Goal: Task Accomplishment & Management: Use online tool/utility

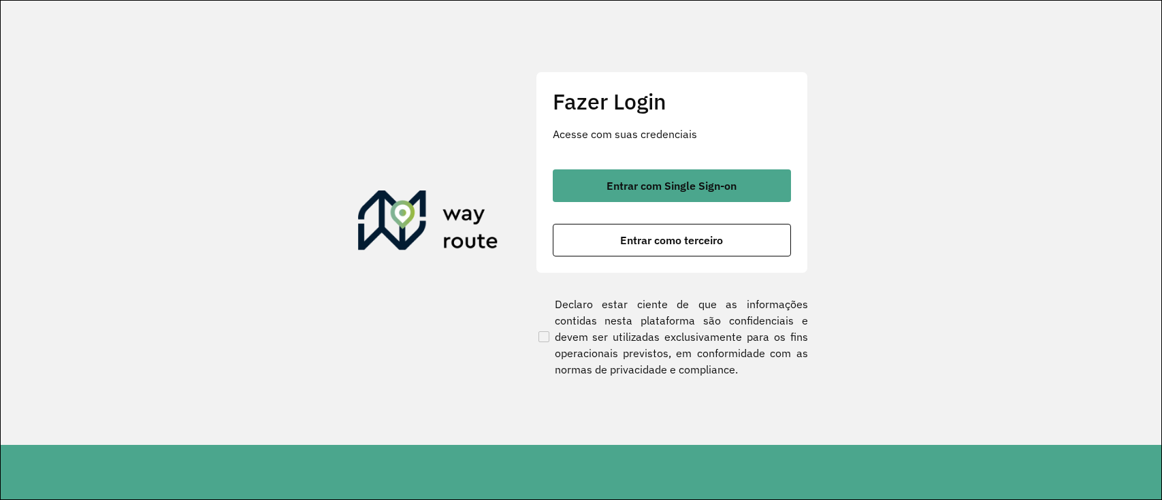
click at [595, 183] on button "Entrar com Single Sign-on" at bounding box center [672, 185] width 238 height 33
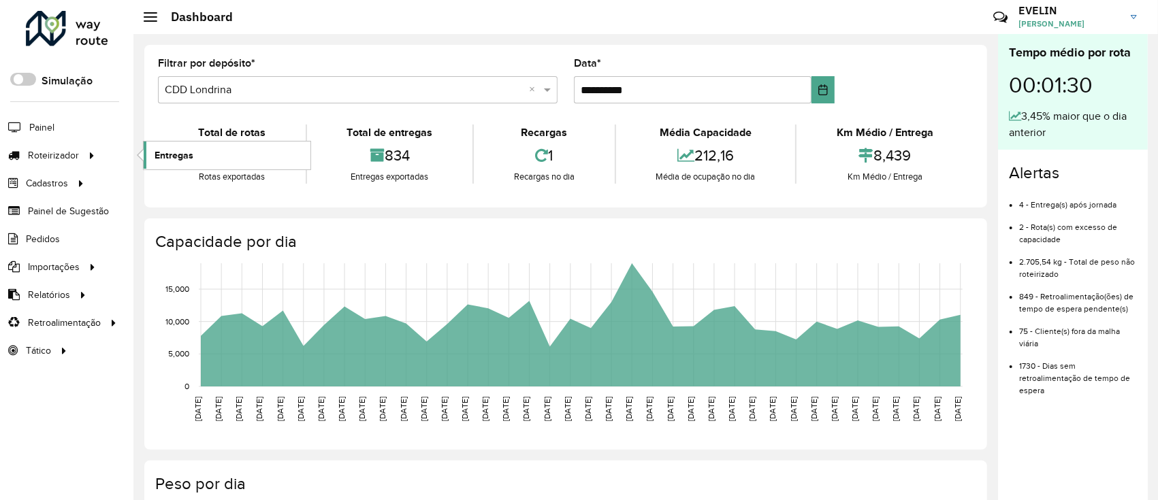
click at [179, 151] on span "Entregas" at bounding box center [173, 155] width 39 height 14
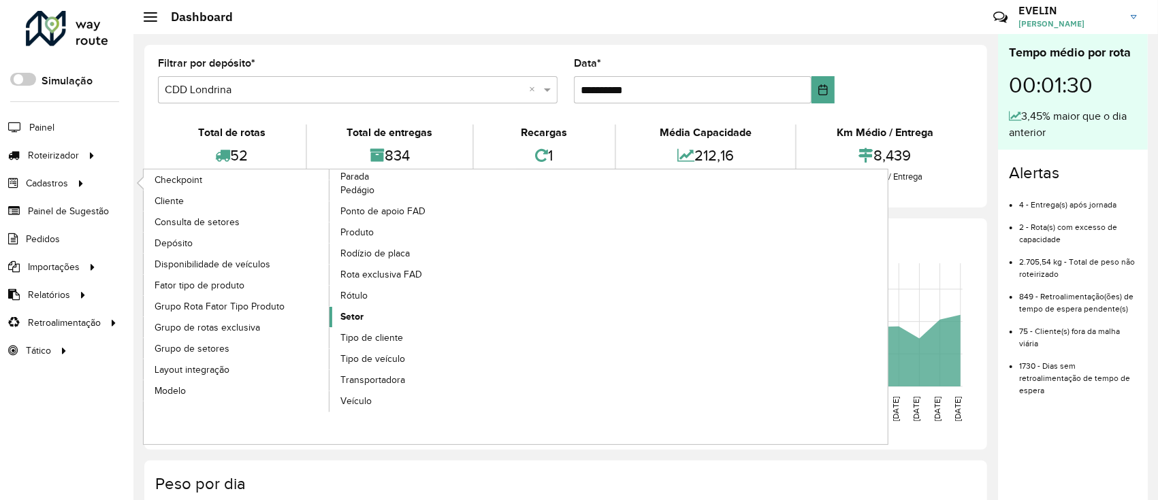
click at [343, 318] on span "Setor" at bounding box center [351, 317] width 23 height 14
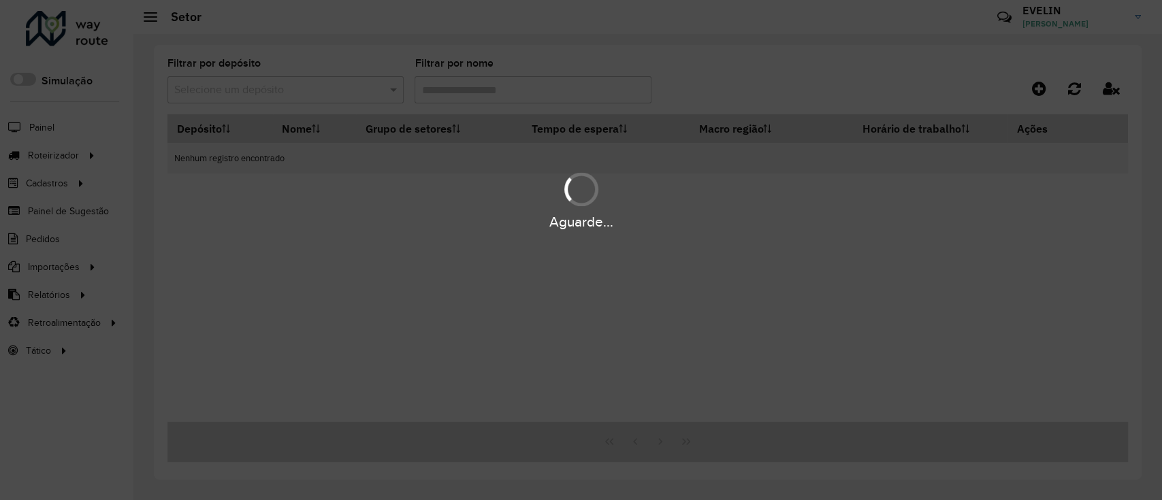
click at [308, 101] on div "Aguarde..." at bounding box center [581, 250] width 1162 height 500
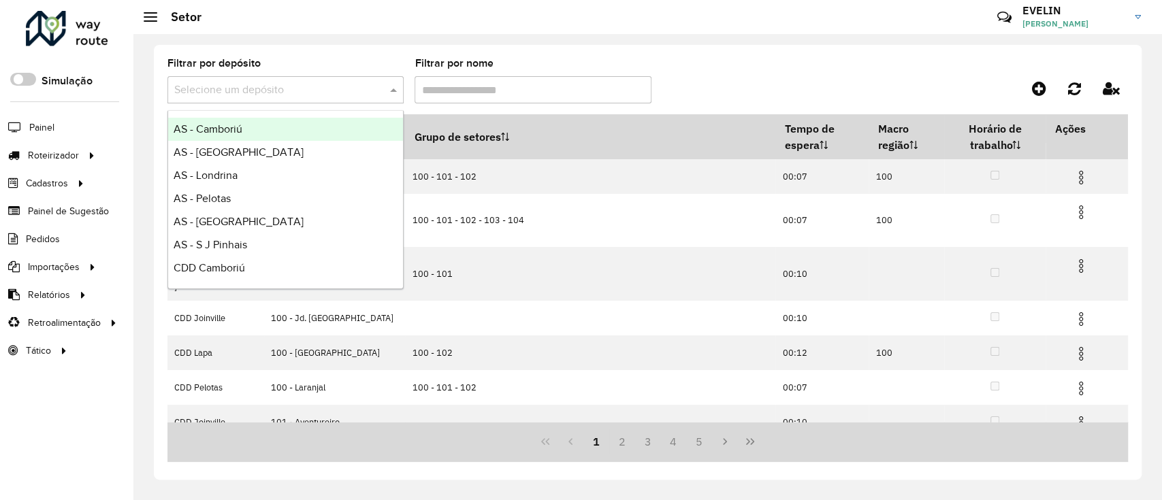
click at [301, 91] on input "text" at bounding box center [271, 90] width 195 height 16
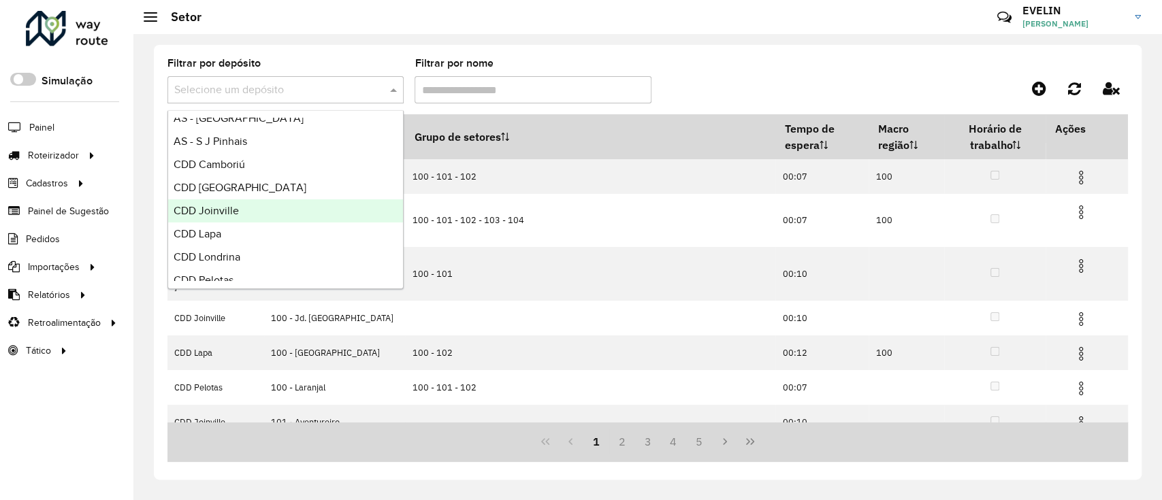
scroll to position [160, 0]
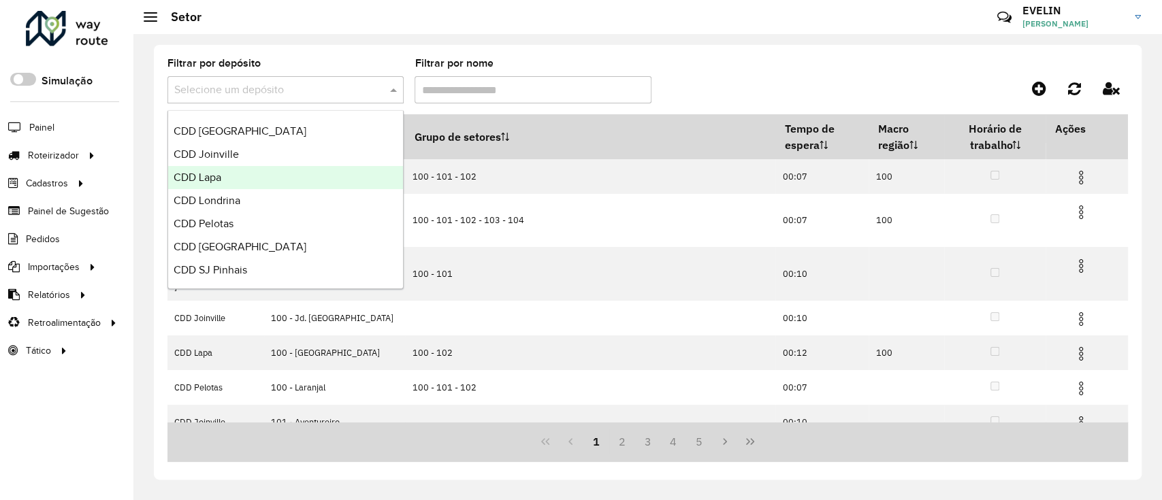
click at [233, 180] on div "CDD Lapa" at bounding box center [285, 177] width 235 height 23
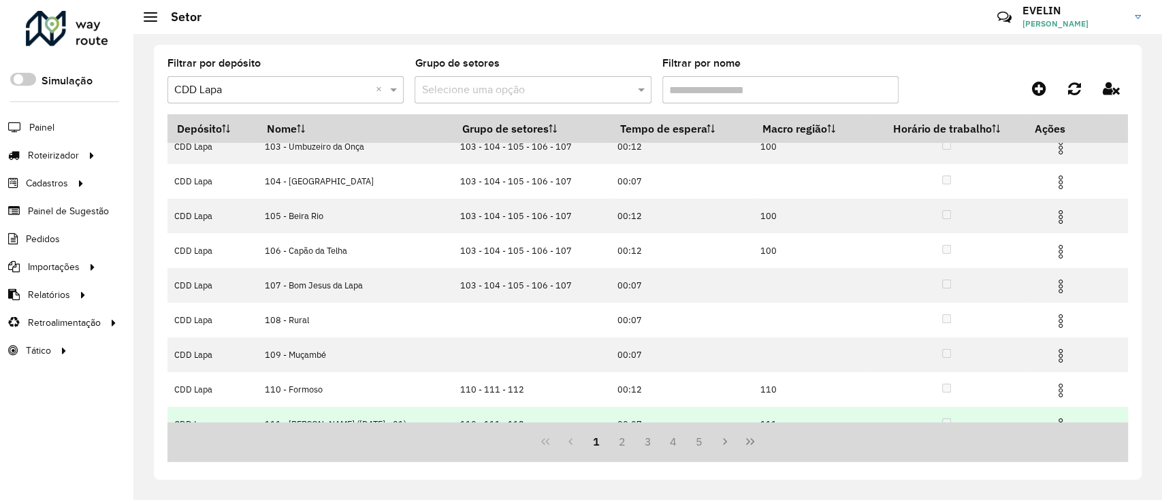
scroll to position [136, 0]
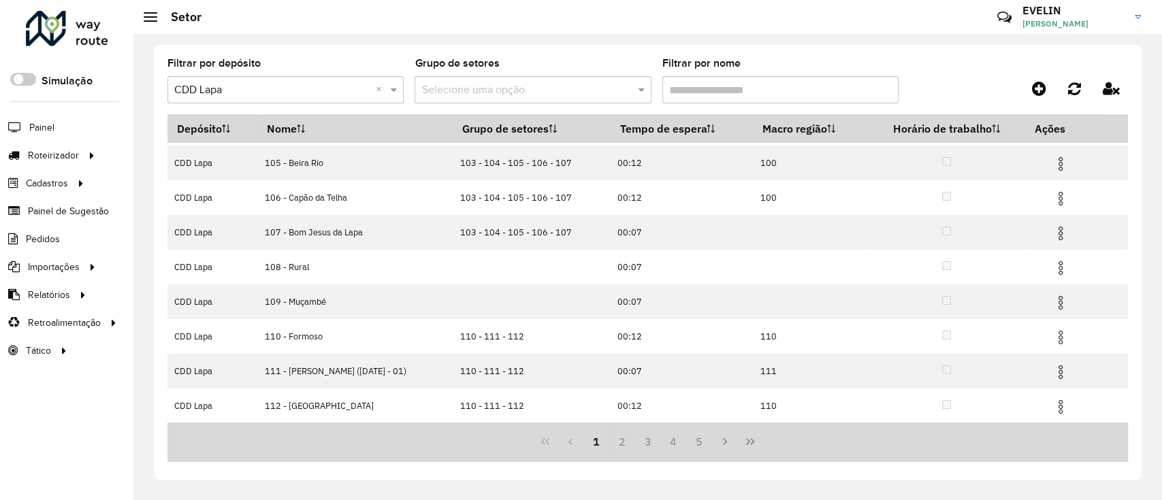
click at [695, 93] on input "Filtrar por nome" at bounding box center [780, 89] width 236 height 27
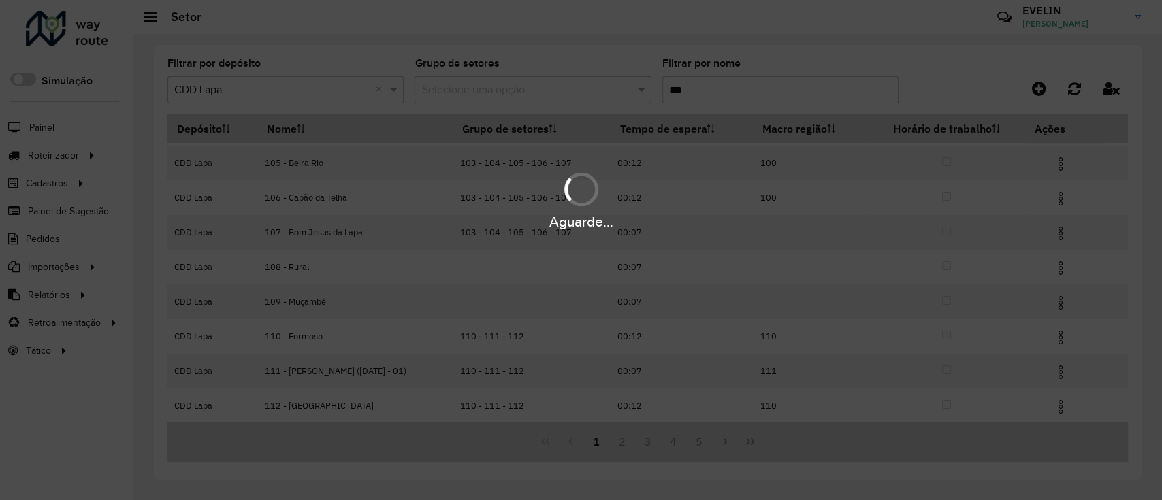
scroll to position [0, 0]
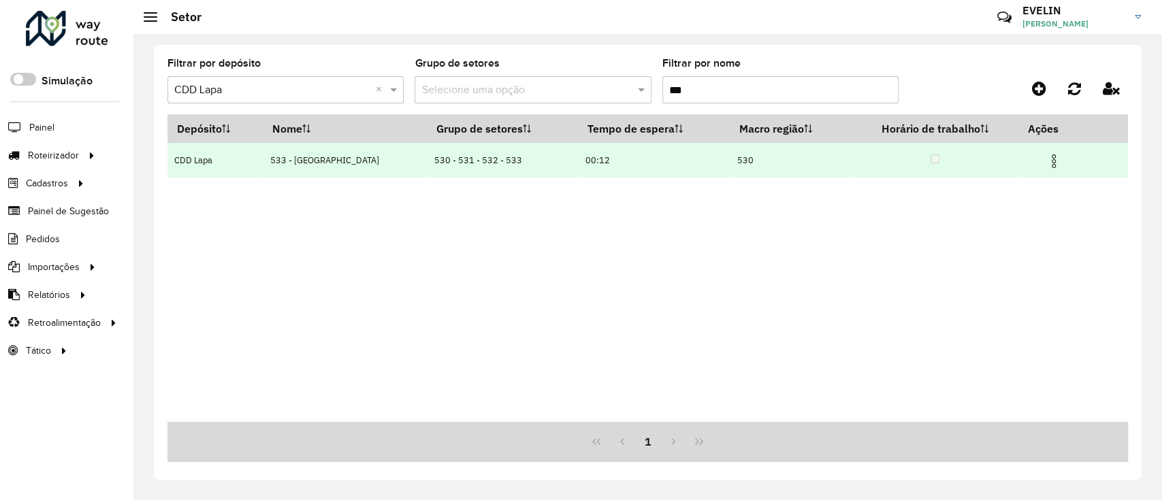
type input "***"
click at [1047, 160] on img at bounding box center [1053, 161] width 16 height 16
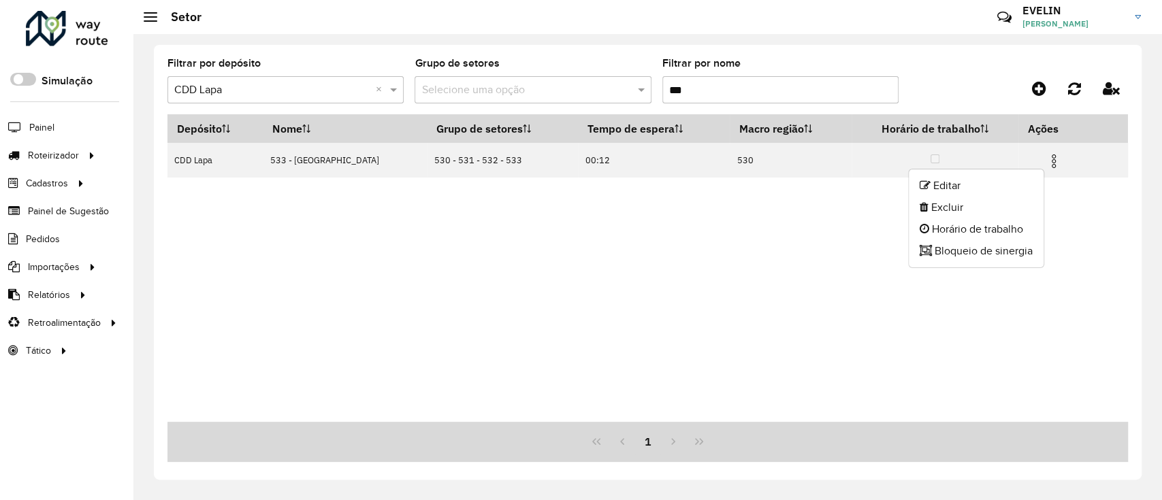
click at [1046, 179] on div "Depósito Nome Grupo de setores Tempo de espera Macro região Horário de trabalho…" at bounding box center [647, 268] width 960 height 308
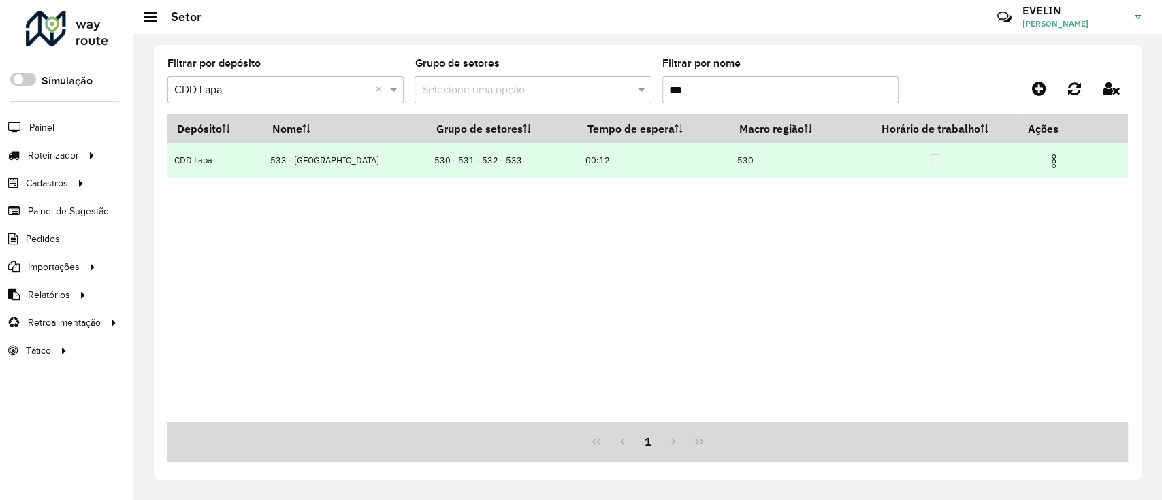
click at [1055, 165] on img at bounding box center [1053, 161] width 16 height 16
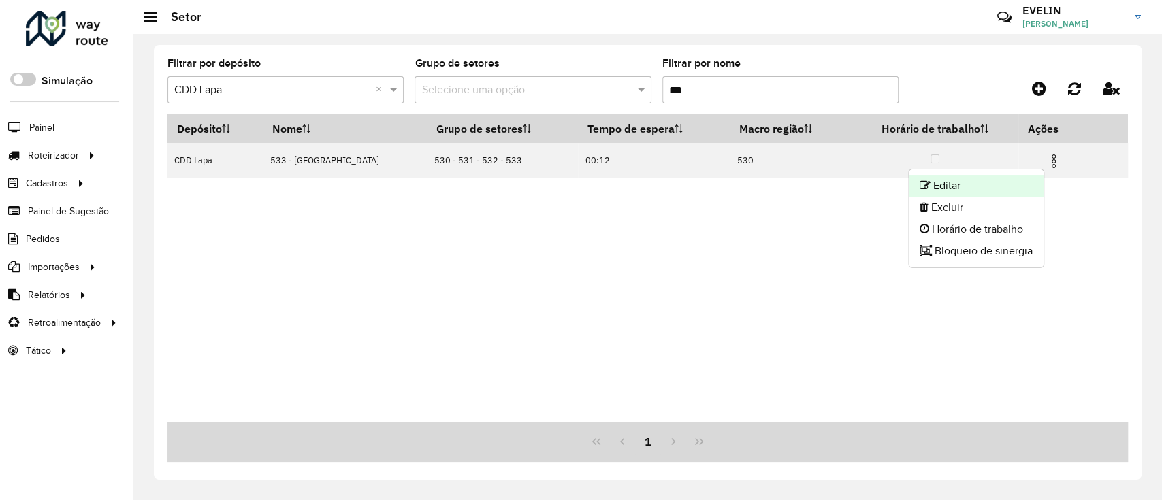
click at [1008, 178] on li "Editar" at bounding box center [975, 186] width 135 height 22
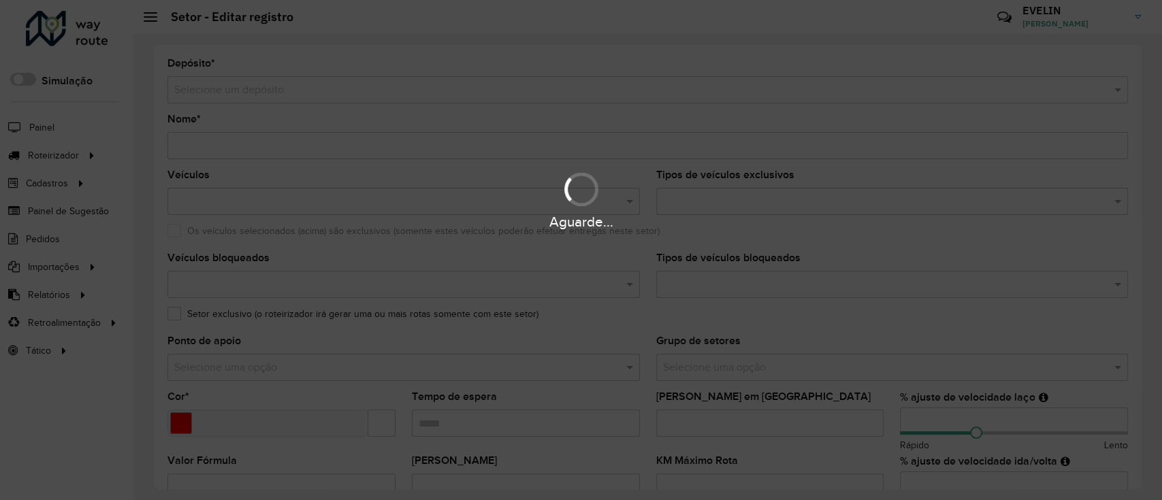
type input "**********"
type input "*******"
type input "*****"
type input "*"
type input "***"
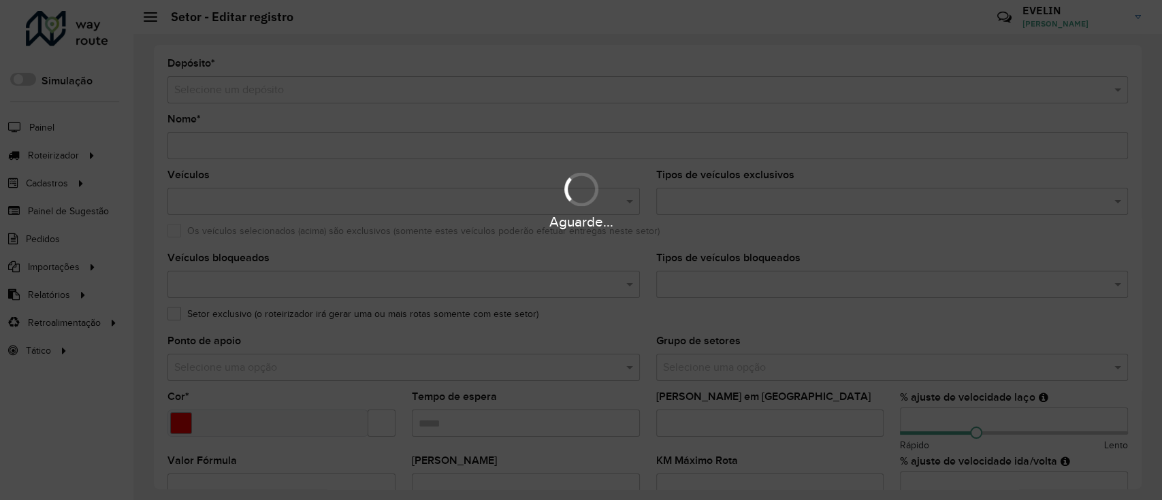
type input "***"
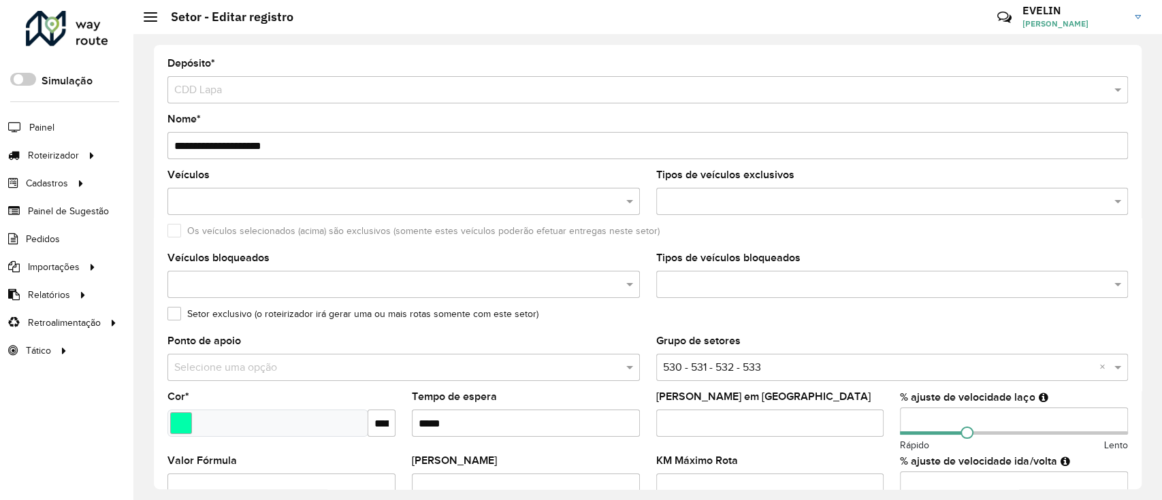
scroll to position [91, 0]
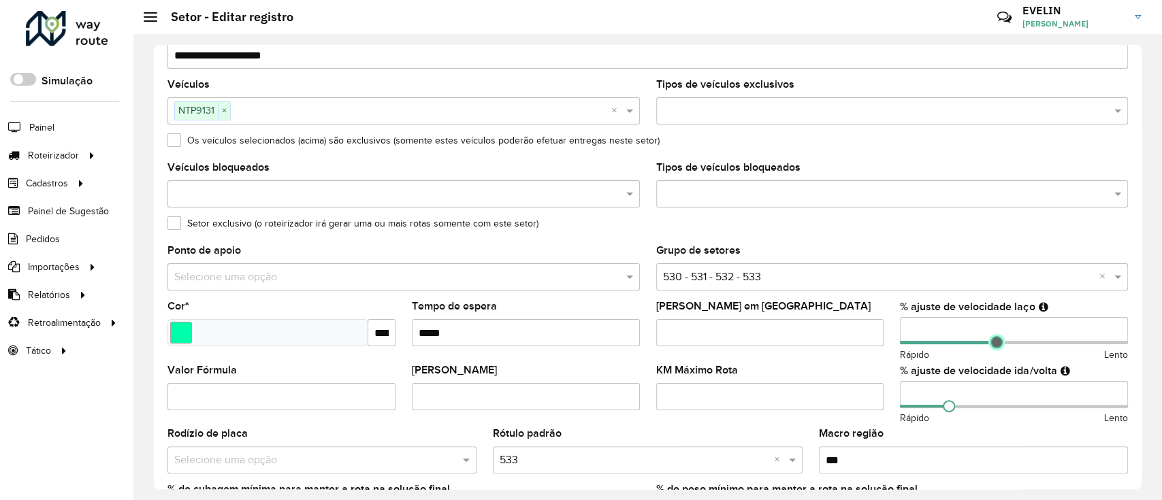
type input "**"
drag, startPoint x: 966, startPoint y: 342, endPoint x: 996, endPoint y: 340, distance: 30.1
click at [996, 340] on span at bounding box center [996, 342] width 12 height 12
type input "**"
drag, startPoint x: 948, startPoint y: 401, endPoint x: 1001, endPoint y: 407, distance: 53.4
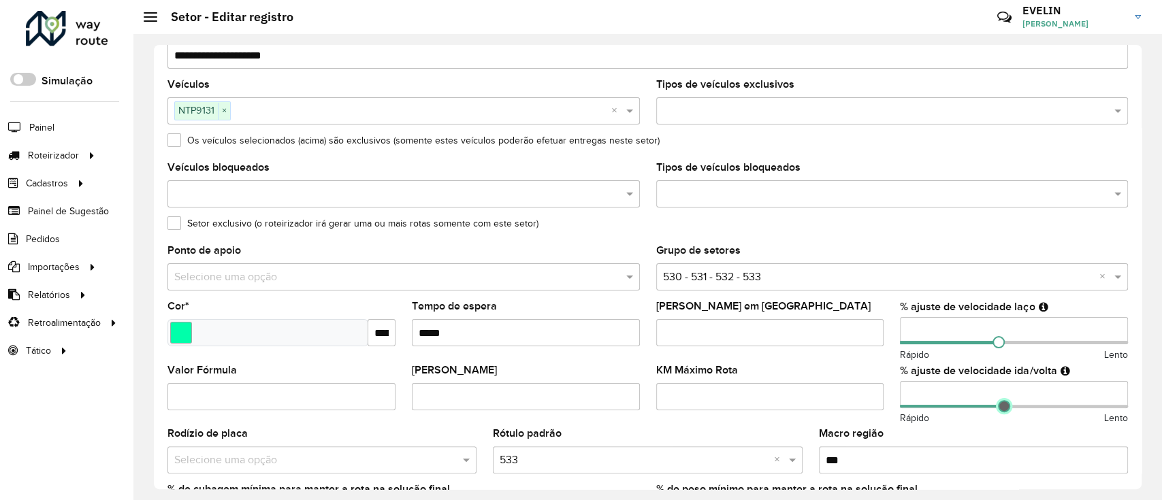
click at [1001, 407] on span at bounding box center [1004, 406] width 12 height 12
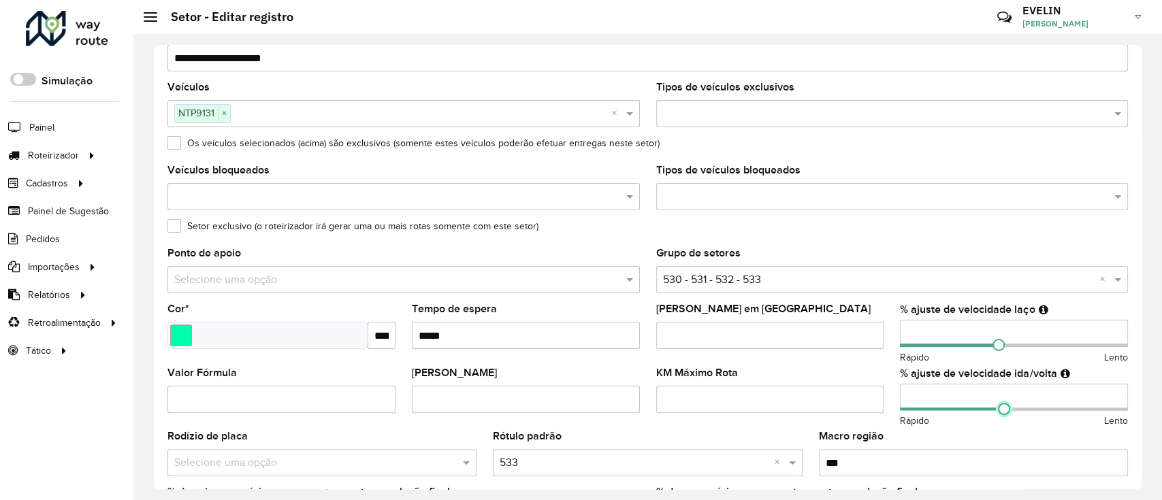
scroll to position [0, 0]
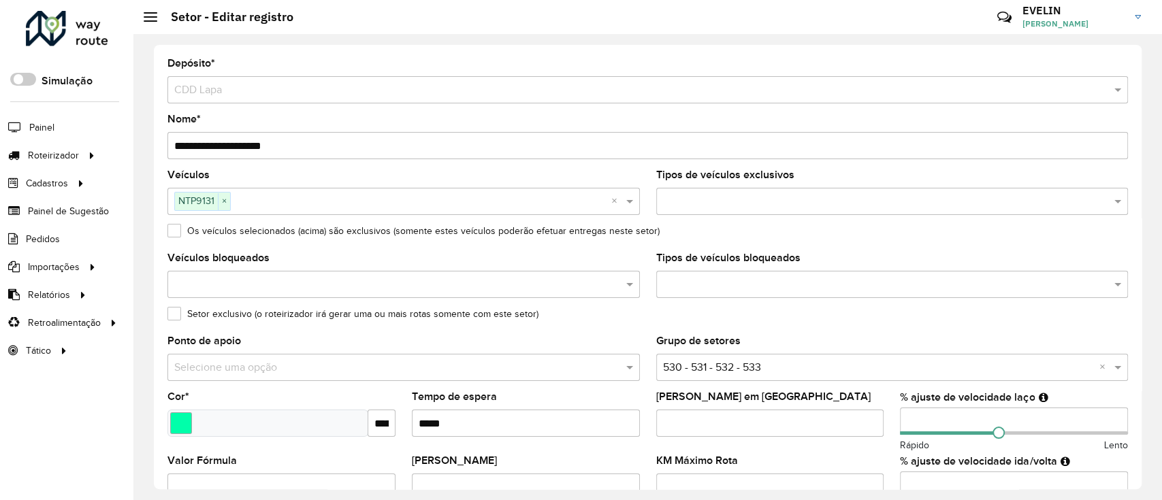
click at [544, 374] on input "text" at bounding box center [389, 368] width 431 height 16
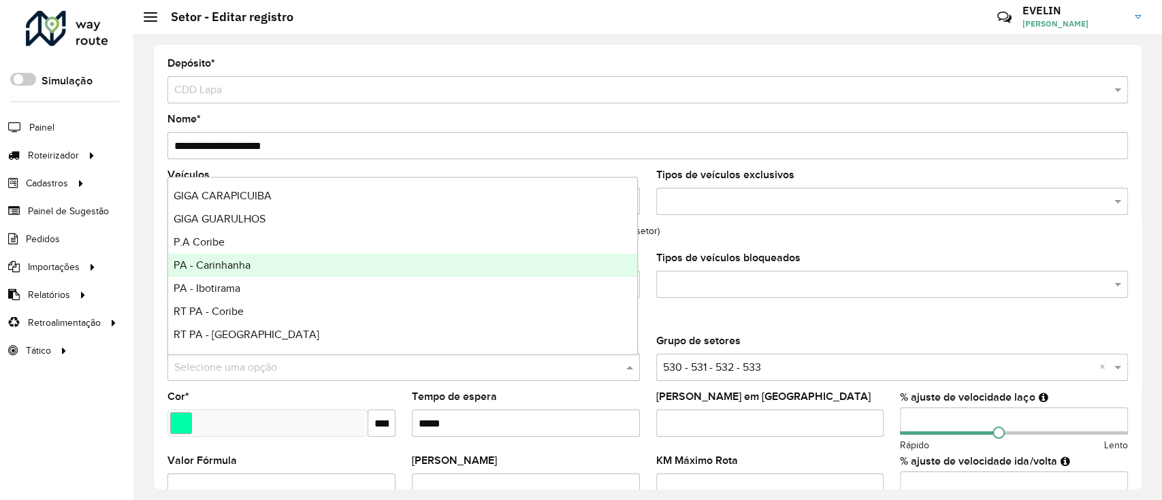
click at [267, 261] on div "PA - Carinhanha" at bounding box center [402, 265] width 469 height 23
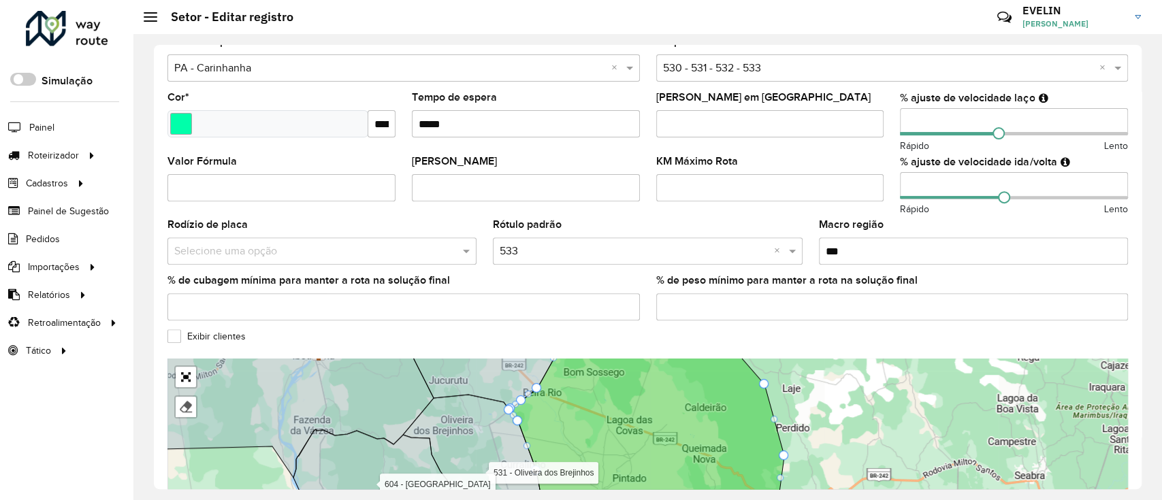
scroll to position [162, 0]
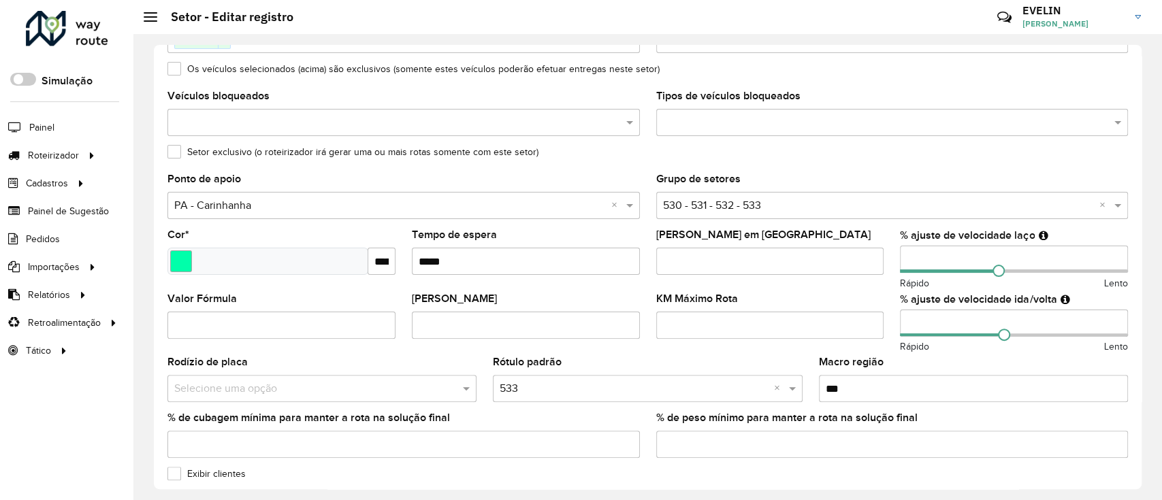
click at [261, 208] on input "text" at bounding box center [389, 206] width 431 height 16
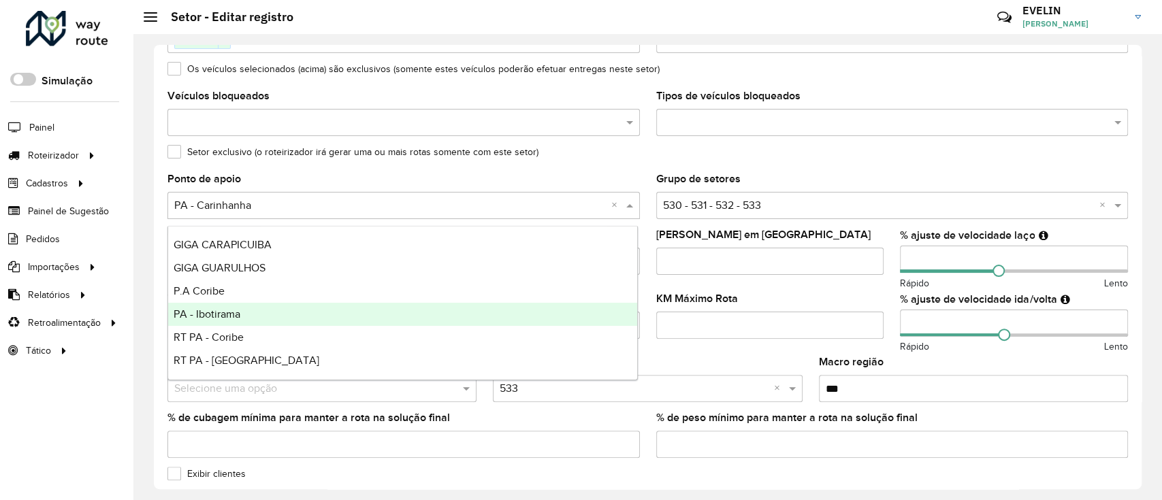
click at [240, 310] on span "PA - Ibotirama" at bounding box center [207, 314] width 67 height 12
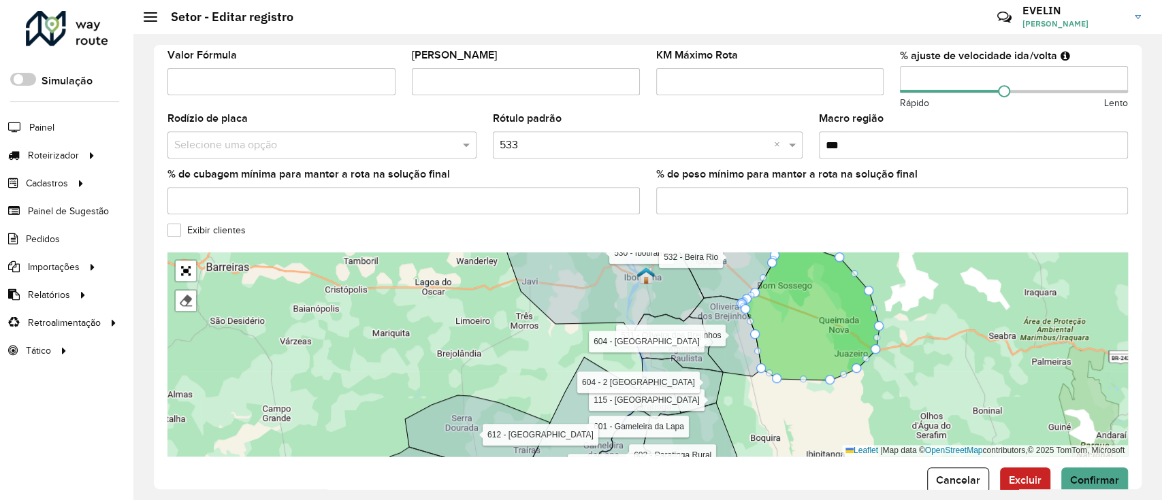
scroll to position [434, 0]
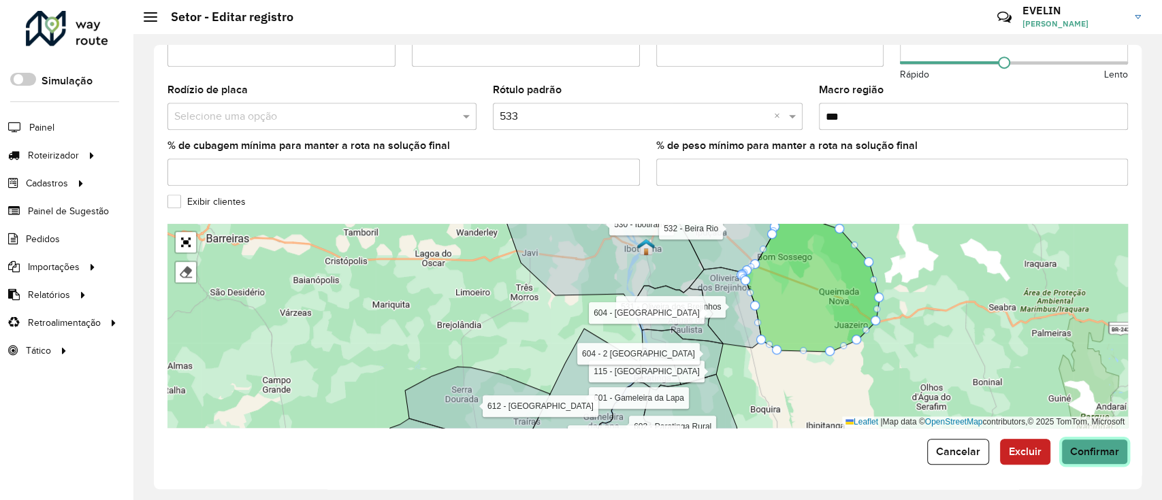
click at [1081, 453] on span "Confirmar" at bounding box center [1094, 452] width 49 height 12
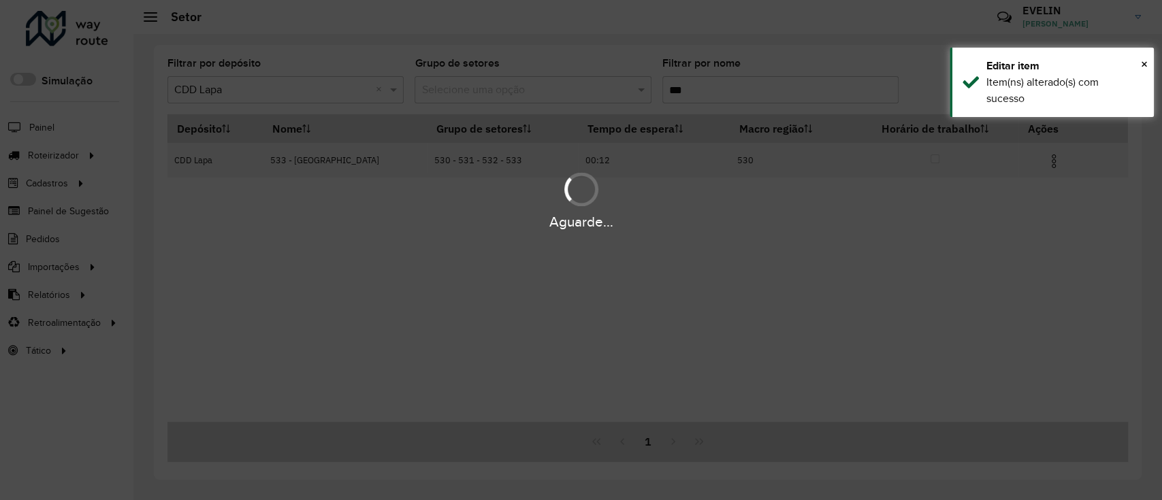
click at [742, 94] on input "***" at bounding box center [780, 89] width 236 height 27
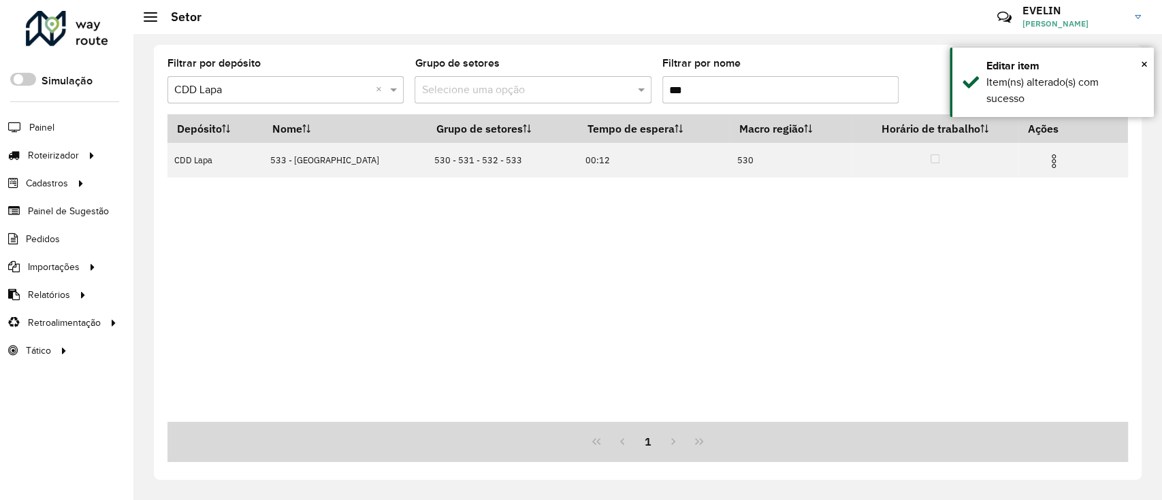
click at [742, 94] on input "***" at bounding box center [780, 89] width 236 height 27
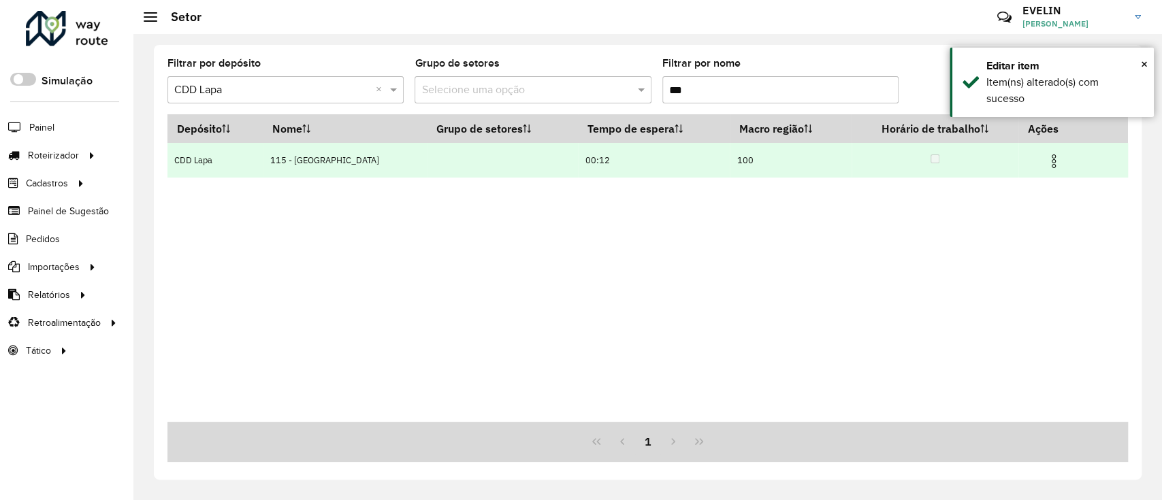
type input "***"
click at [1049, 159] on img at bounding box center [1053, 161] width 16 height 16
click at [1015, 177] on li "Editar" at bounding box center [971, 186] width 135 height 22
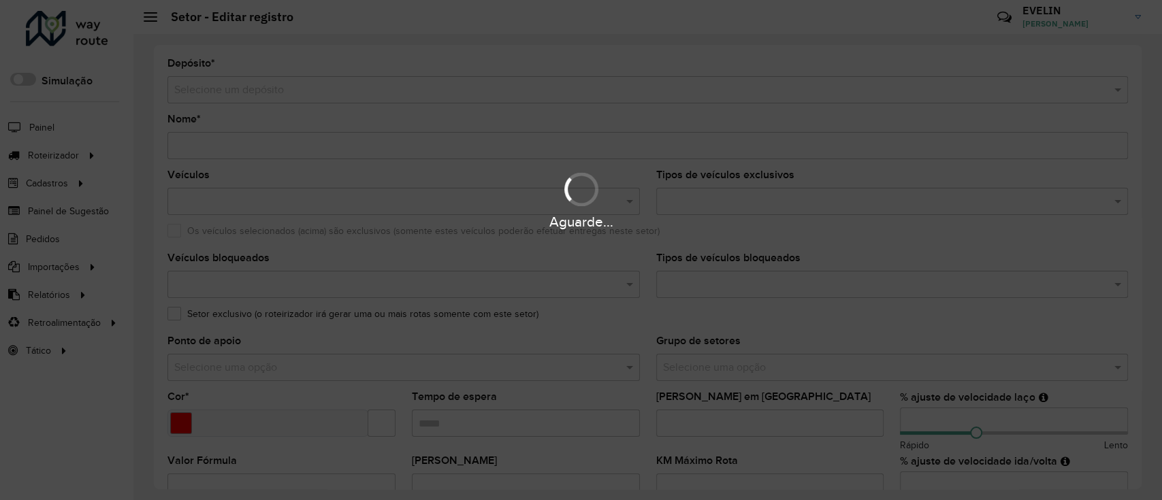
type input "**********"
type input "*******"
type input "*****"
type input "**"
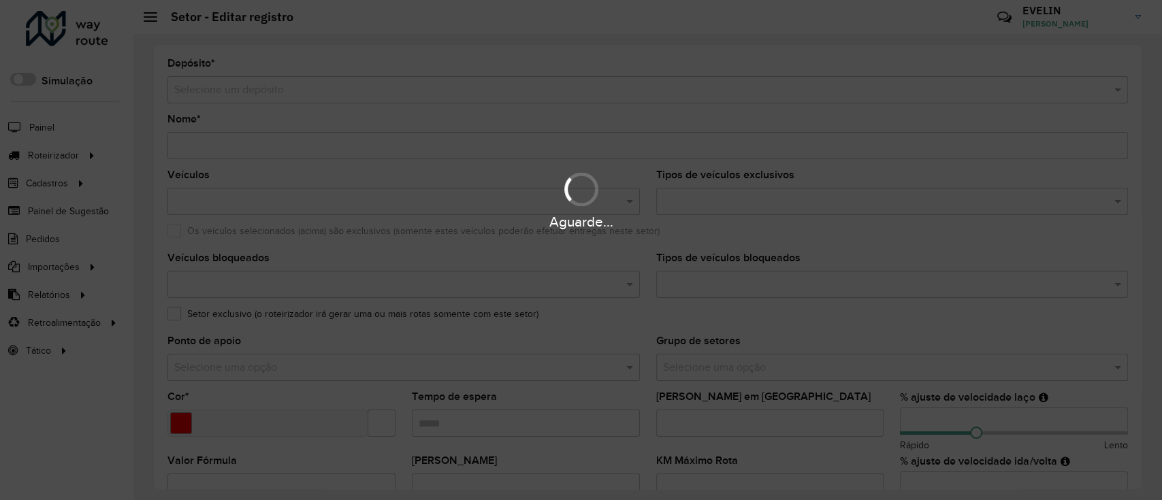
type input "***"
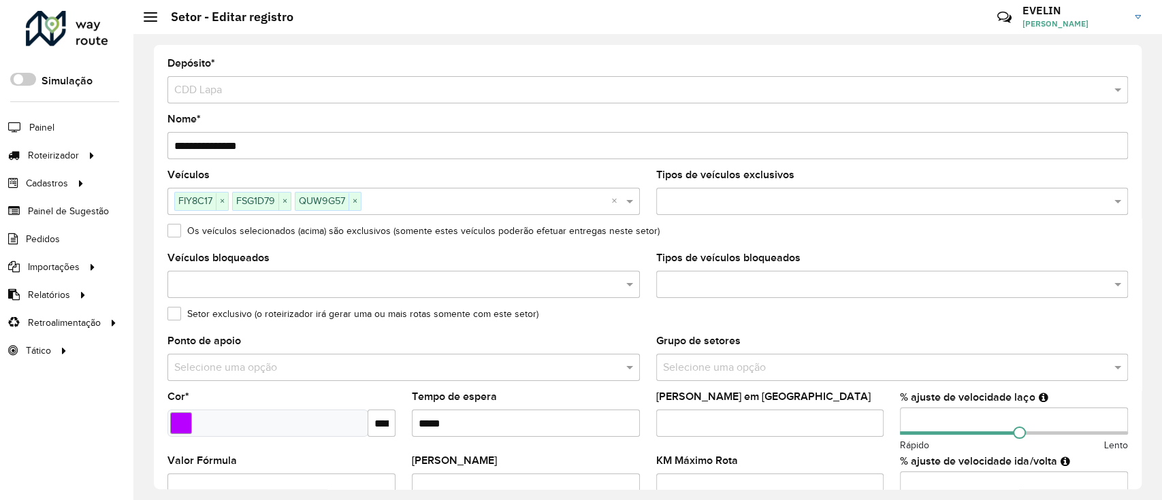
click at [184, 146] on input "**********" at bounding box center [647, 145] width 960 height 27
type input "**********"
click at [506, 250] on formly-field "Os veículos selecionados (acima) são exclusivos (somente estes veículos poderão…" at bounding box center [647, 239] width 976 height 27
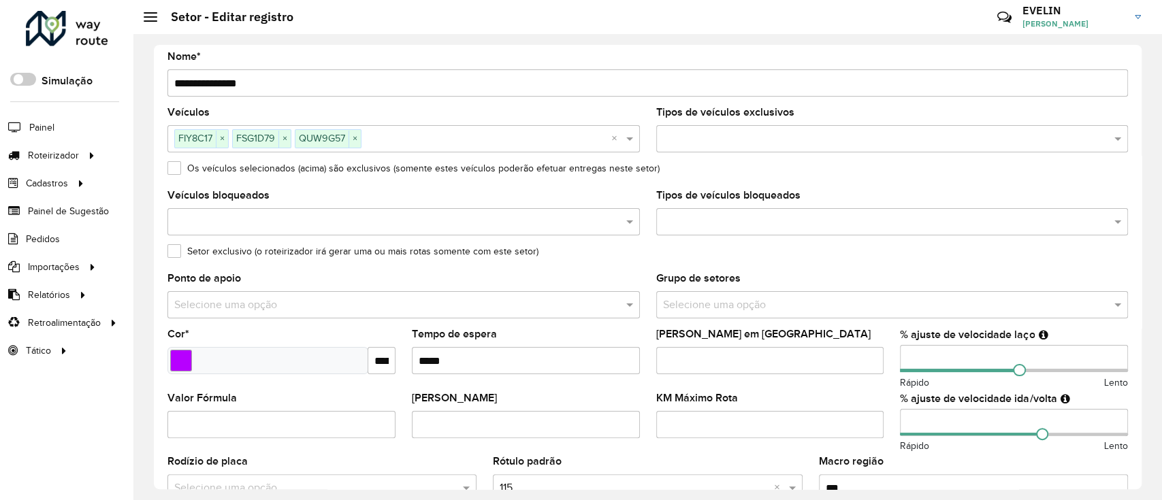
scroll to position [91, 0]
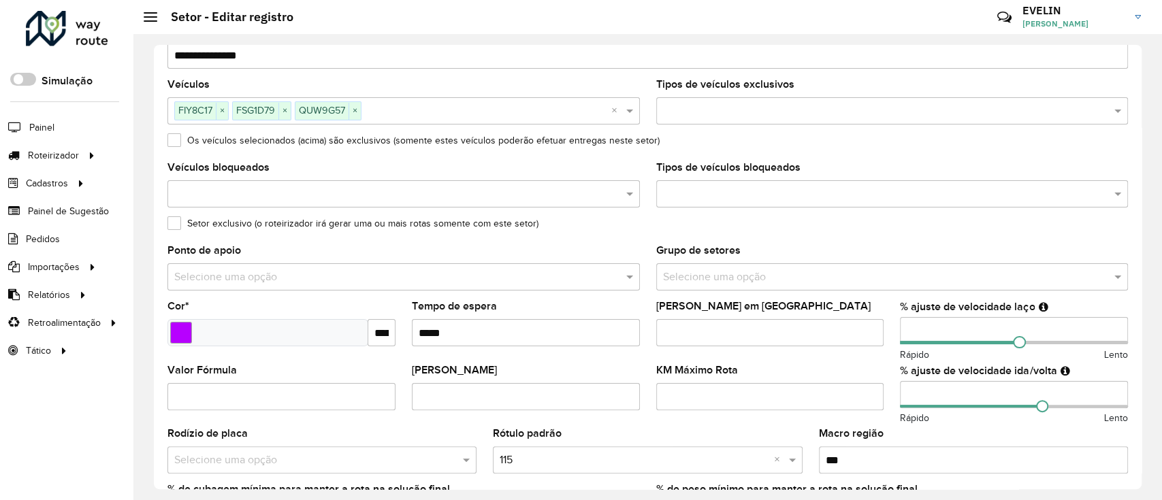
click at [182, 225] on label "Setor exclusivo (o roteirizador irá gerar uma ou mais rotas somente com este se…" at bounding box center [352, 223] width 371 height 14
click at [781, 186] on input "text" at bounding box center [885, 194] width 452 height 16
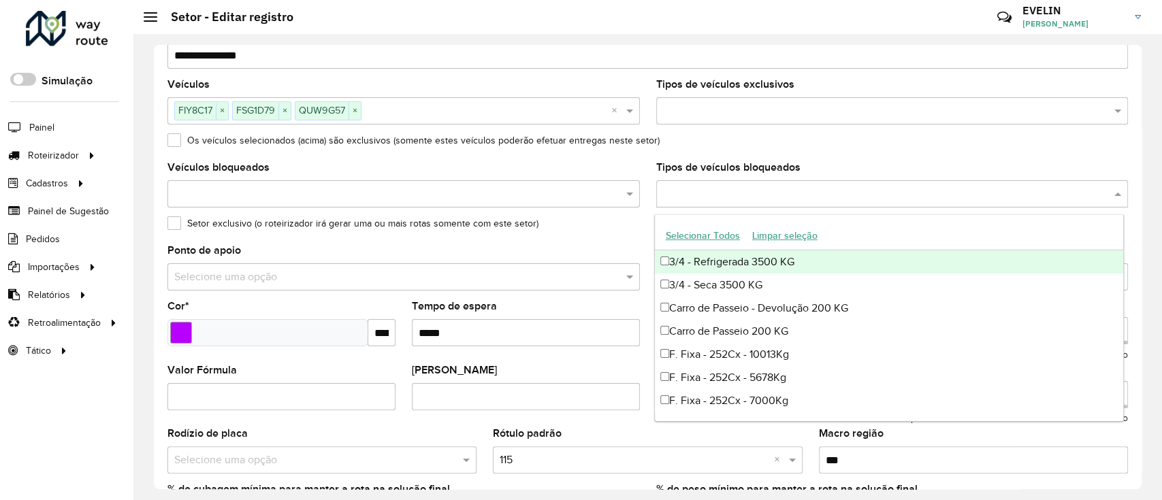
click at [590, 274] on input "text" at bounding box center [389, 277] width 431 height 16
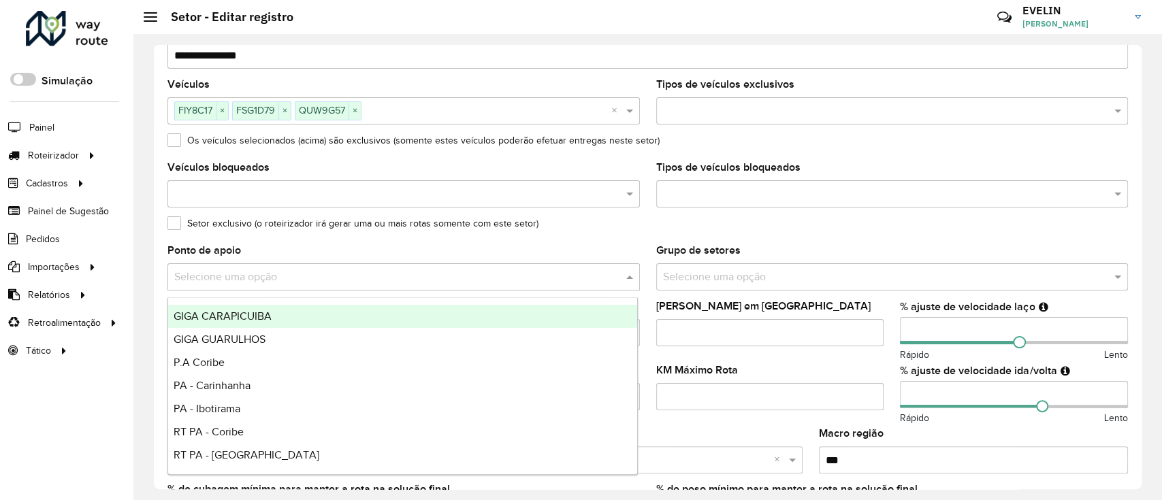
click at [582, 232] on div "Setor exclusivo (o roteirizador irá gerar uma ou mais rotas somente com este se…" at bounding box center [647, 226] width 960 height 16
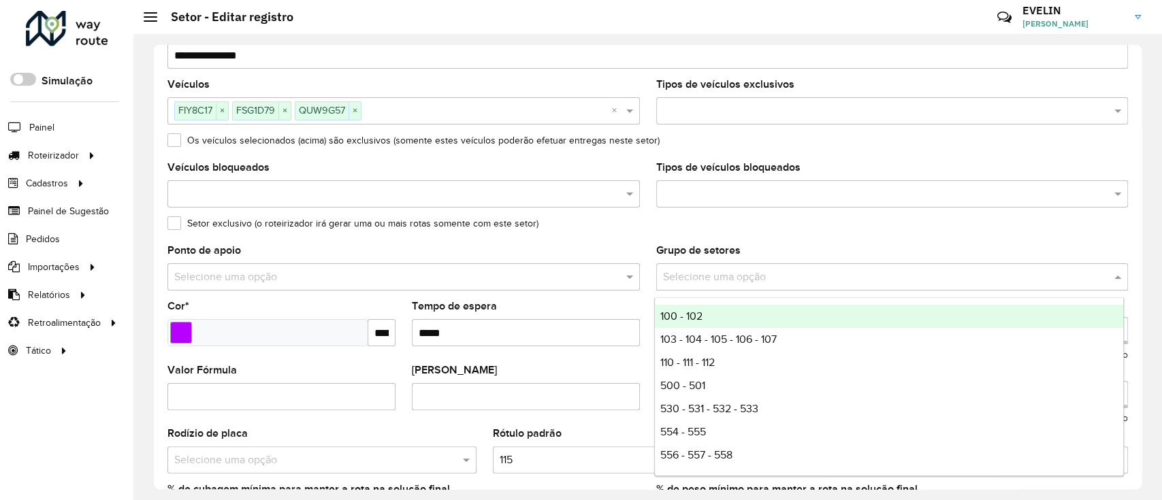
click at [702, 280] on input "text" at bounding box center [878, 277] width 431 height 16
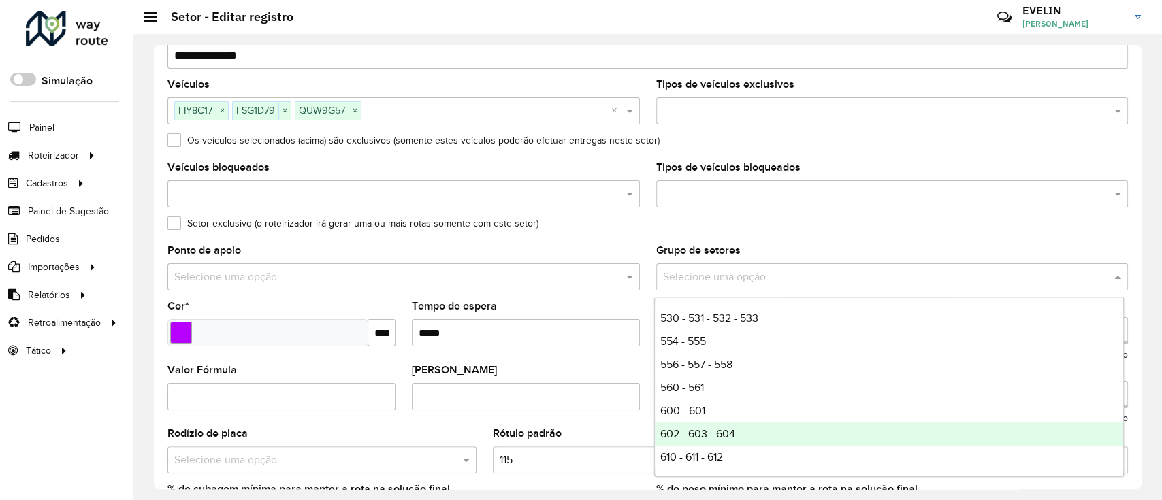
click at [702, 429] on span "602 - 603 - 604" at bounding box center [697, 434] width 75 height 12
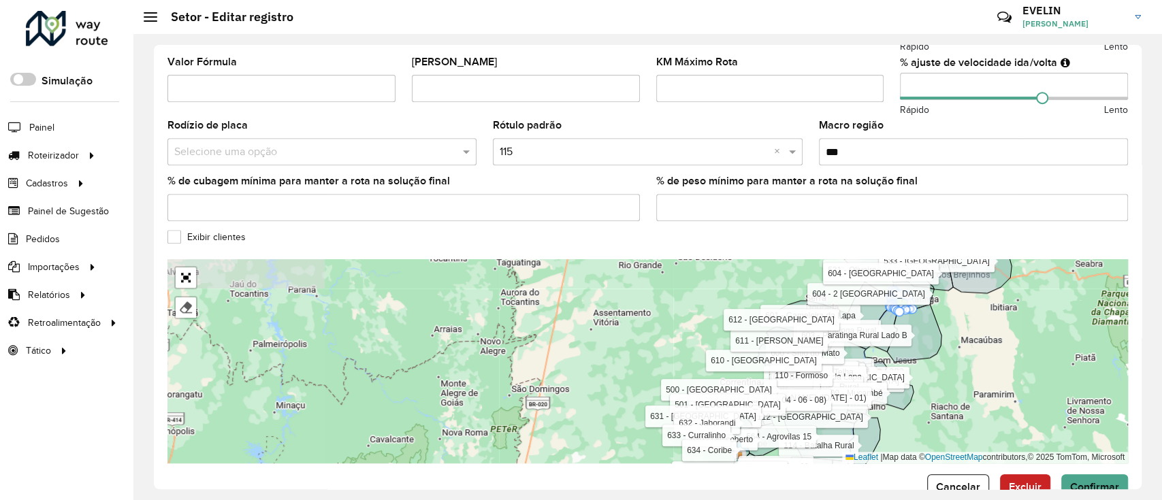
scroll to position [434, 0]
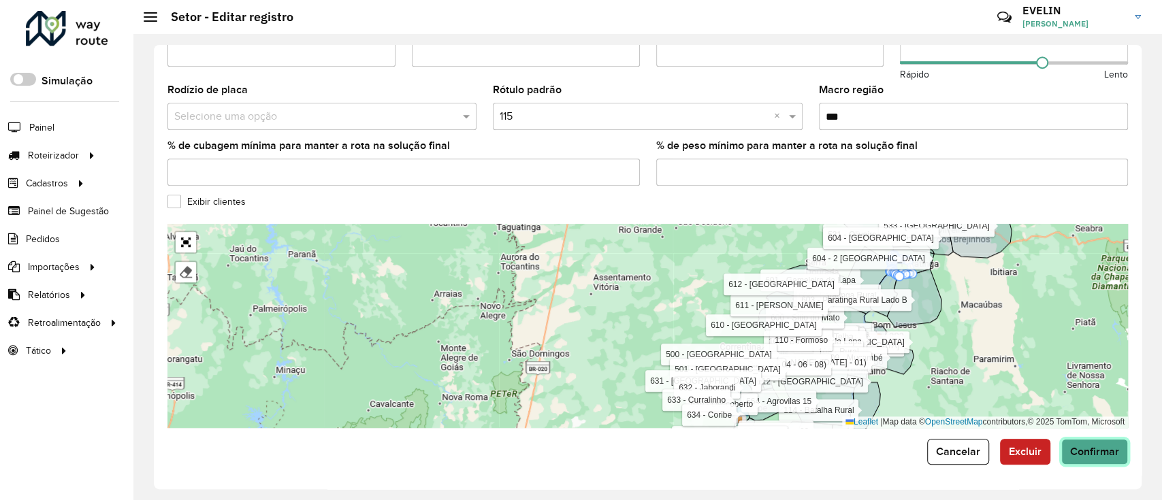
click at [1070, 448] on span "Confirmar" at bounding box center [1094, 452] width 49 height 12
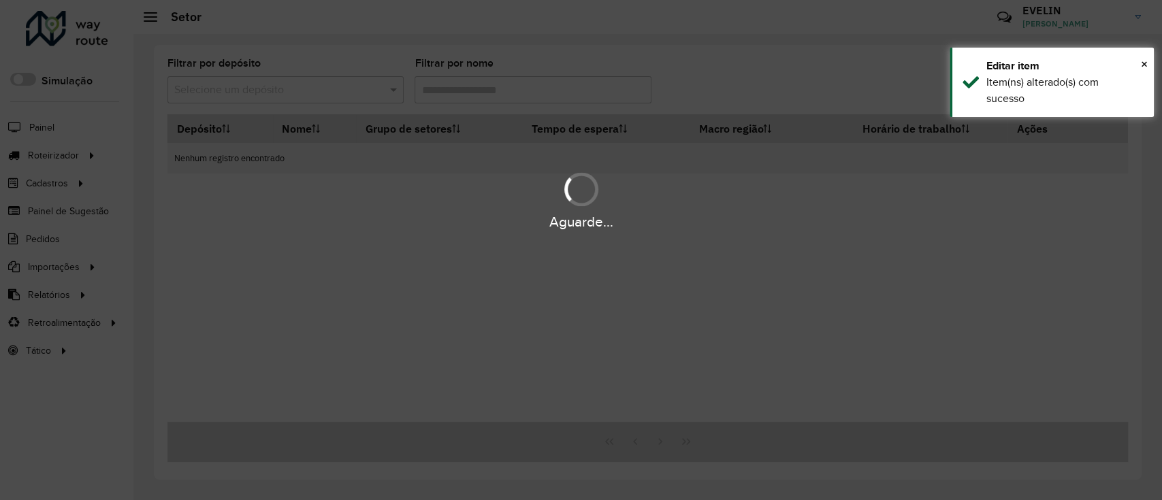
type input "***"
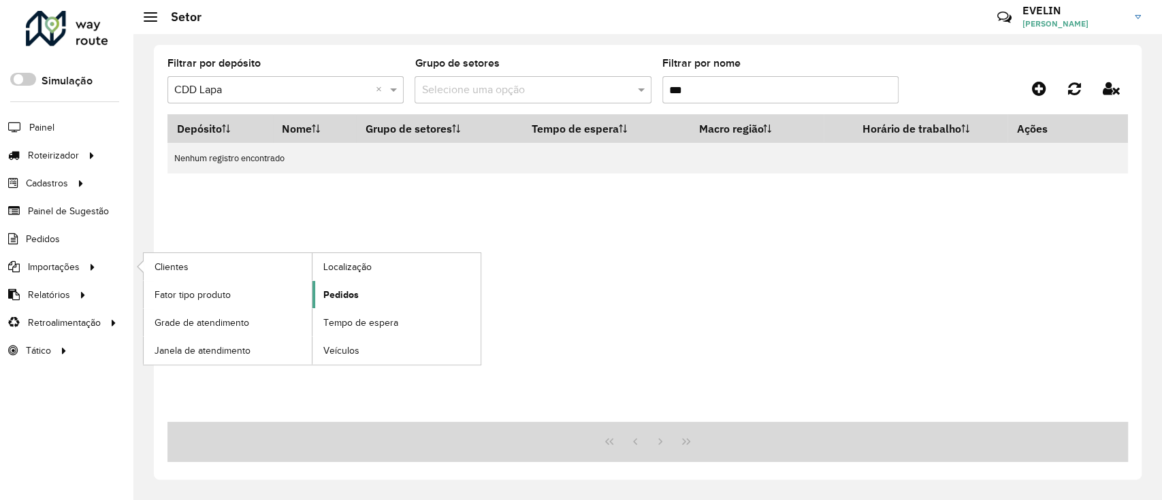
click at [336, 295] on span "Pedidos" at bounding box center [340, 295] width 35 height 14
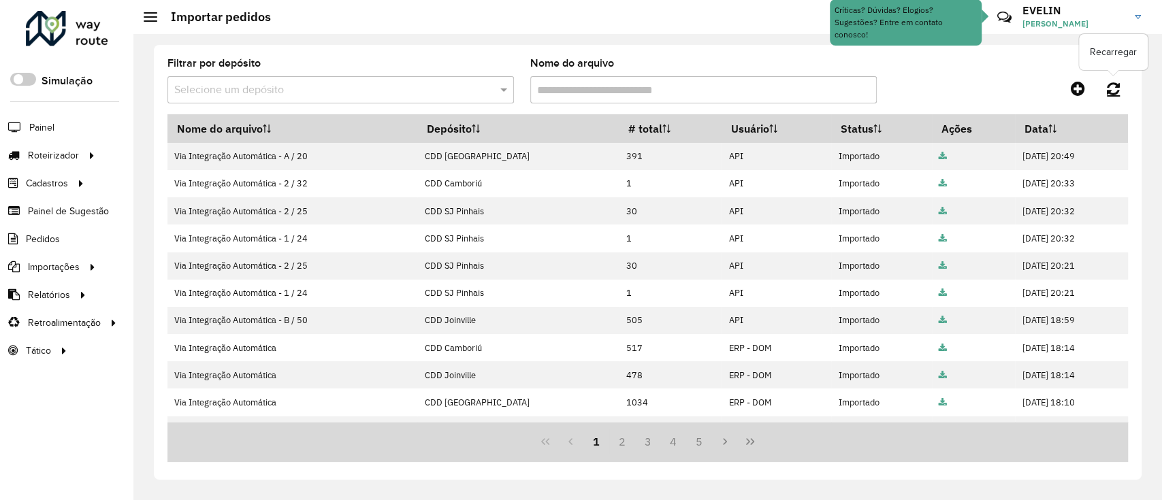
click at [1114, 87] on icon at bounding box center [1112, 88] width 13 height 15
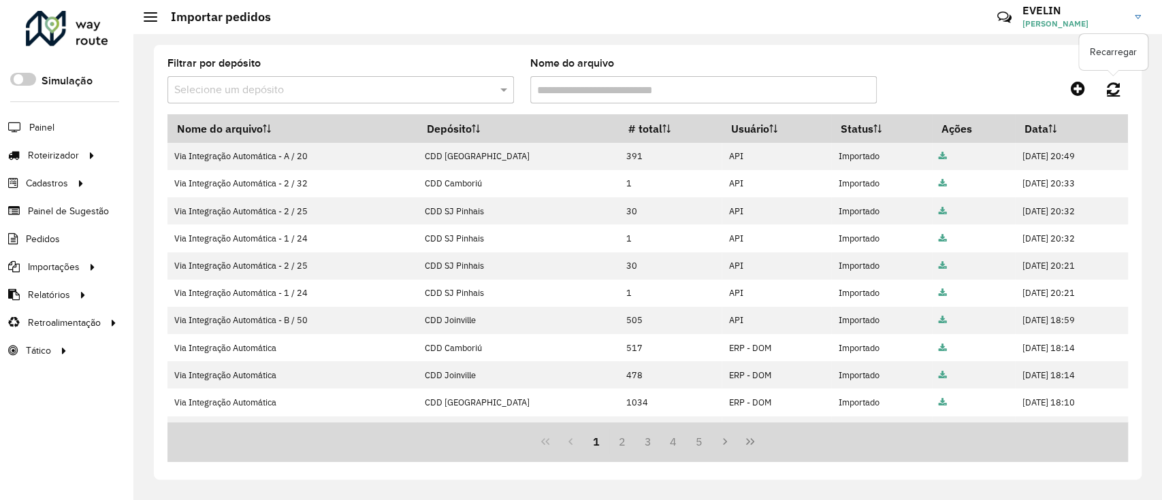
click at [1111, 82] on icon at bounding box center [1112, 88] width 13 height 15
click at [1105, 88] on link at bounding box center [1112, 88] width 29 height 24
click at [1114, 91] on icon at bounding box center [1112, 88] width 13 height 15
click at [1112, 89] on icon at bounding box center [1112, 88] width 13 height 15
click at [1113, 97] on link at bounding box center [1112, 88] width 29 height 24
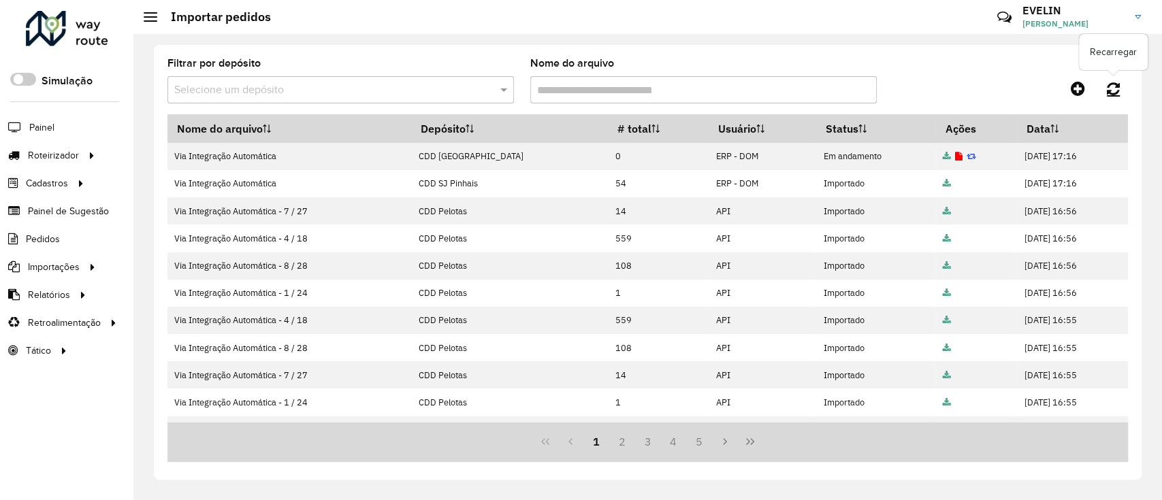
click at [1110, 82] on icon at bounding box center [1112, 88] width 13 height 15
click at [1115, 82] on icon at bounding box center [1112, 88] width 13 height 15
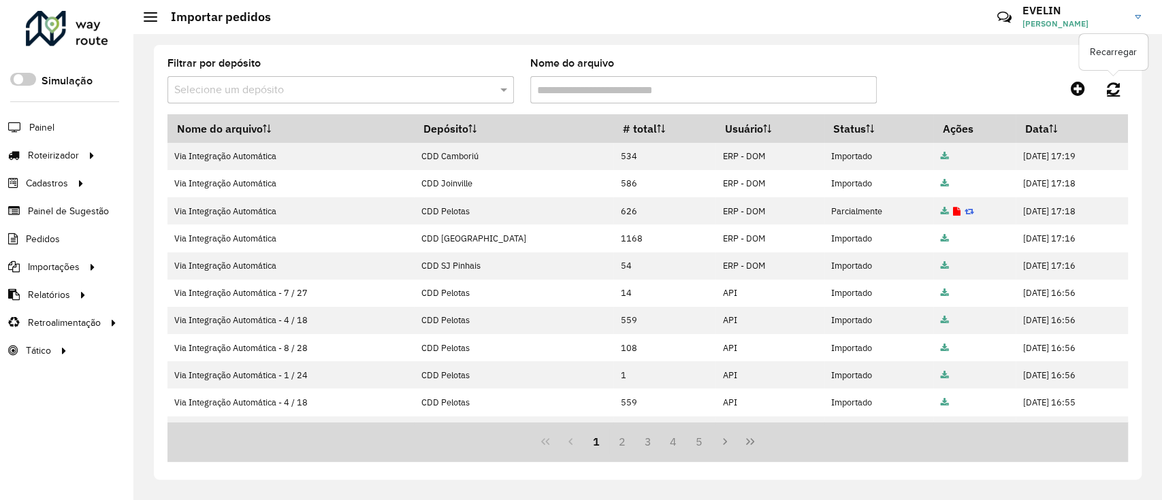
click at [1113, 88] on icon at bounding box center [1112, 88] width 13 height 15
click at [1111, 93] on icon at bounding box center [1112, 88] width 13 height 15
click at [1111, 88] on icon at bounding box center [1112, 88] width 13 height 15
click at [1126, 93] on link at bounding box center [1112, 88] width 29 height 24
click at [1116, 93] on icon at bounding box center [1112, 88] width 13 height 15
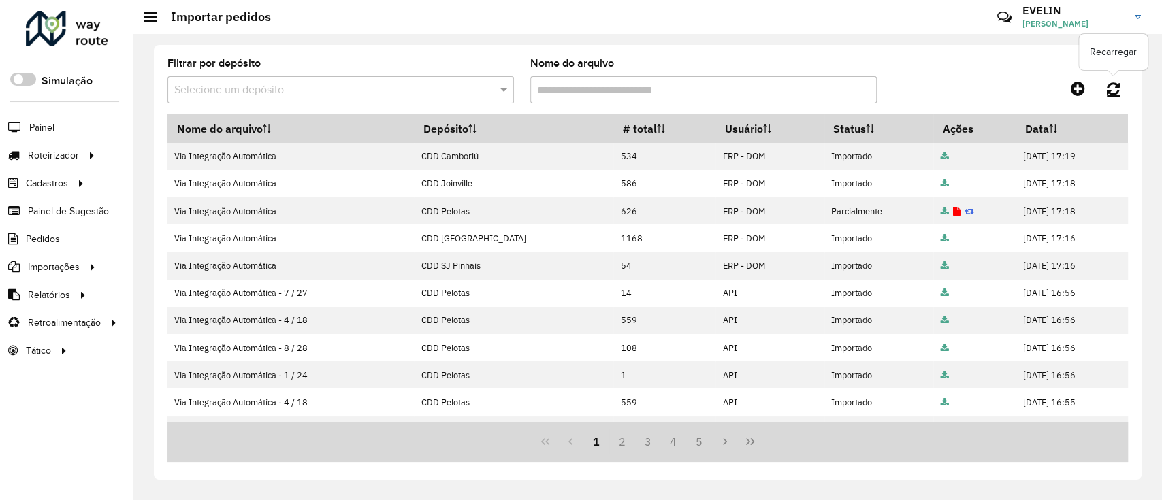
click at [1113, 88] on icon at bounding box center [1112, 88] width 13 height 15
click at [1114, 90] on icon at bounding box center [1112, 88] width 13 height 15
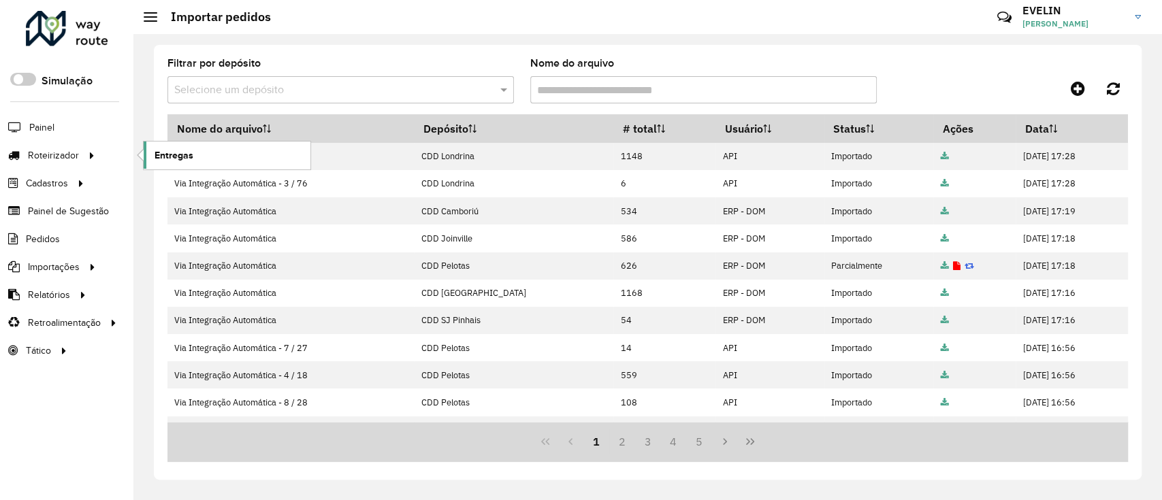
click at [163, 155] on span "Entregas" at bounding box center [173, 155] width 39 height 14
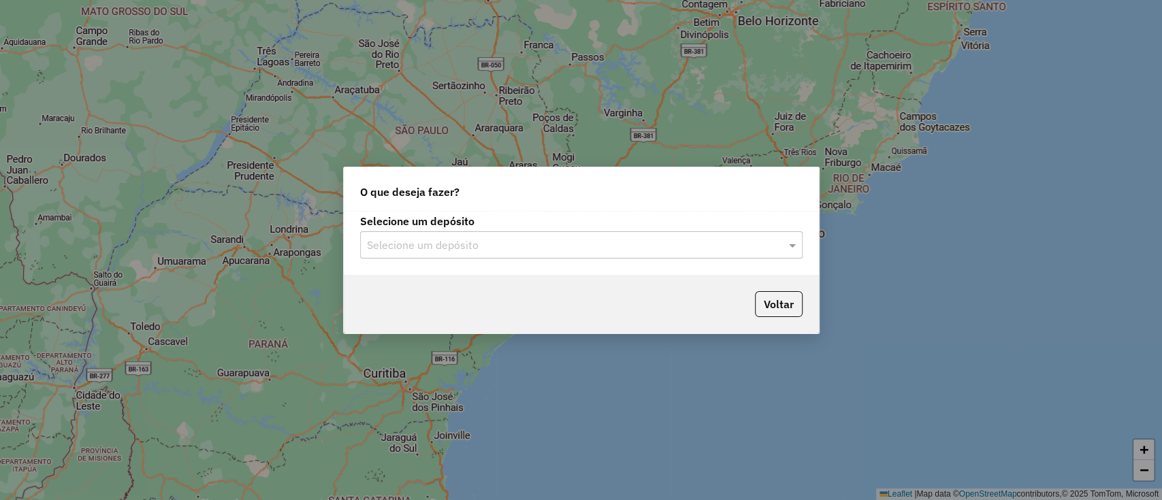
click at [574, 244] on input "text" at bounding box center [567, 245] width 401 height 16
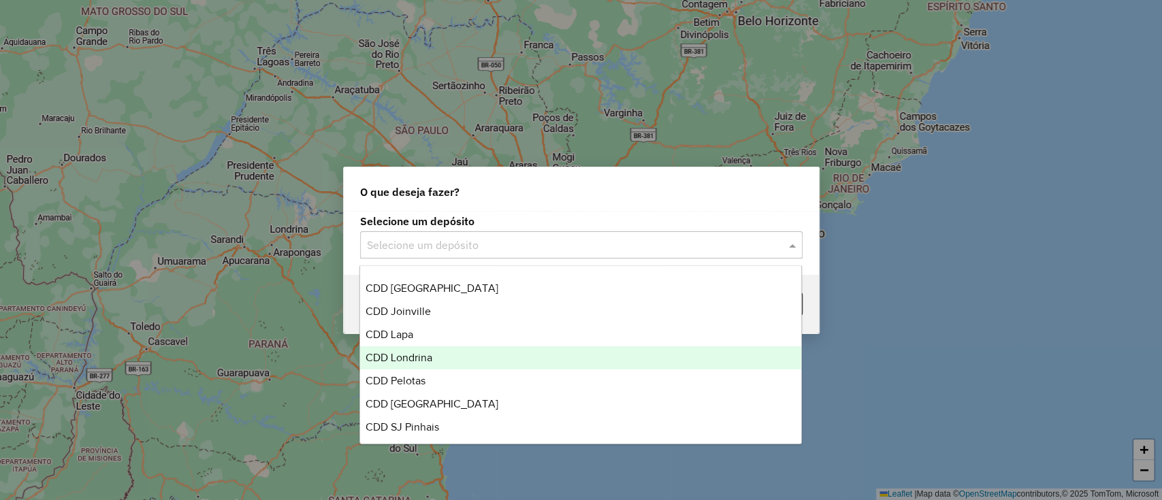
scroll to position [160, 0]
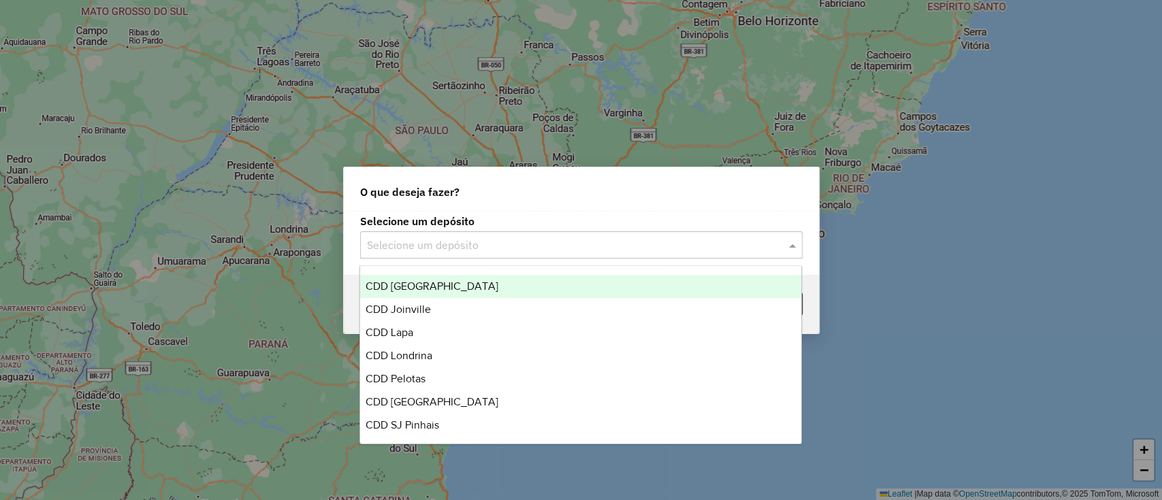
click at [448, 282] on div "CDD [GEOGRAPHIC_DATA]" at bounding box center [580, 286] width 441 height 23
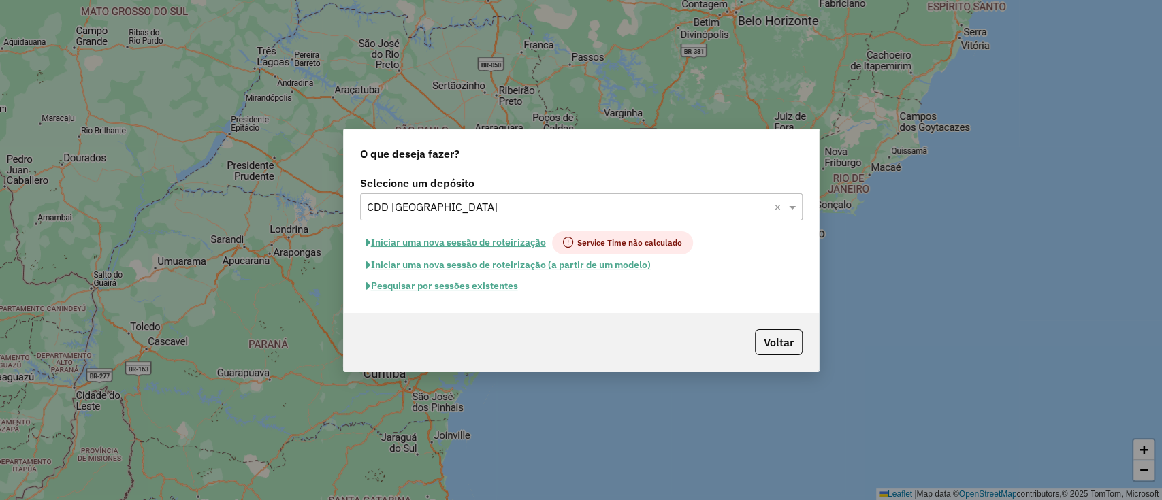
click at [504, 293] on button "Pesquisar por sessões existentes" at bounding box center [442, 286] width 164 height 21
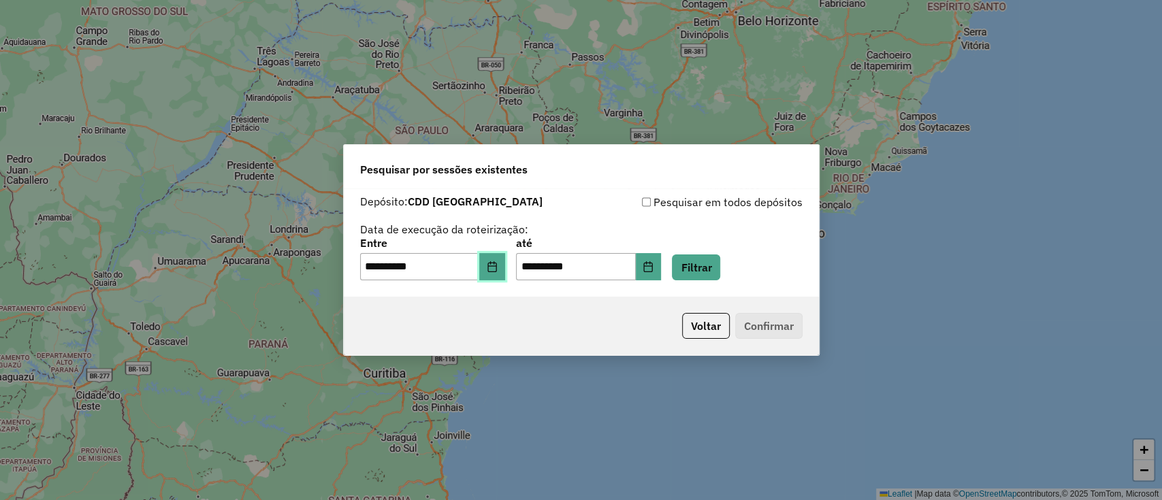
click at [494, 261] on button "Choose Date" at bounding box center [492, 266] width 26 height 27
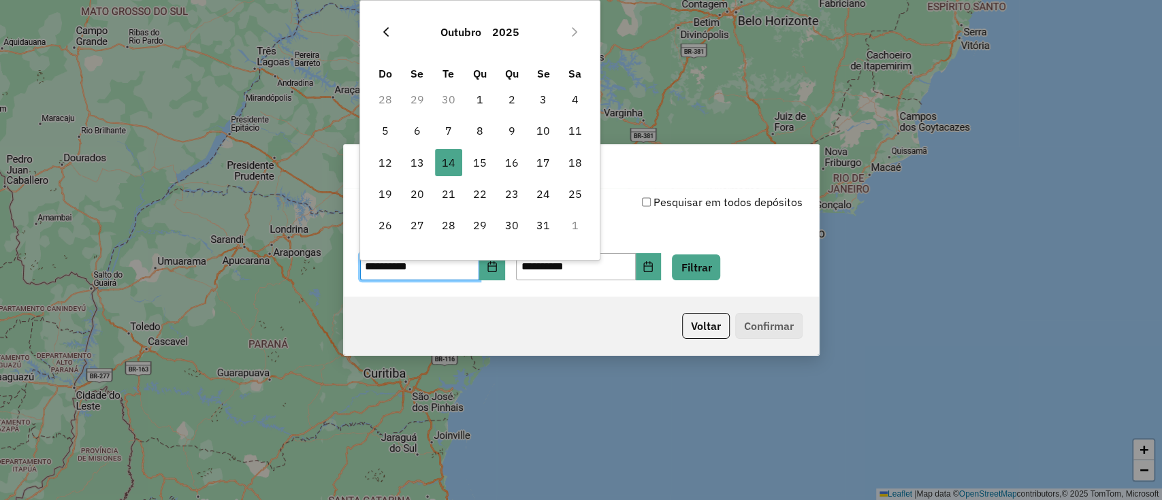
click at [385, 35] on icon "Previous Month" at bounding box center [385, 32] width 11 height 11
click at [547, 158] on span "19" at bounding box center [542, 162] width 27 height 27
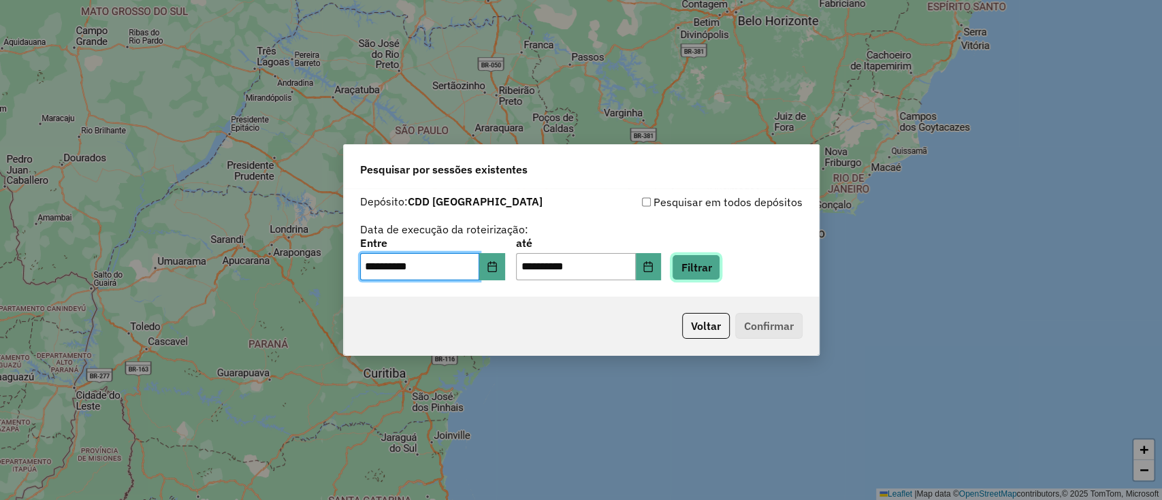
click at [720, 269] on button "Filtrar" at bounding box center [696, 268] width 48 height 26
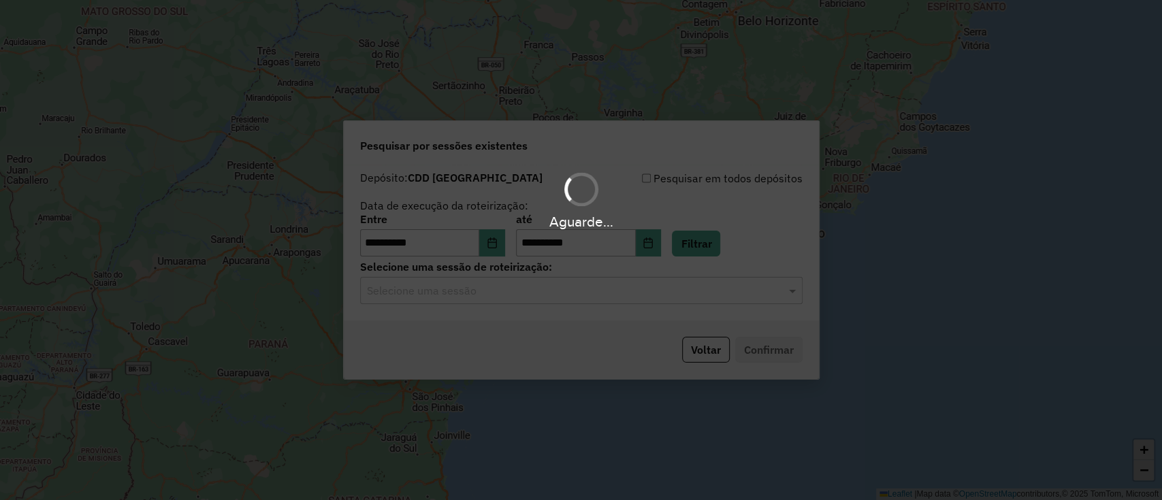
click at [512, 275] on hb-app "**********" at bounding box center [581, 250] width 1162 height 500
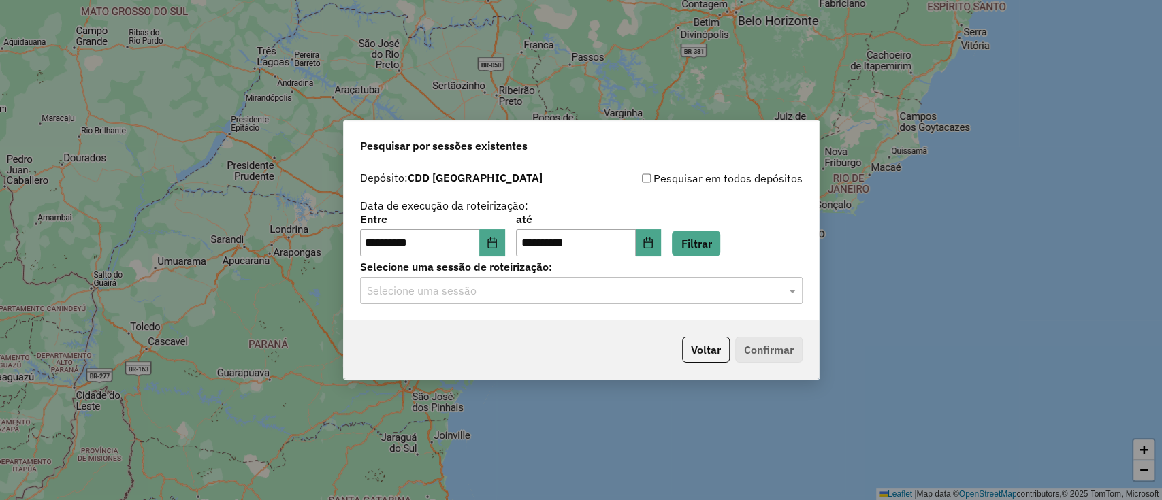
click at [504, 290] on input "text" at bounding box center [567, 291] width 401 height 16
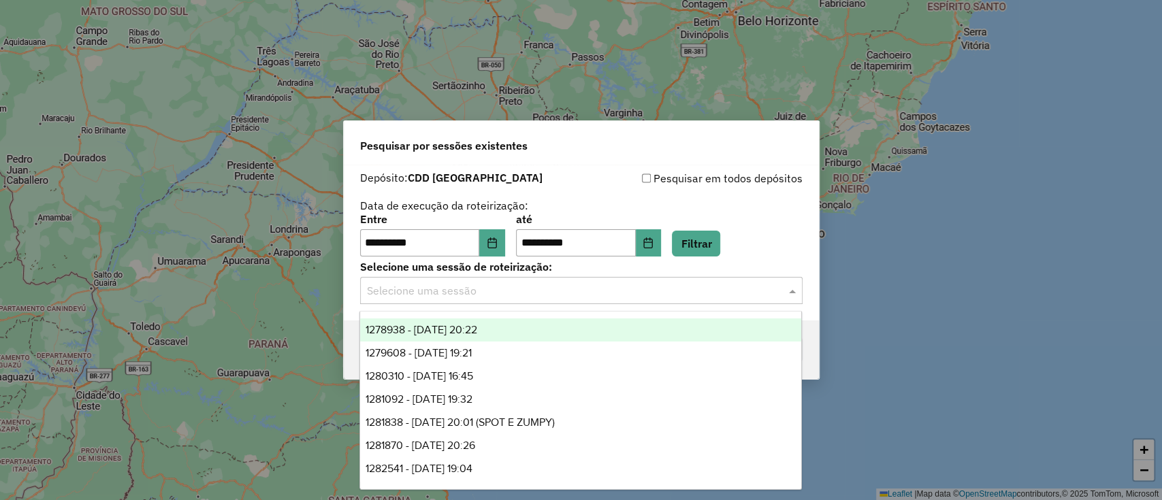
click at [469, 321] on div "1278938 - 19/09/2025 20:22" at bounding box center [580, 329] width 441 height 23
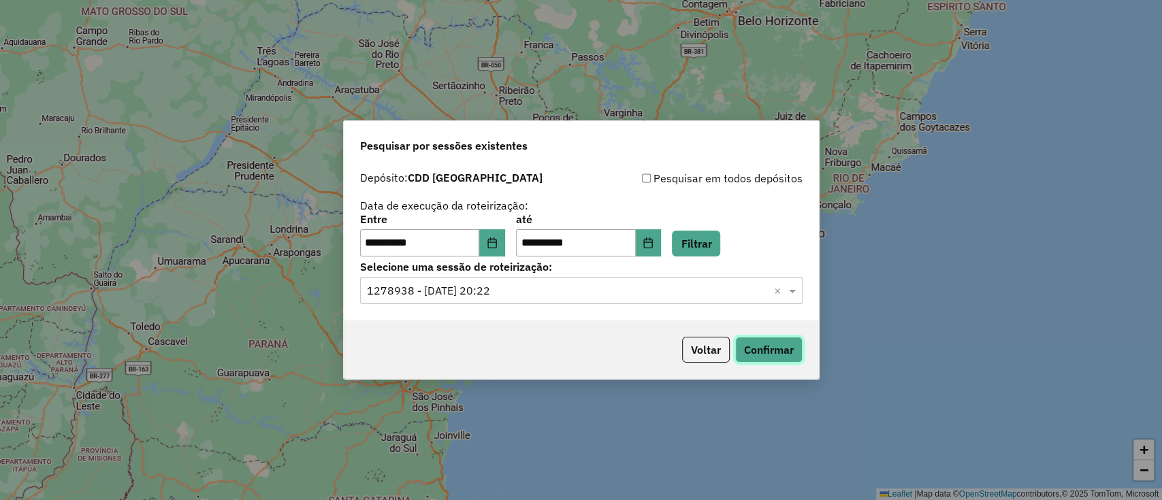
click at [773, 348] on button "Confirmar" at bounding box center [768, 350] width 67 height 26
click at [478, 243] on input "**********" at bounding box center [420, 242] width 120 height 27
click at [494, 243] on button "Choose Date" at bounding box center [492, 242] width 26 height 27
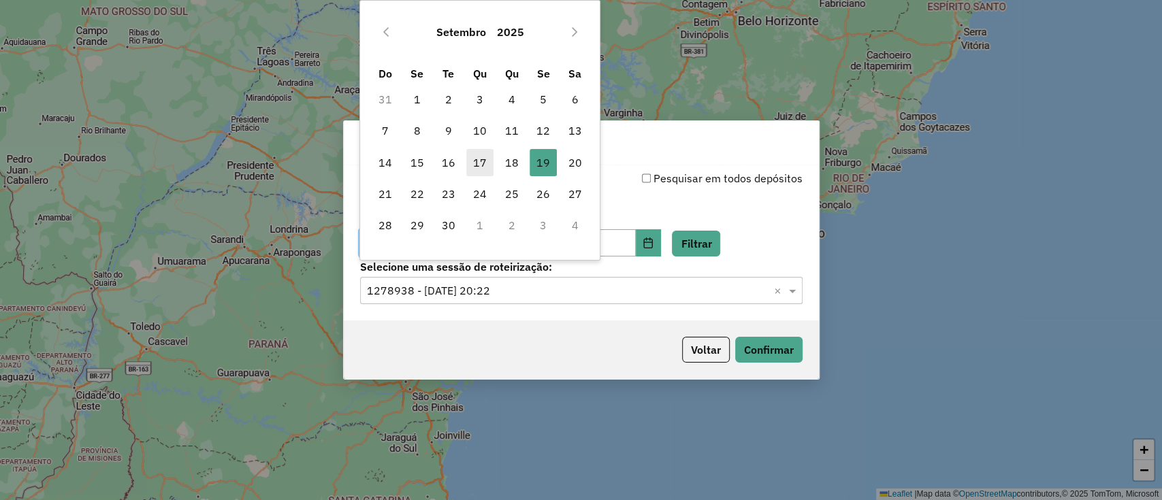
click at [485, 159] on span "17" at bounding box center [479, 162] width 27 height 27
type input "**********"
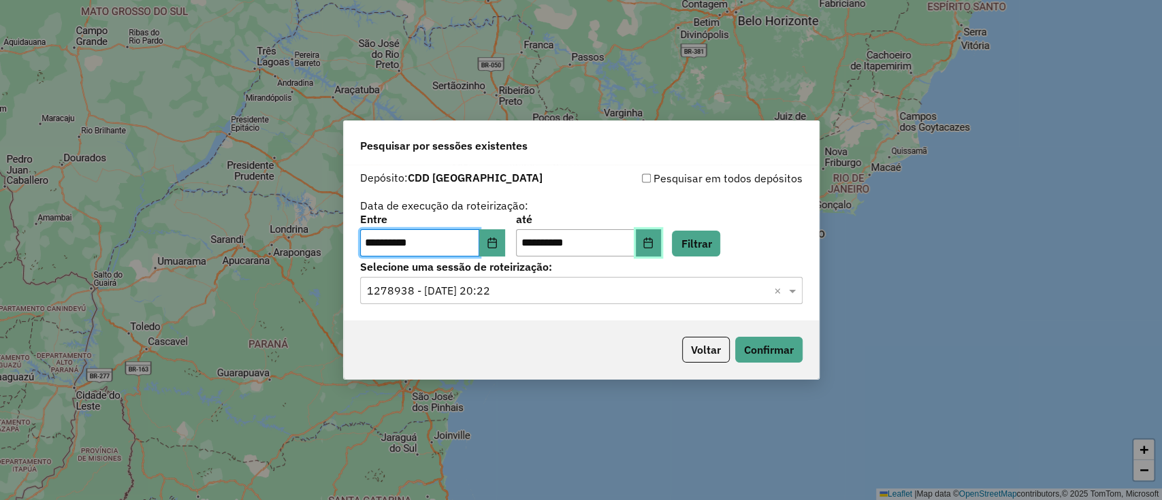
click at [653, 240] on icon "Choose Date" at bounding box center [648, 242] width 9 height 11
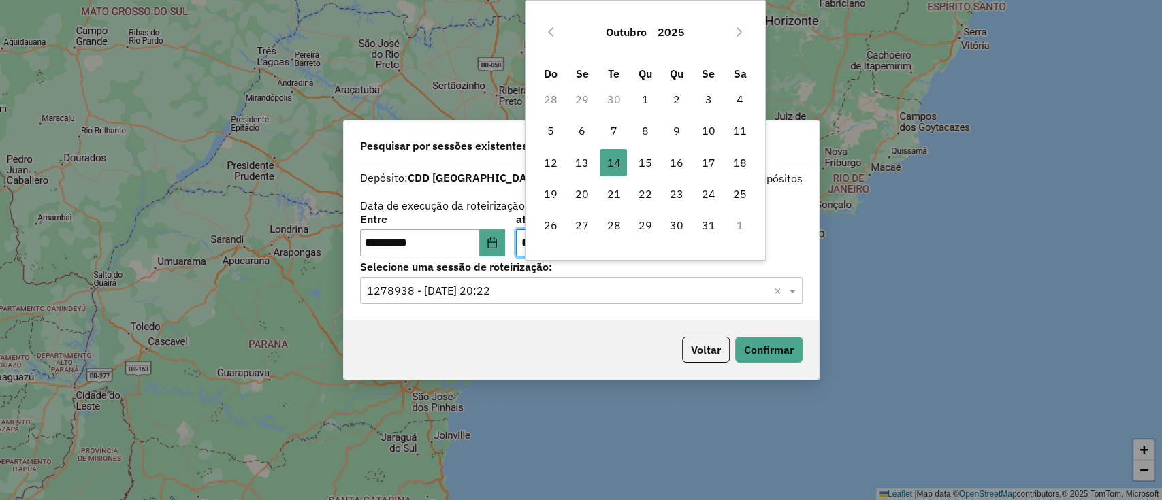
click at [706, 162] on span "17" at bounding box center [708, 162] width 27 height 27
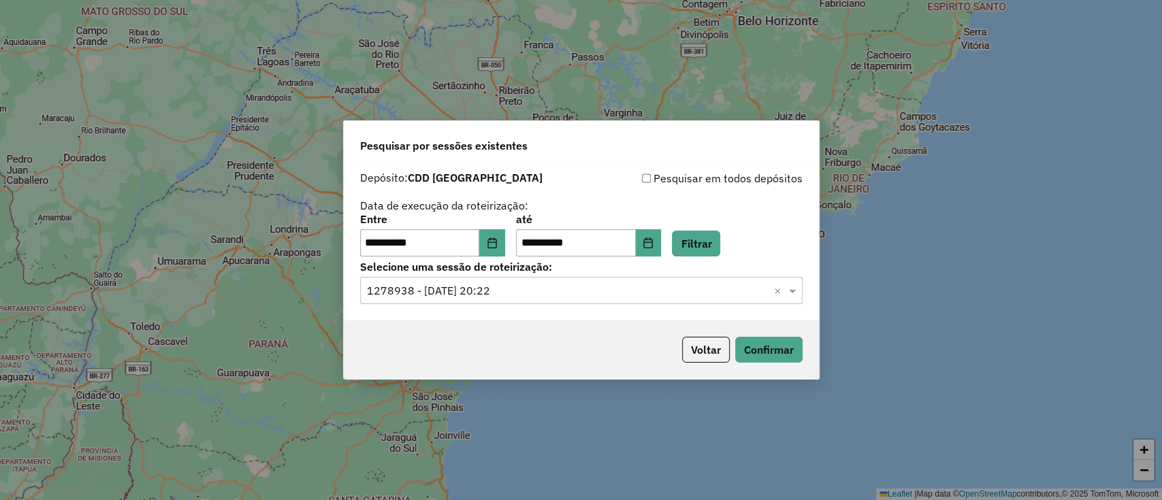
click at [777, 242] on div "**********" at bounding box center [581, 235] width 442 height 42
click at [720, 239] on button "Filtrar" at bounding box center [696, 244] width 48 height 26
click at [653, 243] on icon "Choose Date" at bounding box center [648, 242] width 9 height 11
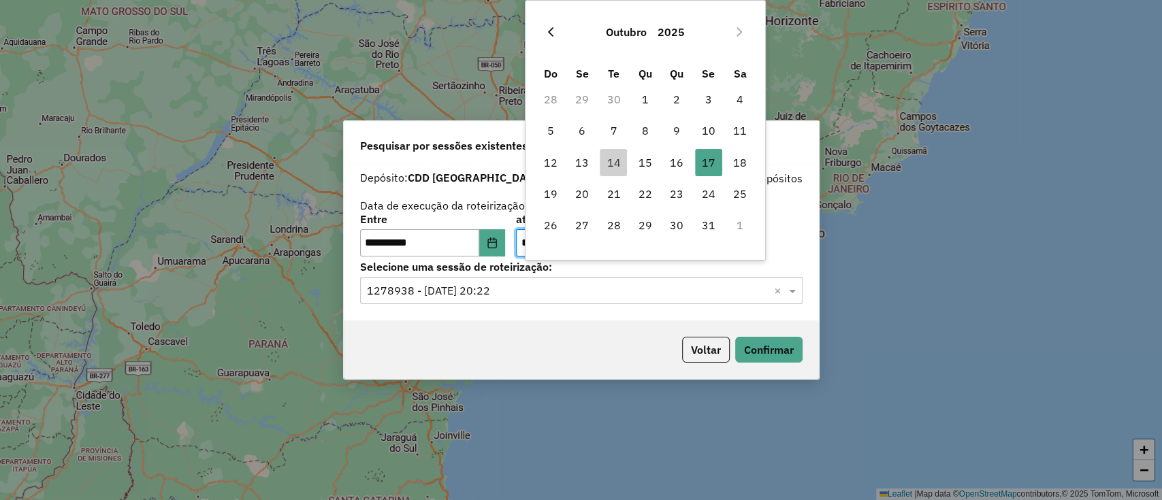
click at [555, 35] on icon "Previous Month" at bounding box center [550, 32] width 11 height 11
click at [640, 156] on span "17" at bounding box center [644, 162] width 27 height 27
type input "**********"
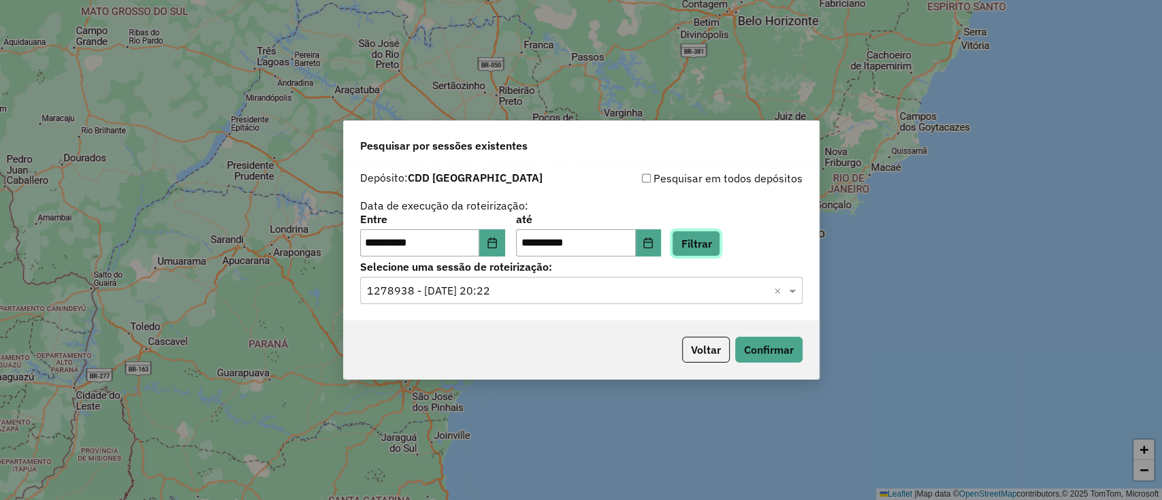
click at [716, 243] on button "Filtrar" at bounding box center [696, 244] width 48 height 26
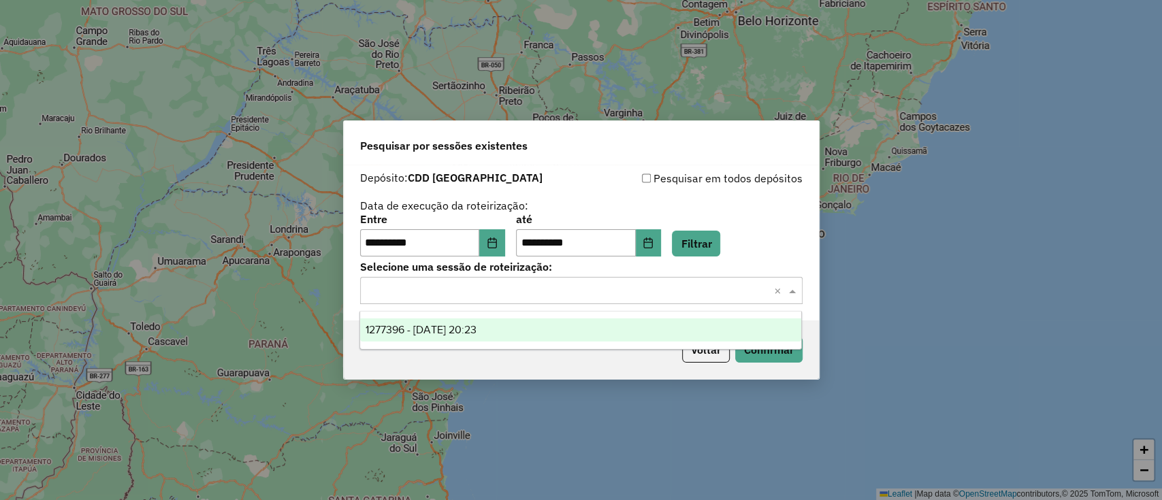
click at [561, 294] on input "text" at bounding box center [567, 291] width 401 height 16
click at [476, 329] on span "1277396 - 17/09/2025 20:23" at bounding box center [420, 330] width 111 height 12
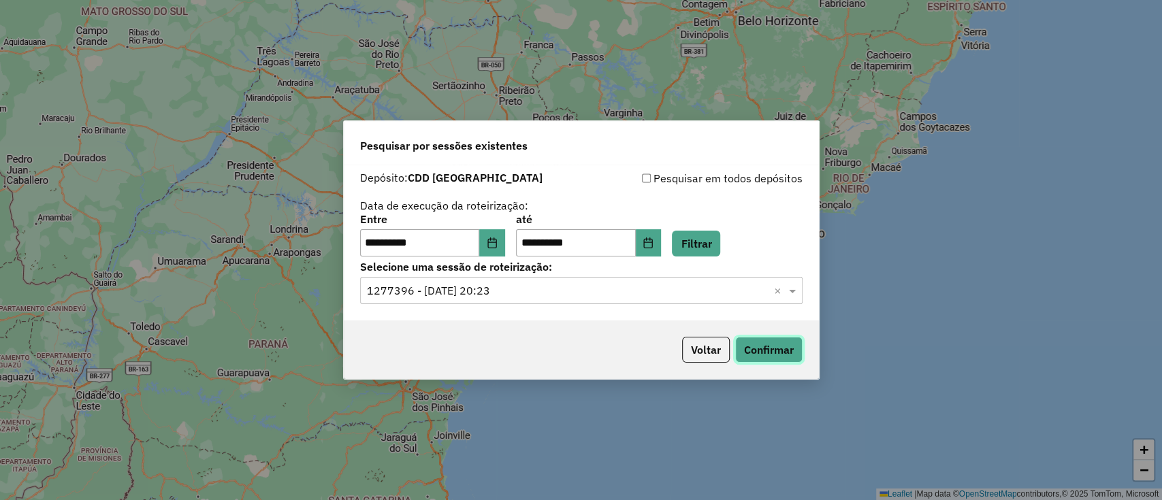
click at [781, 351] on button "Confirmar" at bounding box center [768, 350] width 67 height 26
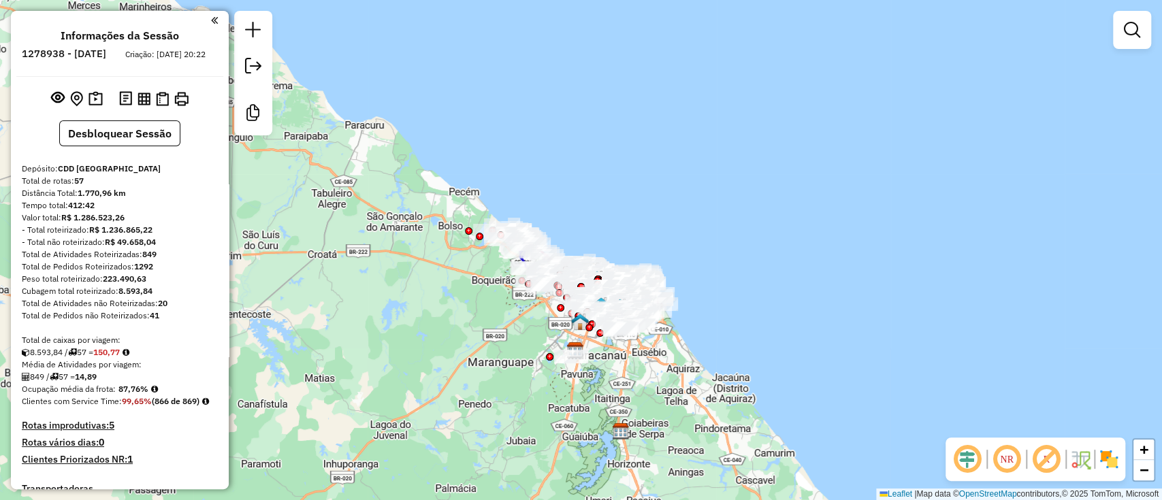
drag, startPoint x: 840, startPoint y: 184, endPoint x: 783, endPoint y: 128, distance: 79.4
click at [887, 235] on div "Janela de atendimento Grade de atendimento Capacidade Transportadoras Veículos …" at bounding box center [581, 250] width 1162 height 500
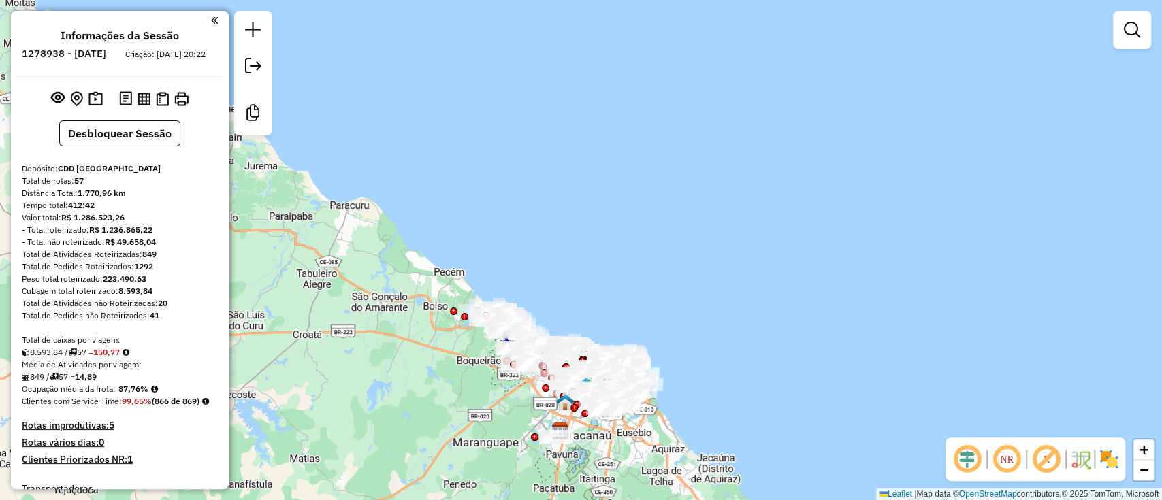
drag, startPoint x: 691, startPoint y: 152, endPoint x: 628, endPoint y: 182, distance: 69.7
click at [628, 182] on div "Janela de atendimento Grade de atendimento Capacidade Transportadoras Veículos …" at bounding box center [581, 250] width 1162 height 500
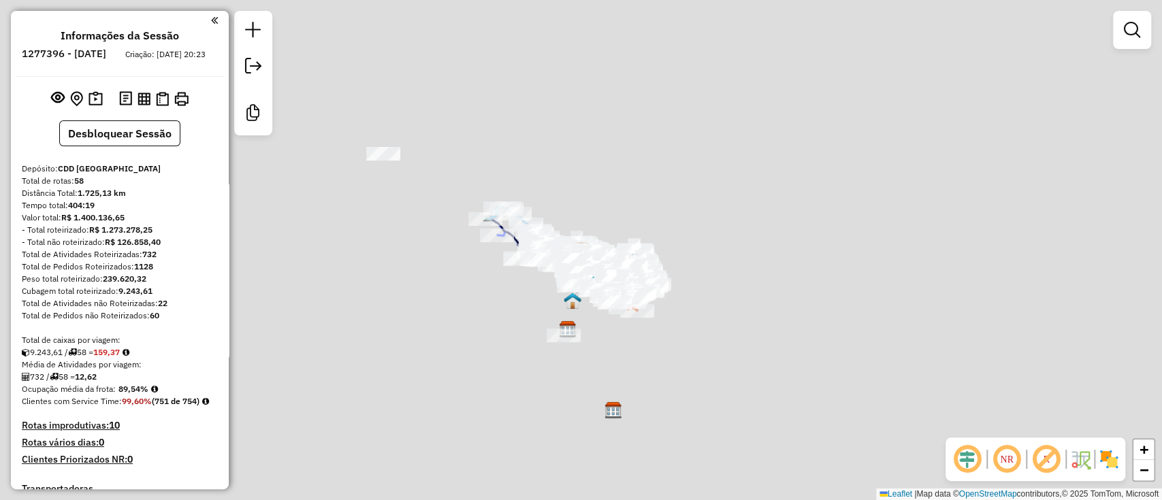
click at [670, 163] on div "Janela de atendimento Grade de atendimento Capacidade Transportadoras Veículos …" at bounding box center [581, 250] width 1162 height 500
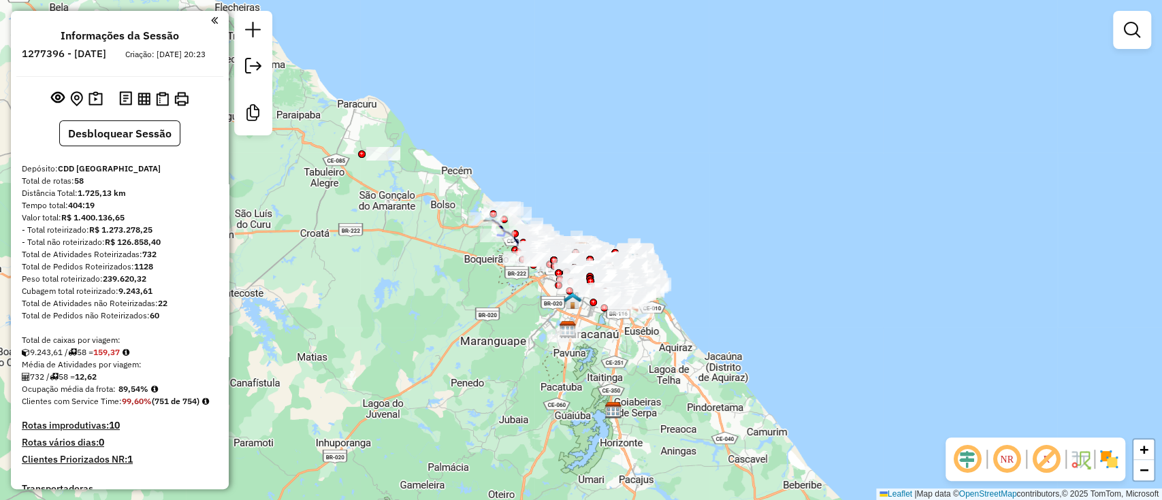
click at [670, 163] on div "Janela de atendimento Grade de atendimento Capacidade Transportadoras Veículos …" at bounding box center [581, 250] width 1162 height 500
drag, startPoint x: 447, startPoint y: 106, endPoint x: 459, endPoint y: 93, distance: 17.3
click at [448, 105] on div "Janela de atendimento Grade de atendimento Capacidade Transportadoras Veículos …" at bounding box center [581, 250] width 1162 height 500
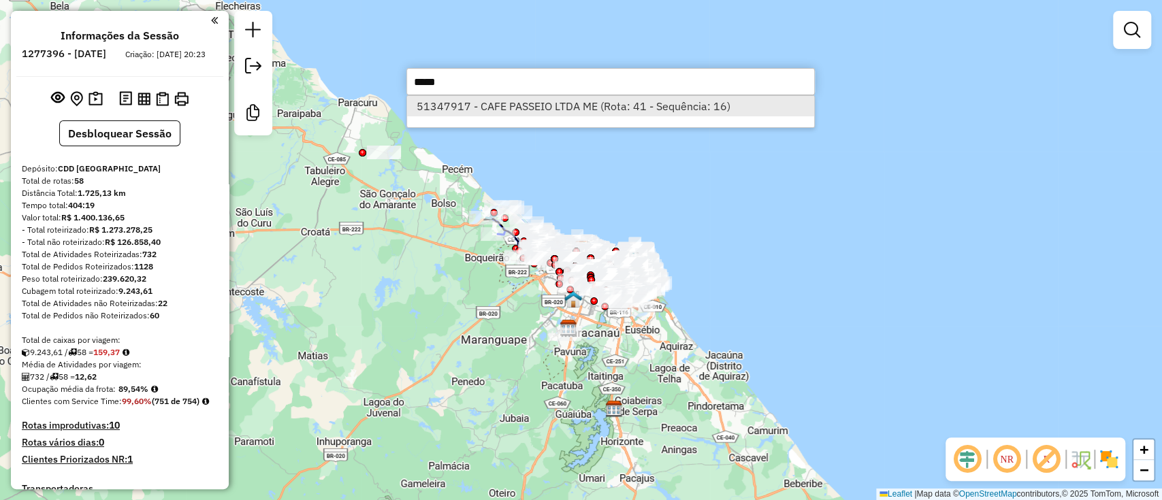
type input "*****"
click at [464, 101] on li "51347917 - CAFE PASSEIO LTDA ME (Rota: 41 - Sequência: 16)" at bounding box center [610, 106] width 407 height 20
select select "**********"
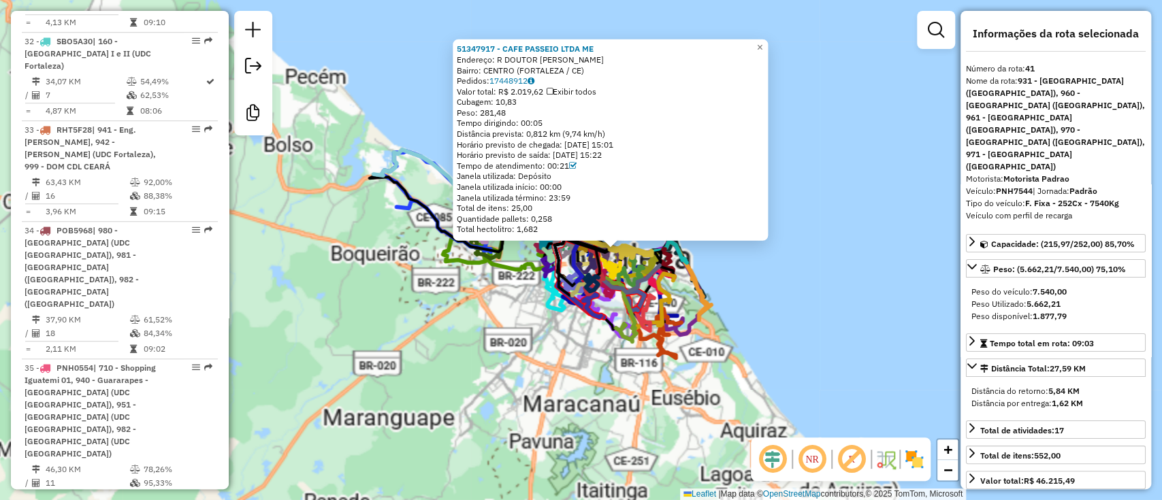
scroll to position [4460, 0]
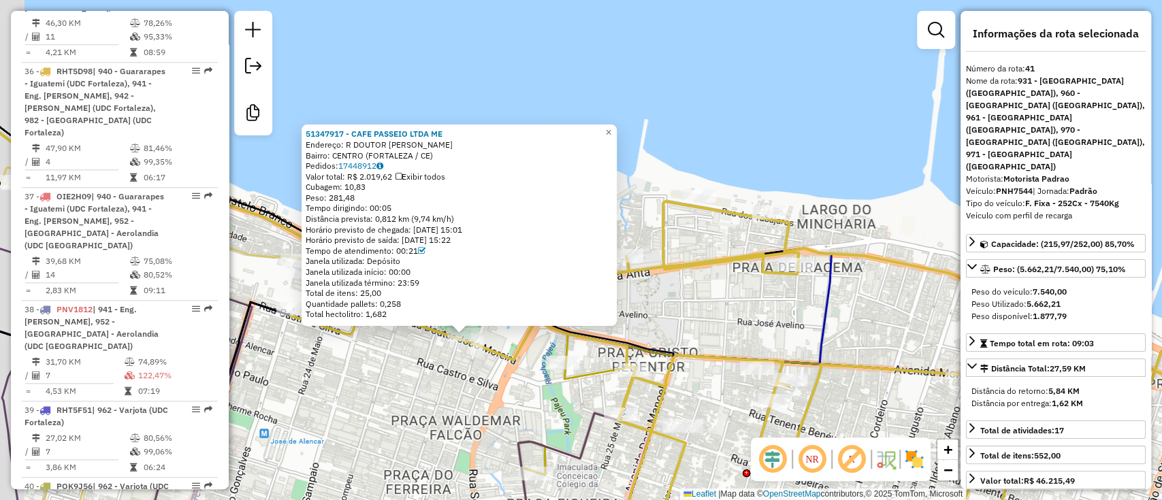
drag, startPoint x: 485, startPoint y: 352, endPoint x: 502, endPoint y: 348, distance: 17.7
click at [533, 348] on icon at bounding box center [825, 373] width 1069 height 344
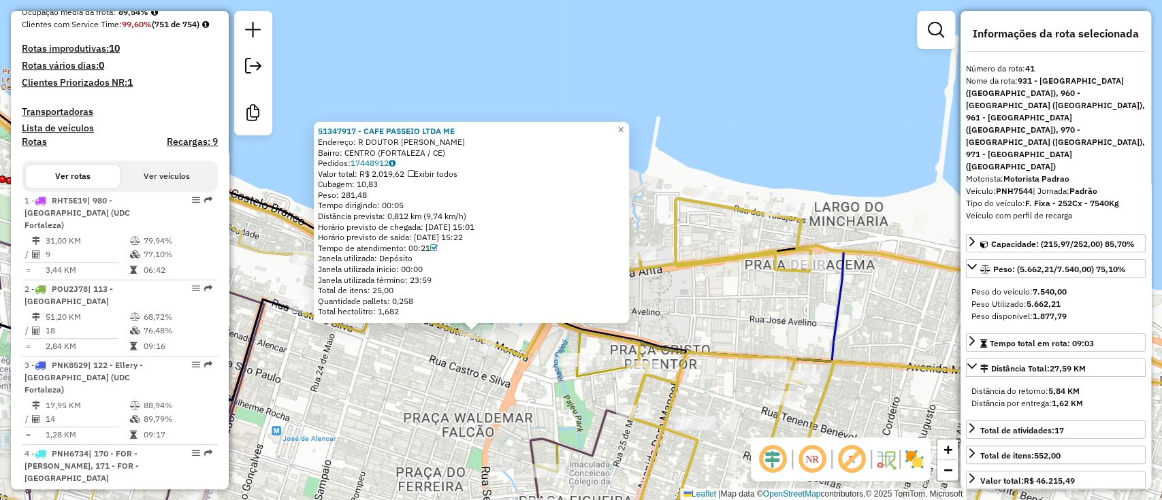
scroll to position [14, 0]
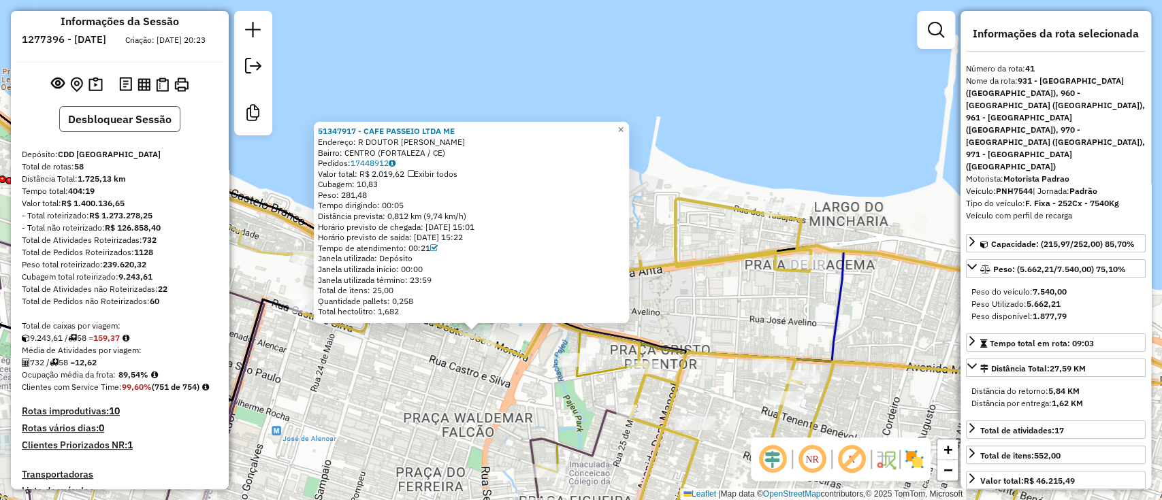
click at [130, 132] on button "Desbloquear Sessão" at bounding box center [119, 119] width 121 height 26
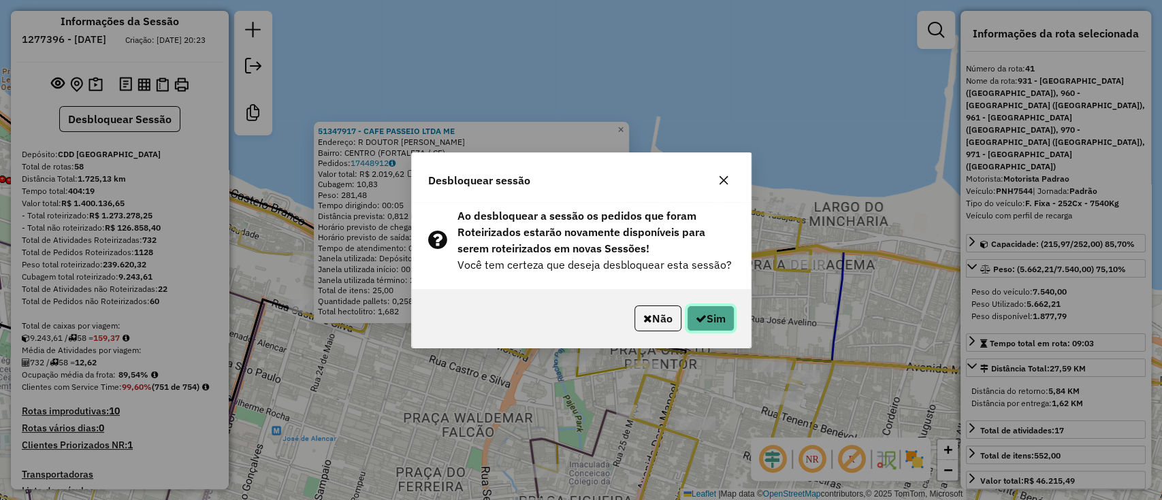
drag, startPoint x: 705, startPoint y: 325, endPoint x: 676, endPoint y: 324, distance: 28.6
click at [706, 326] on button "Sim" at bounding box center [711, 319] width 48 height 26
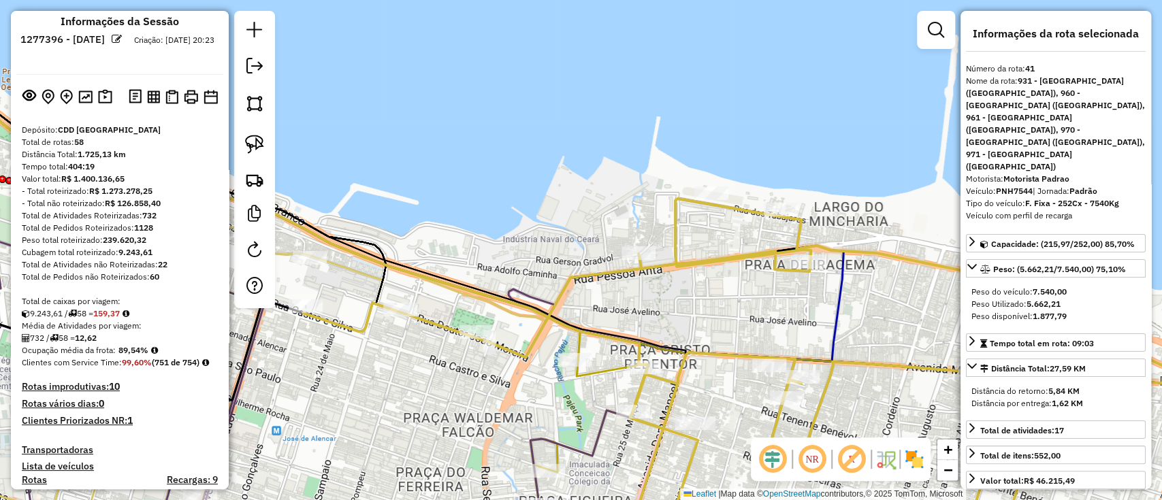
drag, startPoint x: 475, startPoint y: 227, endPoint x: 457, endPoint y: 296, distance: 71.8
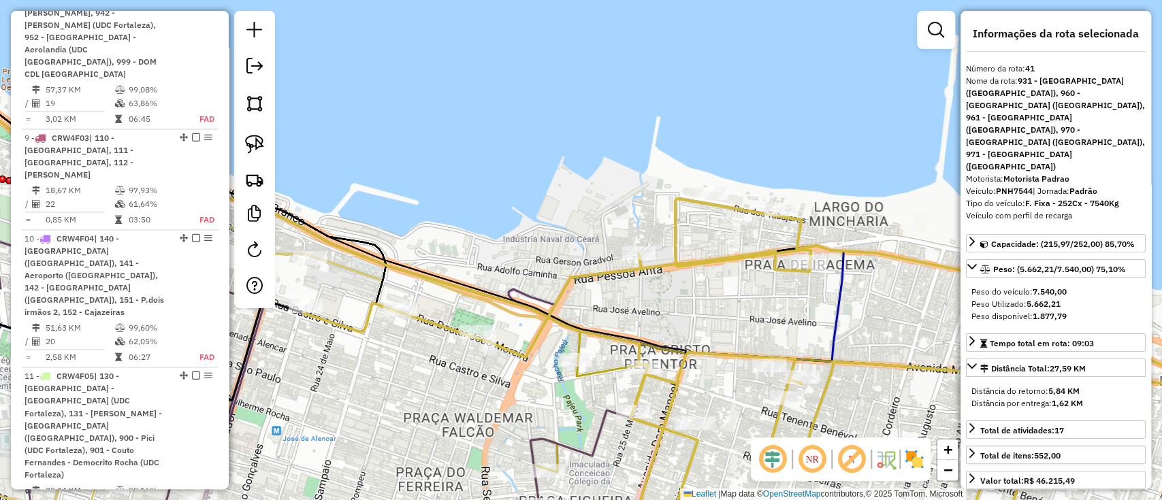
click at [459, 133] on div "Janela de atendimento Grade de atendimento Capacidade Transportadoras Veículos …" at bounding box center [581, 250] width 1162 height 500
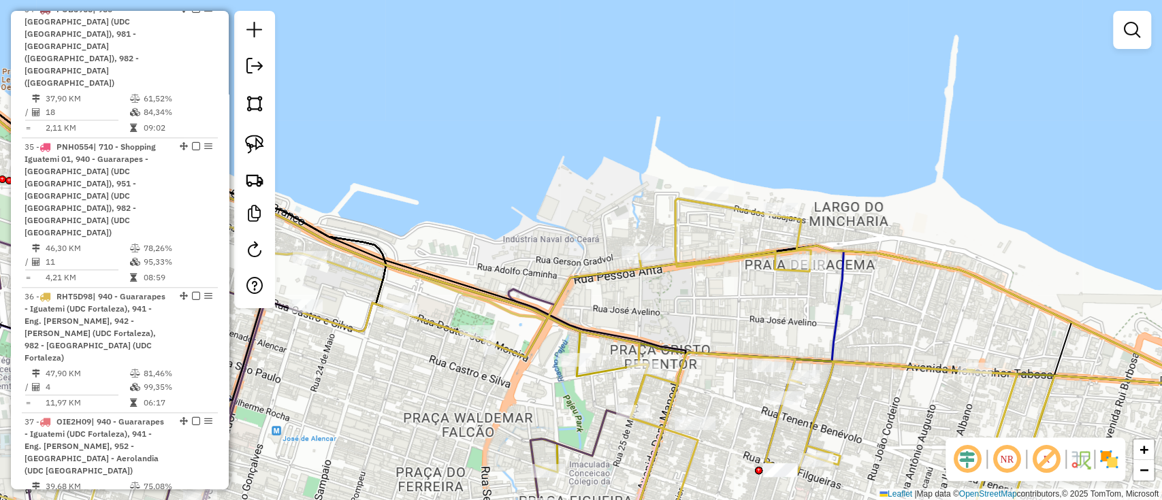
scroll to position [4460, 0]
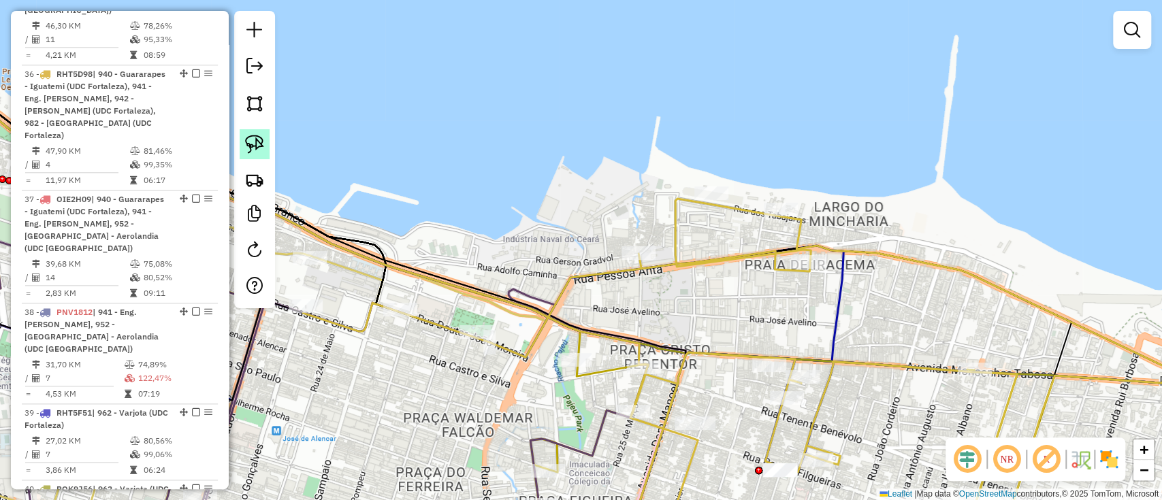
click at [257, 139] on img at bounding box center [254, 144] width 19 height 19
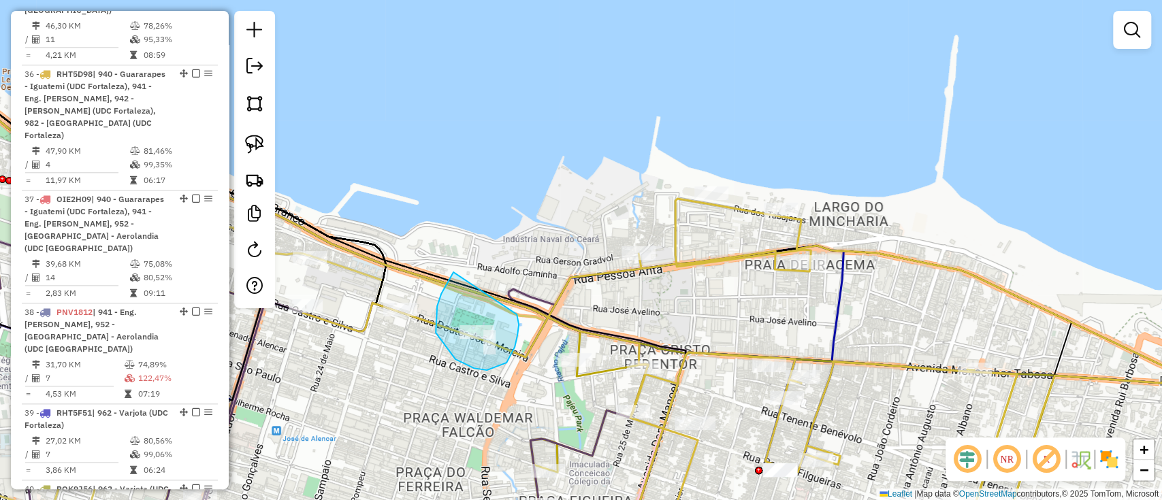
drag, startPoint x: 436, startPoint y: 333, endPoint x: 239, endPoint y: 253, distance: 212.2
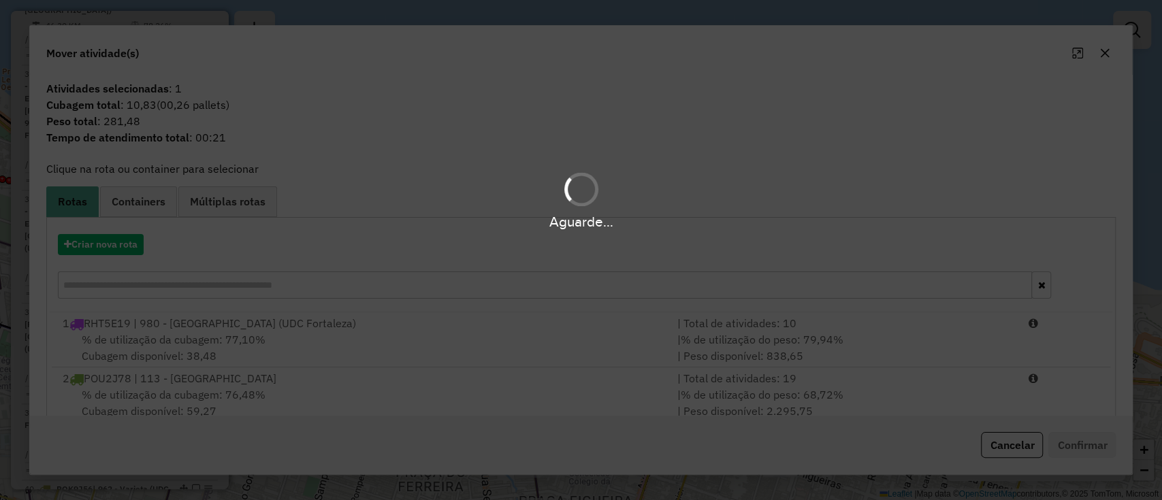
click at [103, 231] on div "Aguarde..." at bounding box center [581, 221] width 1162 height 21
click at [93, 249] on div "Aguarde..." at bounding box center [581, 250] width 1162 height 500
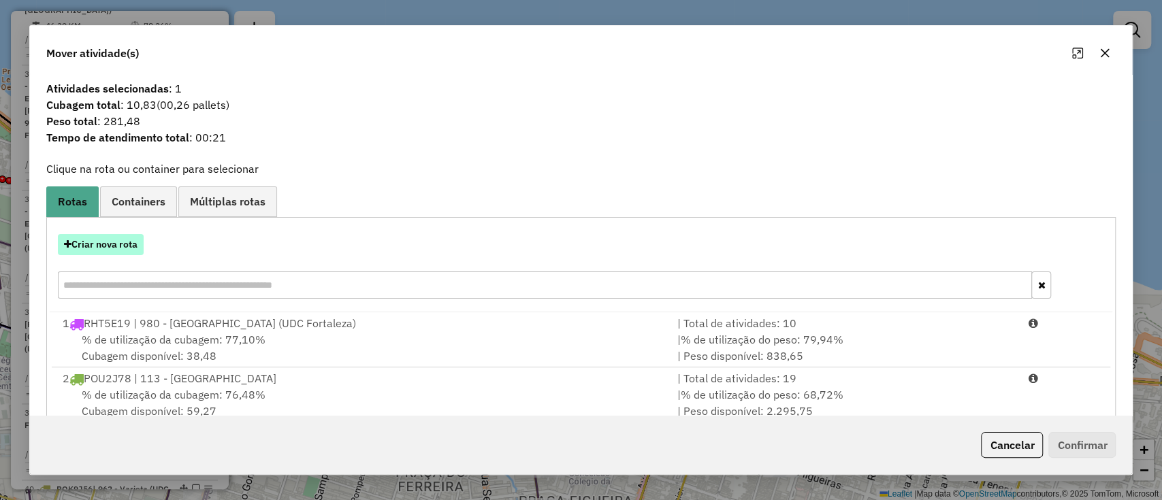
click at [92, 240] on button "Criar nova rota" at bounding box center [101, 244] width 86 height 21
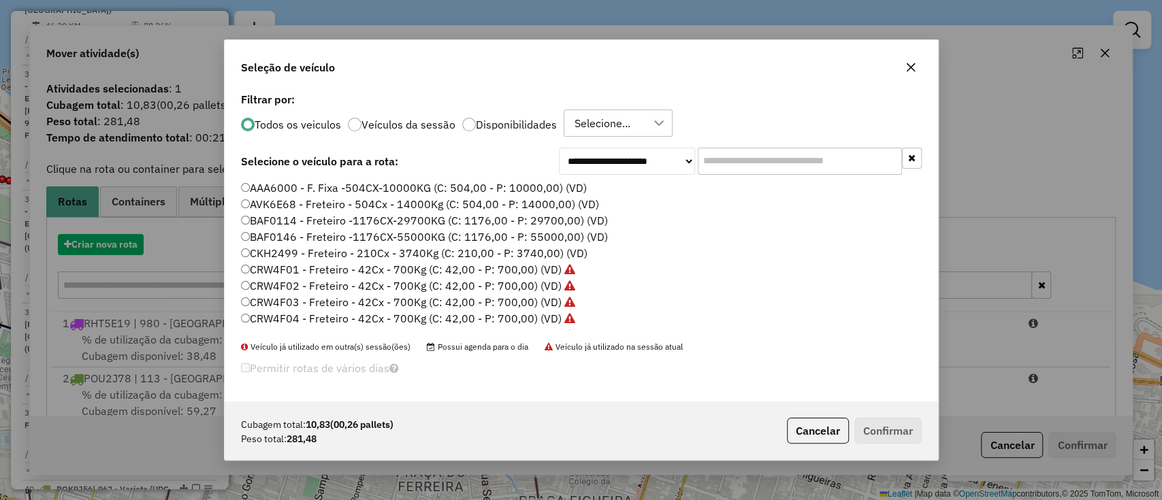
click at [729, 137] on div "Todos os veiculos Veículos da sessão Disponibilidades Selecione..." at bounding box center [581, 123] width 680 height 27
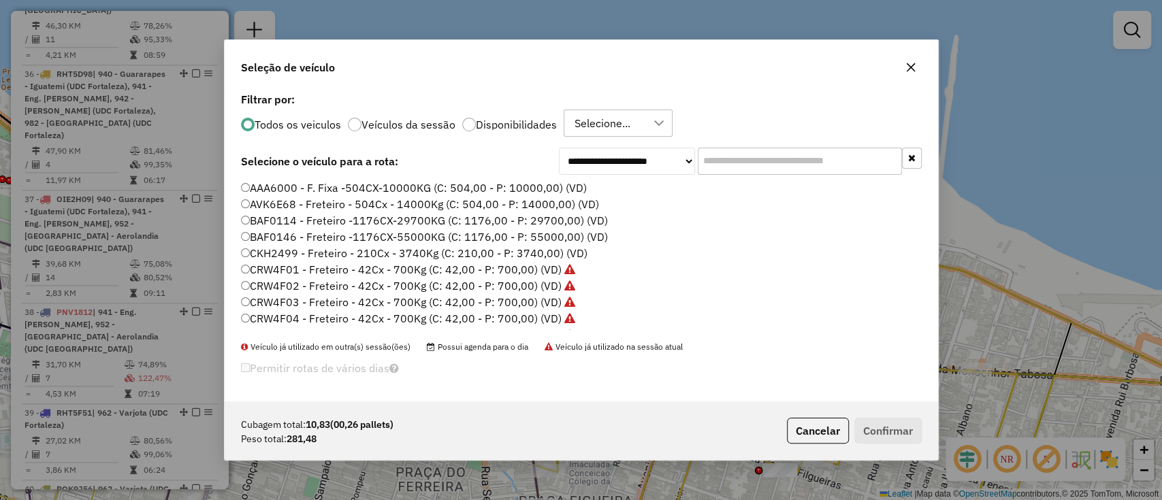
click at [721, 167] on input "text" at bounding box center [799, 161] width 204 height 27
click at [727, 165] on input "text" at bounding box center [799, 161] width 204 height 27
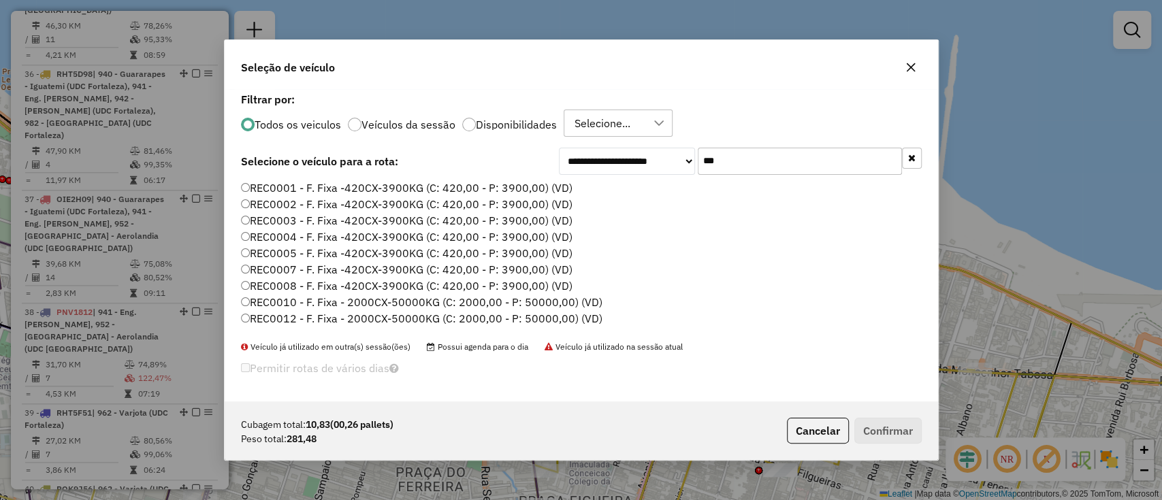
type input "***"
click at [523, 190] on label "REC0001 - F. Fixa -420CX-3900KG (C: 420,00 - P: 3900,00) (VD)" at bounding box center [406, 188] width 331 height 16
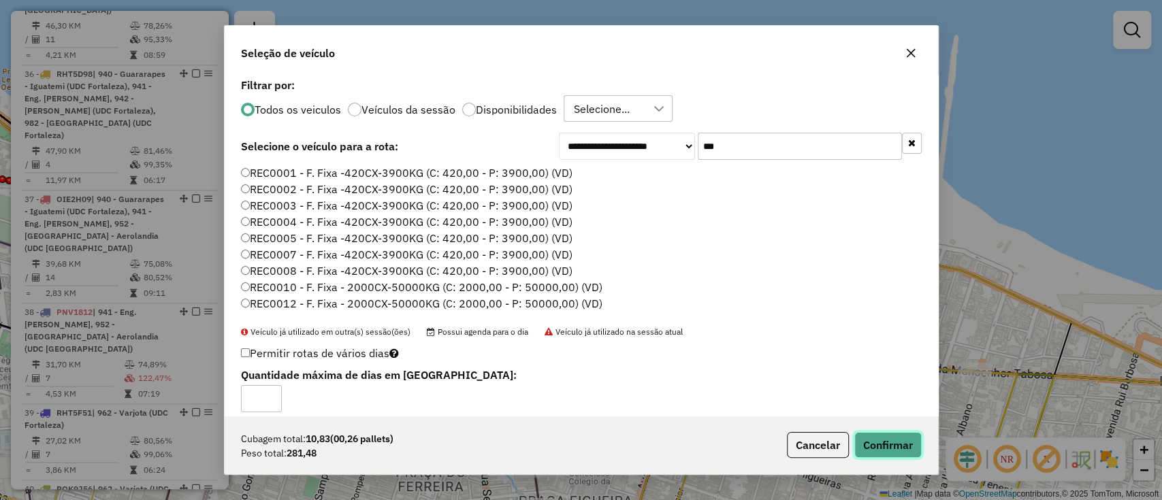
click at [902, 448] on button "Confirmar" at bounding box center [887, 445] width 67 height 26
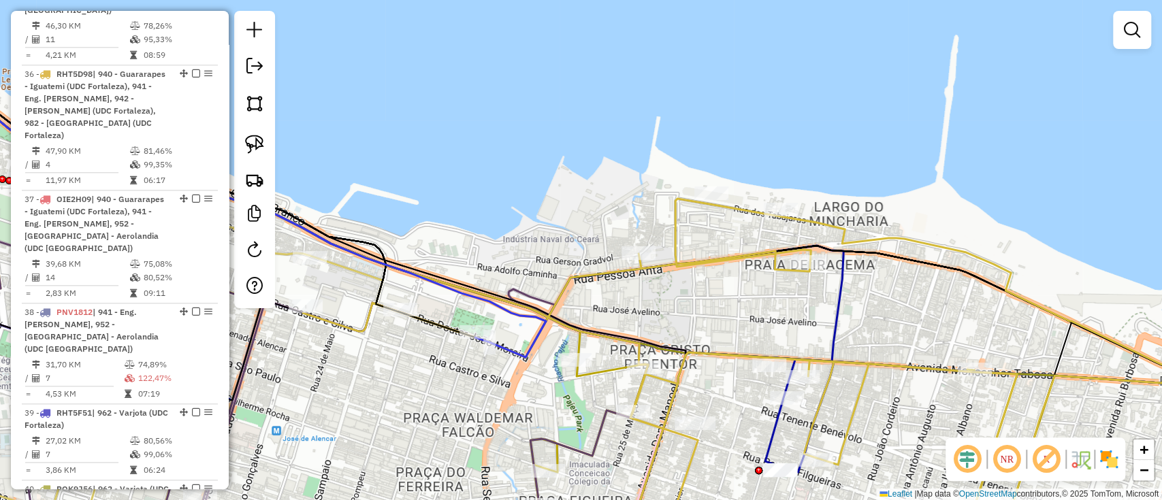
scroll to position [4335, 0]
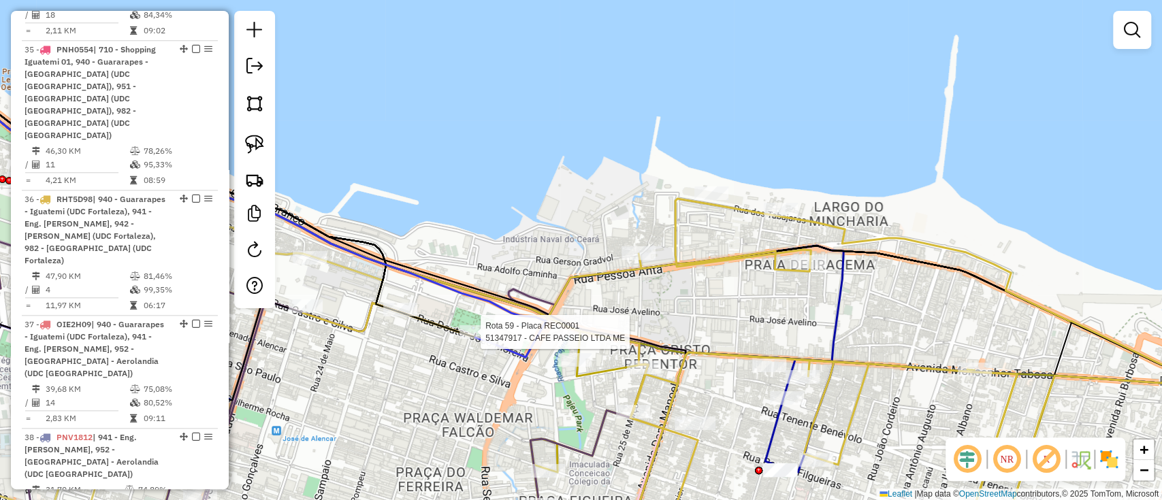
select select "**********"
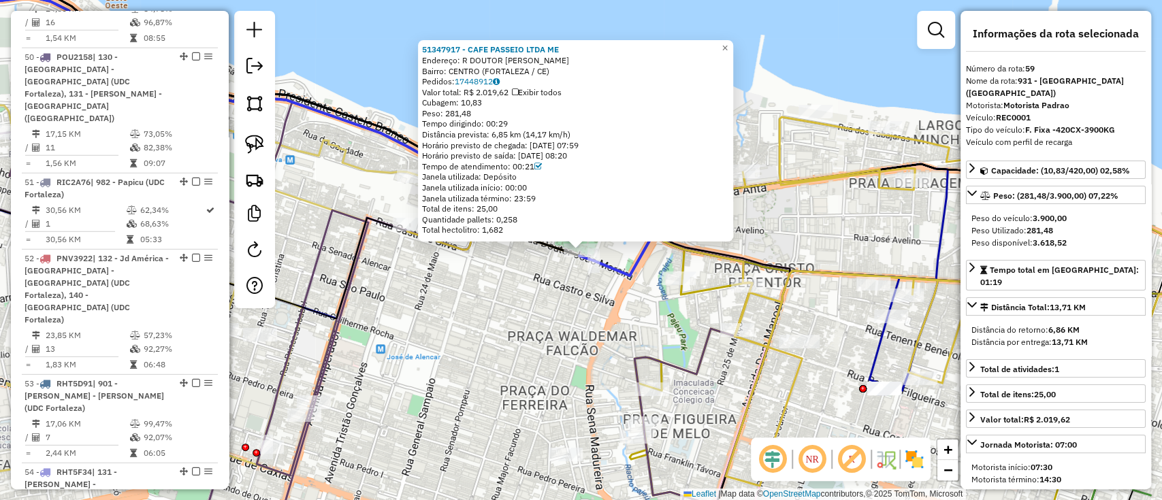
scroll to position [6152, 0]
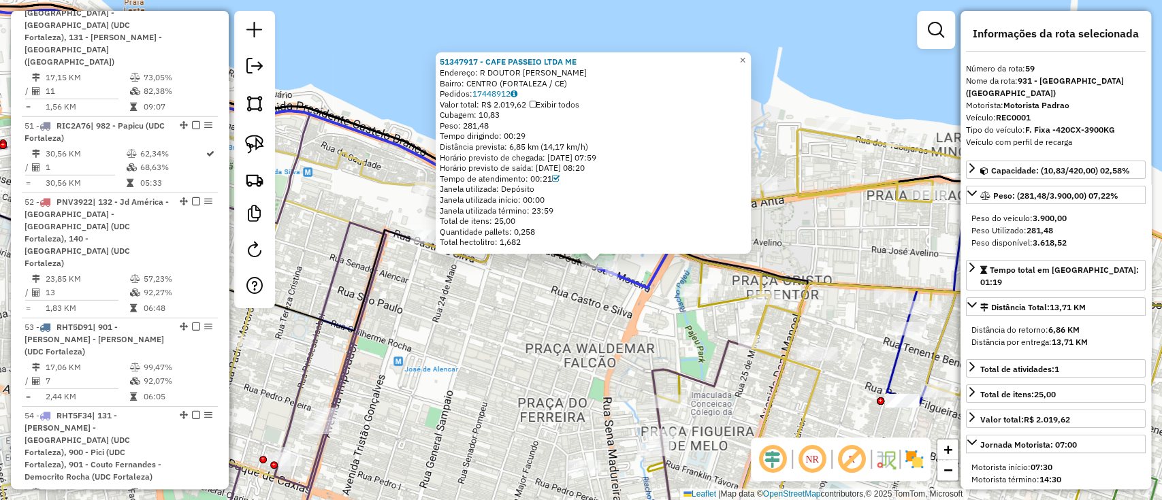
drag, startPoint x: 467, startPoint y: 302, endPoint x: 485, endPoint y: 314, distance: 21.5
click at [485, 314] on div "51347917 - CAFE PASSEIO LTDA ME Endereço: R DOUTOR JOAO MOREIRA SN Bairro: CENT…" at bounding box center [581, 250] width 1162 height 500
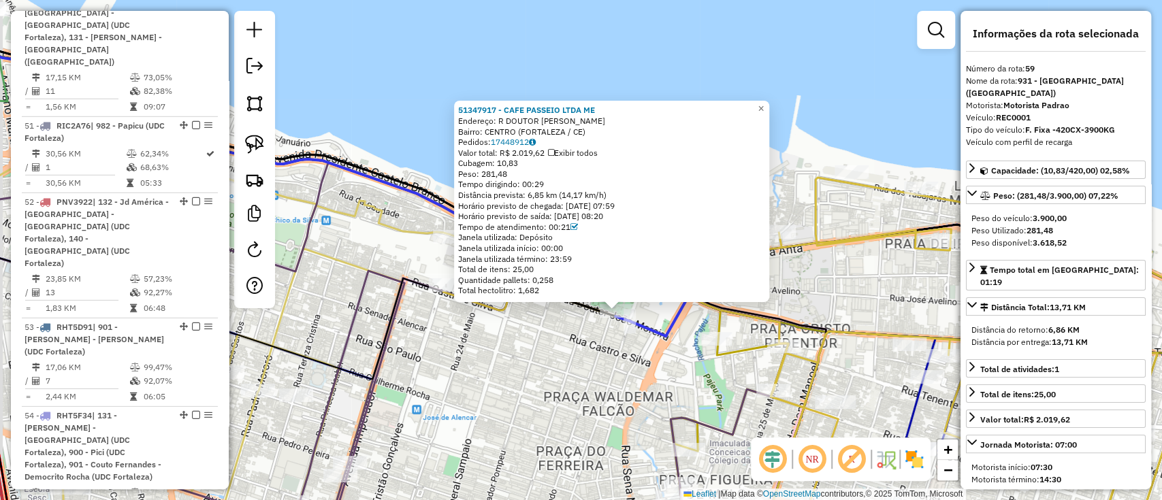
drag, startPoint x: 585, startPoint y: 370, endPoint x: 575, endPoint y: 320, distance: 51.4
click at [587, 370] on div "51347917 - CAFE PASSEIO LTDA ME Endereço: R DOUTOR JOAO MOREIRA SN Bairro: CENT…" at bounding box center [581, 250] width 1162 height 500
drag, startPoint x: 1002, startPoint y: 120, endPoint x: 1085, endPoint y: 112, distance: 83.4
click at [1085, 112] on div "Veículo: REC0001" at bounding box center [1056, 118] width 180 height 12
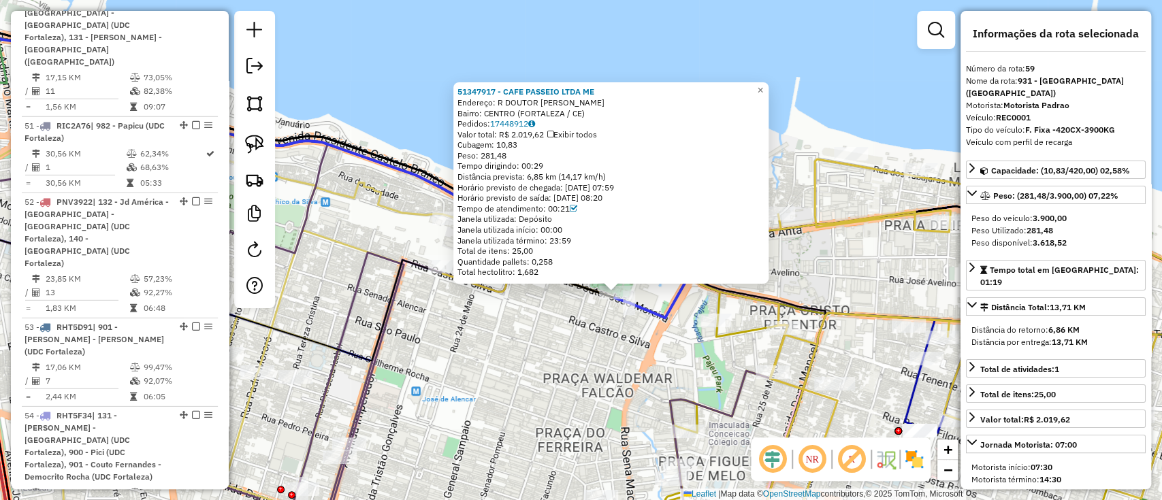
drag, startPoint x: 639, startPoint y: 364, endPoint x: 637, endPoint y: 346, distance: 18.5
click at [637, 346] on div "51347917 - CAFE PASSEIO LTDA ME Endereço: R DOUTOR JOAO MOREIRA SN Bairro: CENT…" at bounding box center [581, 250] width 1162 height 500
drag, startPoint x: 556, startPoint y: 197, endPoint x: 659, endPoint y: 197, distance: 102.8
click at [659, 197] on div "Horário previsto de saída: 17/09/2025 08:20" at bounding box center [610, 198] width 307 height 11
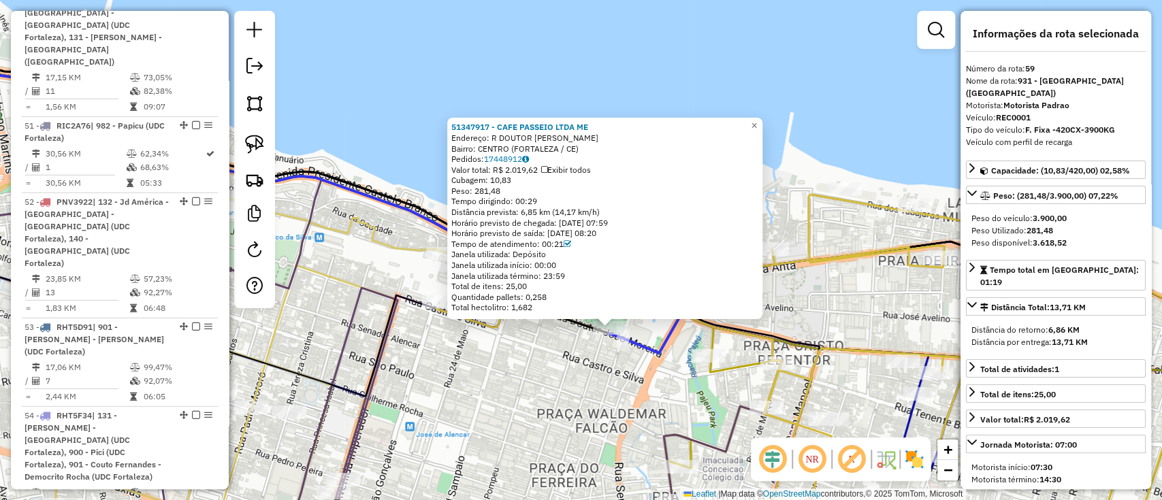
drag, startPoint x: 551, startPoint y: 360, endPoint x: 571, endPoint y: 282, distance: 80.2
click at [551, 361] on div "51347917 - CAFE PASSEIO LTDA ME Endereço: R DOUTOR JOAO MOREIRA SN Bairro: CENT…" at bounding box center [581, 250] width 1162 height 500
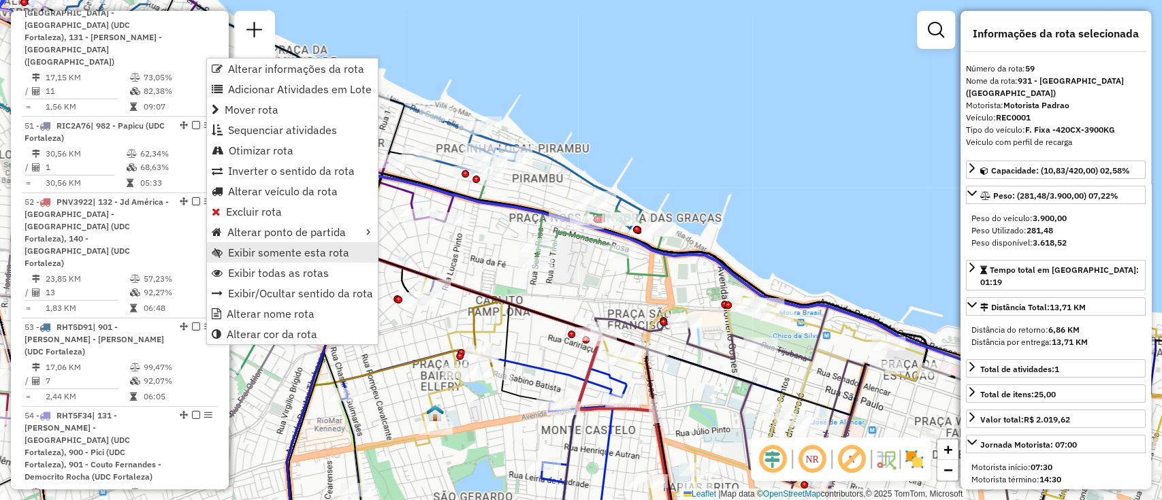
drag, startPoint x: 280, startPoint y: 248, endPoint x: 291, endPoint y: 248, distance: 10.9
click at [280, 248] on span "Exibir somente esta rota" at bounding box center [288, 252] width 121 height 11
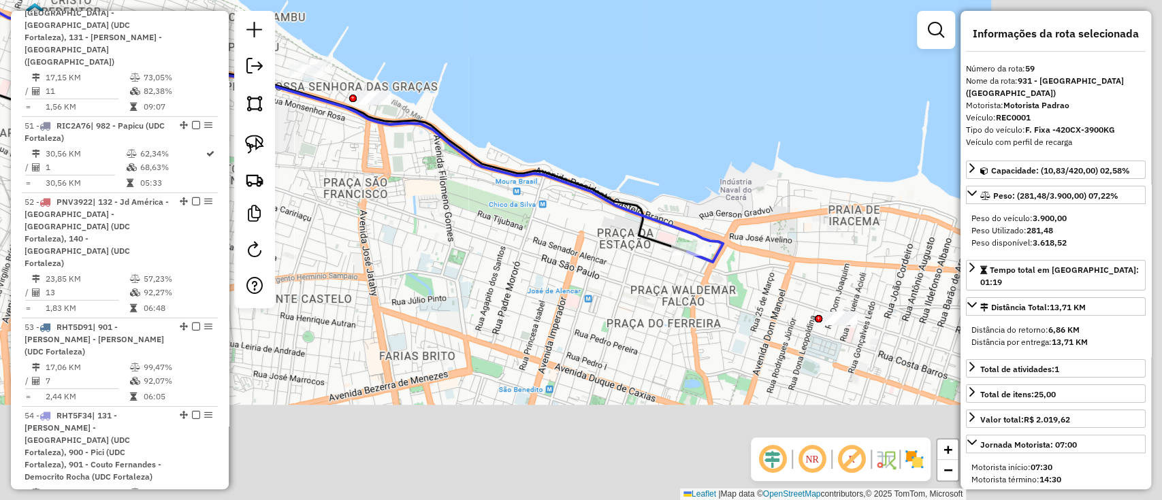
drag, startPoint x: 844, startPoint y: 226, endPoint x: 552, endPoint y: 99, distance: 319.1
click at [564, 96] on div "Janela de atendimento Grade de atendimento Capacidade Transportadoras Veículos …" at bounding box center [581, 250] width 1162 height 500
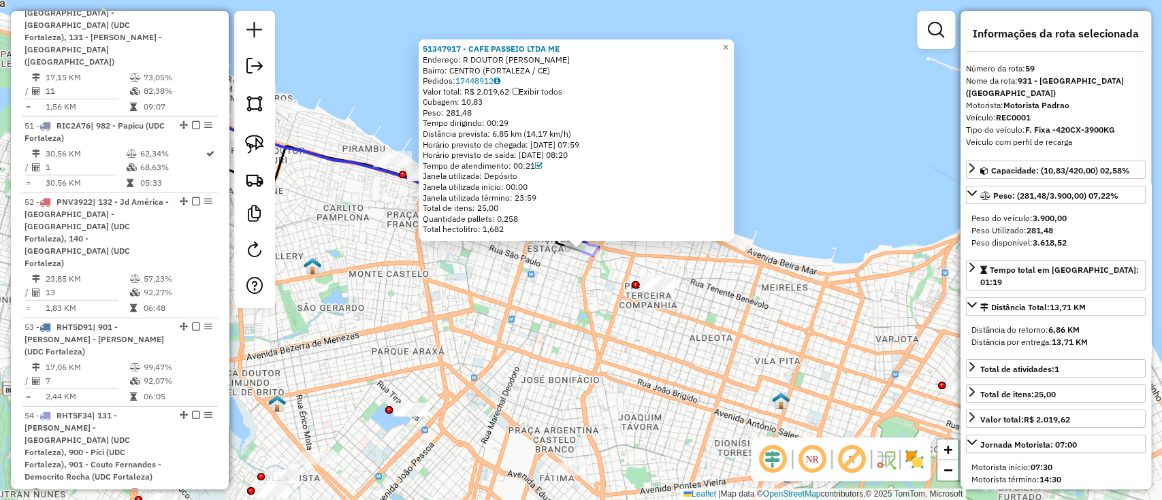
drag, startPoint x: 423, startPoint y: 121, endPoint x: 523, endPoint y: 120, distance: 100.0
click at [523, 120] on div "51347917 - CAFE PASSEIO LTDA ME Endereço: R DOUTOR JOAO MOREIRA SN Bairro: CENT…" at bounding box center [575, 139] width 315 height 201
click at [533, 133] on div "Distância prevista: 6,85 km (14,17 km/h)" at bounding box center [576, 134] width 307 height 11
drag, startPoint x: 489, startPoint y: 134, endPoint x: 526, endPoint y: 132, distance: 36.8
click at [526, 132] on div "Distância prevista: 6,85 km (14,17 km/h)" at bounding box center [576, 134] width 307 height 11
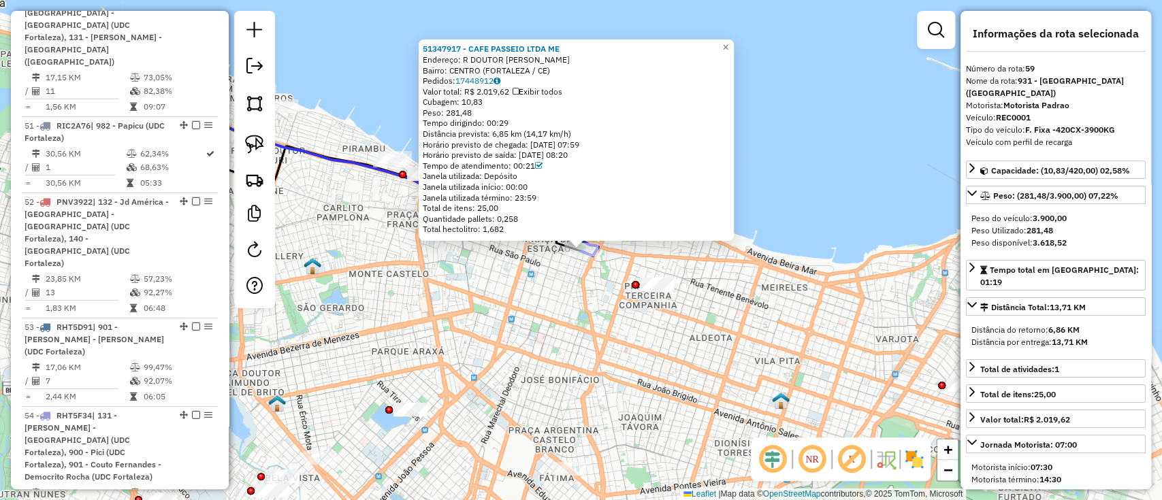
drag, startPoint x: 531, startPoint y: 132, endPoint x: 627, endPoint y: 129, distance: 95.3
click at [627, 129] on div "Distância prevista: 6,85 km (14,17 km/h)" at bounding box center [576, 134] width 307 height 11
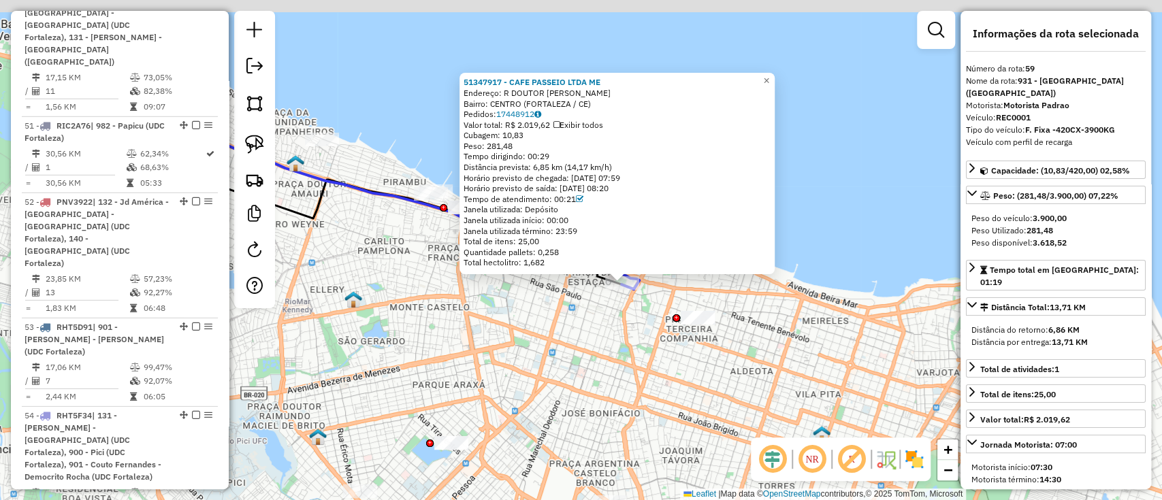
drag, startPoint x: 719, startPoint y: 265, endPoint x: 775, endPoint y: 302, distance: 67.4
click at [775, 302] on div "51347917 - CAFE PASSEIO LTDA ME Endereço: R DOUTOR JOAO MOREIRA SN Bairro: CENT…" at bounding box center [581, 250] width 1162 height 500
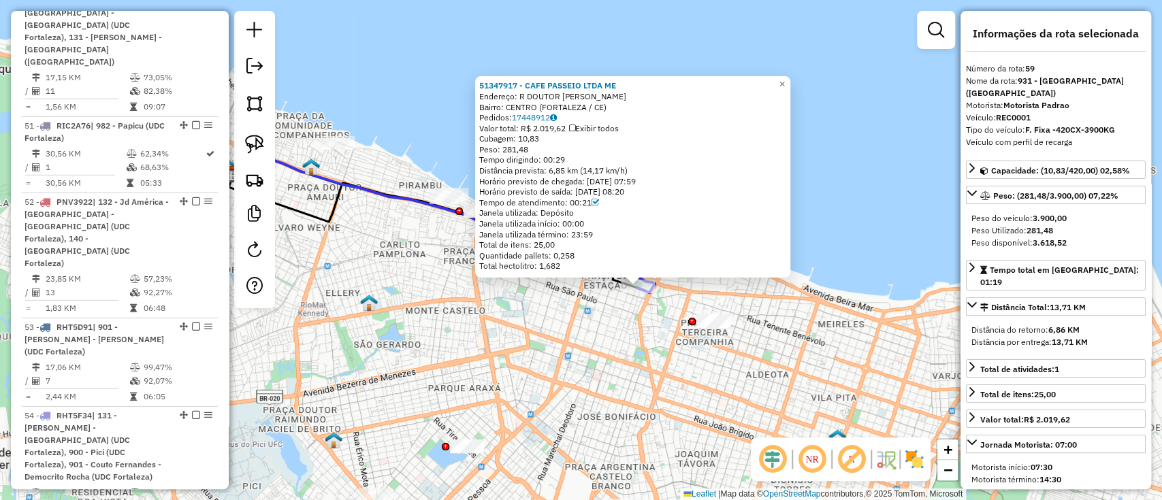
drag, startPoint x: 585, startPoint y: 175, endPoint x: 676, endPoint y: 170, distance: 90.6
click at [678, 169] on div "51347917 - CAFE PASSEIO LTDA ME Endereço: R DOUTOR JOAO MOREIRA SN Bairro: CENT…" at bounding box center [632, 175] width 307 height 191
drag, startPoint x: 646, startPoint y: 167, endPoint x: 588, endPoint y: 164, distance: 58.6
click at [588, 165] on div "Distância prevista: 6,85 km (14,17 km/h)" at bounding box center [632, 170] width 307 height 11
drag, startPoint x: 574, startPoint y: 161, endPoint x: 543, endPoint y: 160, distance: 30.6
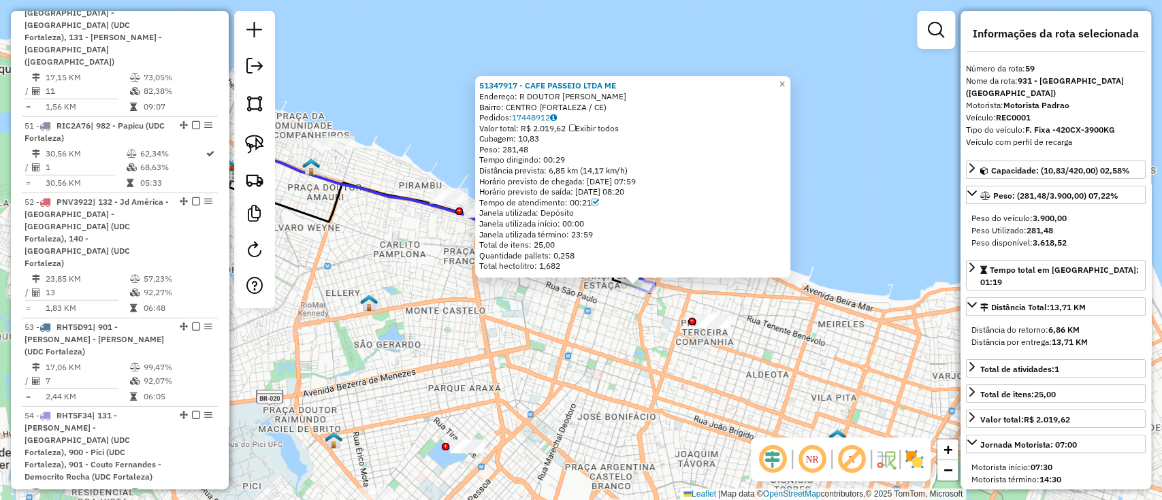
click at [543, 160] on div "Tempo dirigindo: 00:29" at bounding box center [632, 159] width 307 height 11
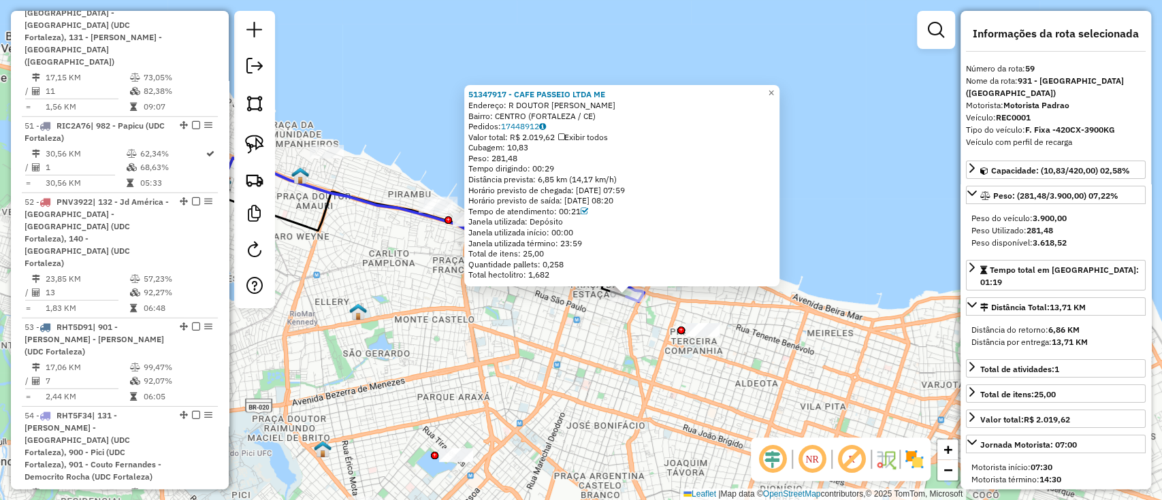
drag, startPoint x: 595, startPoint y: 389, endPoint x: 584, endPoint y: 398, distance: 14.0
click at [584, 398] on div "51347917 - CAFE PASSEIO LTDA ME Endereço: R DOUTOR JOAO MOREIRA SN Bairro: CENT…" at bounding box center [581, 250] width 1162 height 500
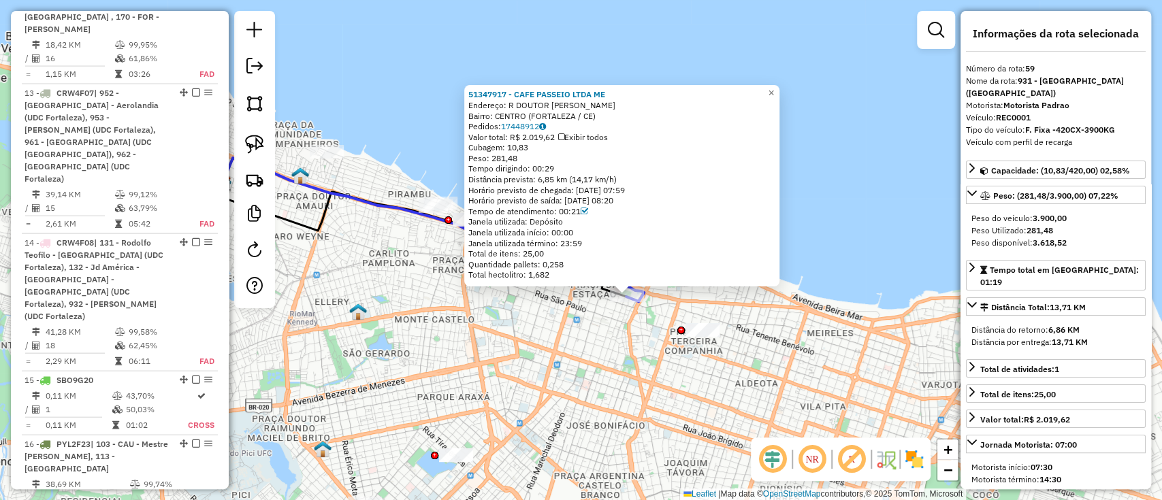
scroll to position [4220, 0]
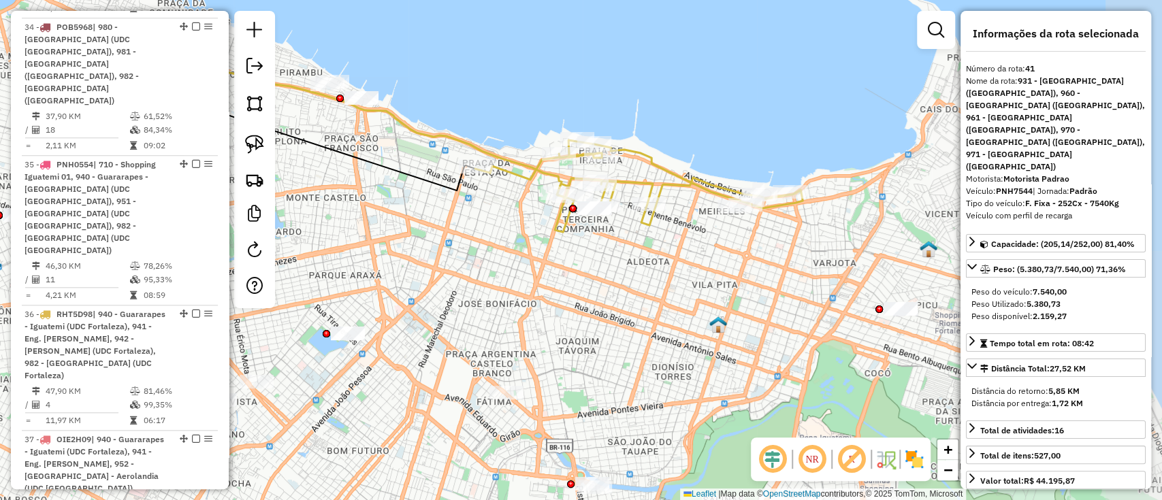
drag, startPoint x: 636, startPoint y: 380, endPoint x: 511, endPoint y: 263, distance: 170.4
click at [511, 263] on div "Janela de atendimento Grade de atendimento Capacidade Transportadoras Veículos …" at bounding box center [581, 250] width 1162 height 500
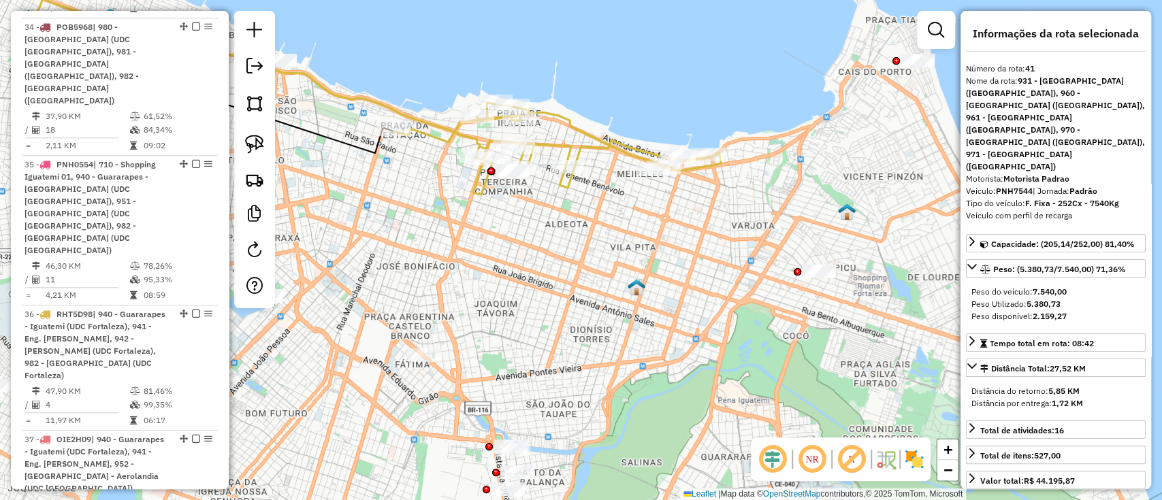
drag, startPoint x: 675, startPoint y: 284, endPoint x: 625, endPoint y: 257, distance: 56.3
click at [625, 257] on div "Janela de atendimento Grade de atendimento Capacidade Transportadoras Veículos …" at bounding box center [581, 250] width 1162 height 500
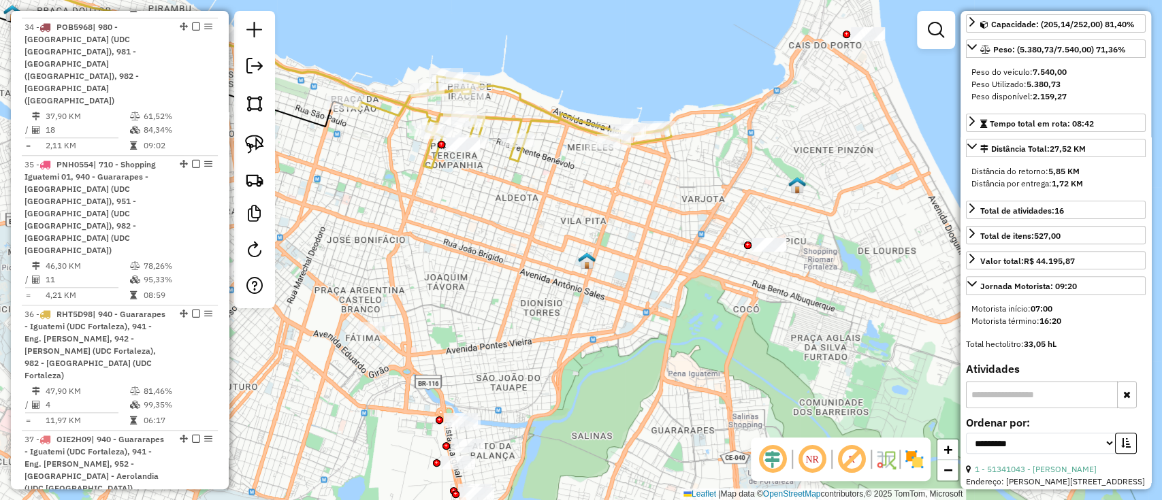
scroll to position [181, 0]
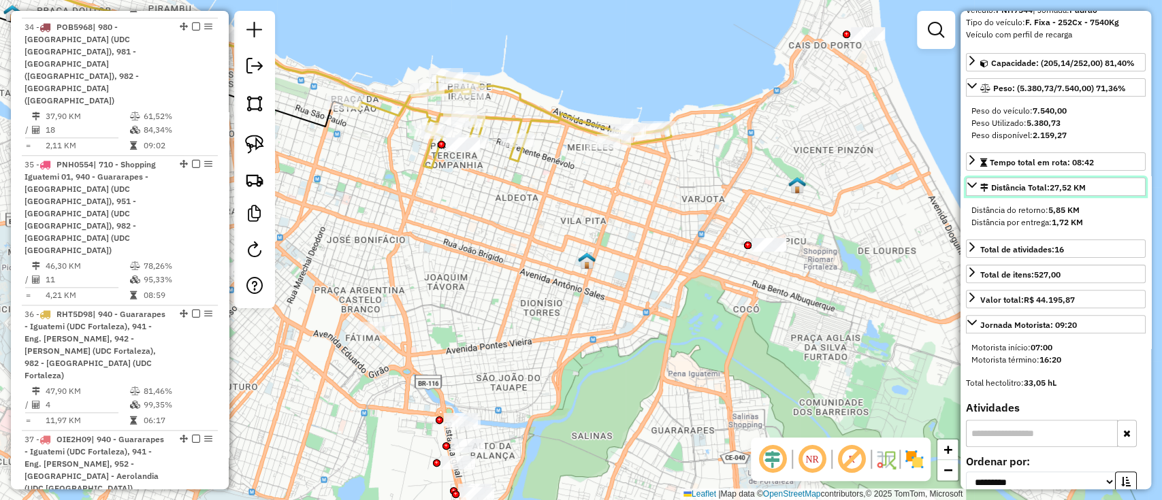
click at [972, 180] on icon at bounding box center [971, 185] width 11 height 11
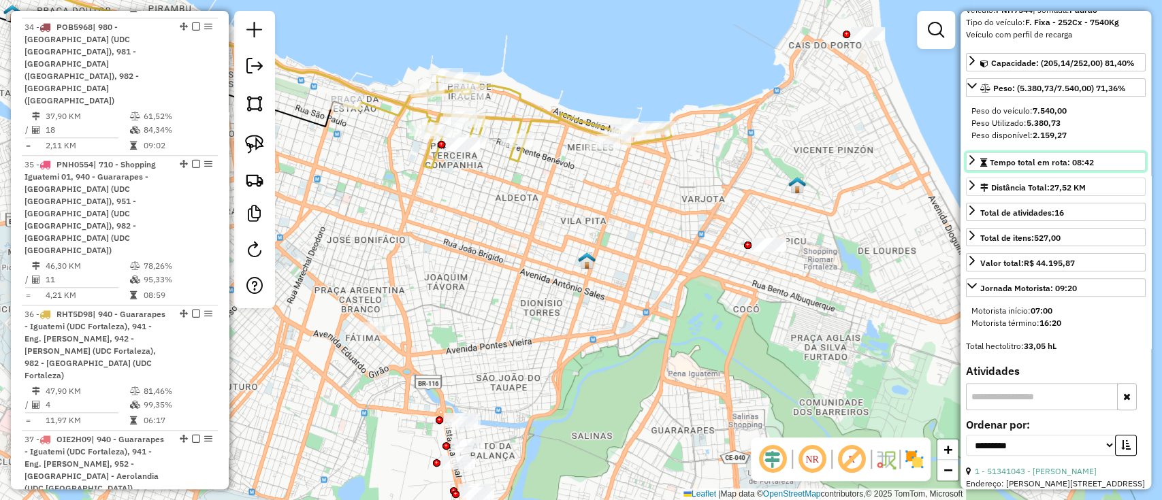
click at [974, 154] on icon at bounding box center [971, 159] width 11 height 11
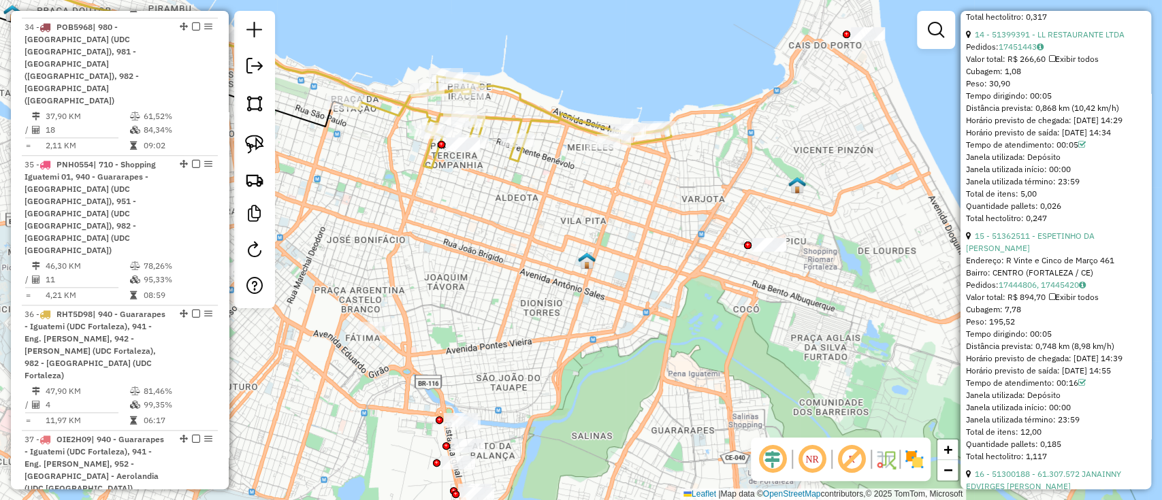
scroll to position [4049, 0]
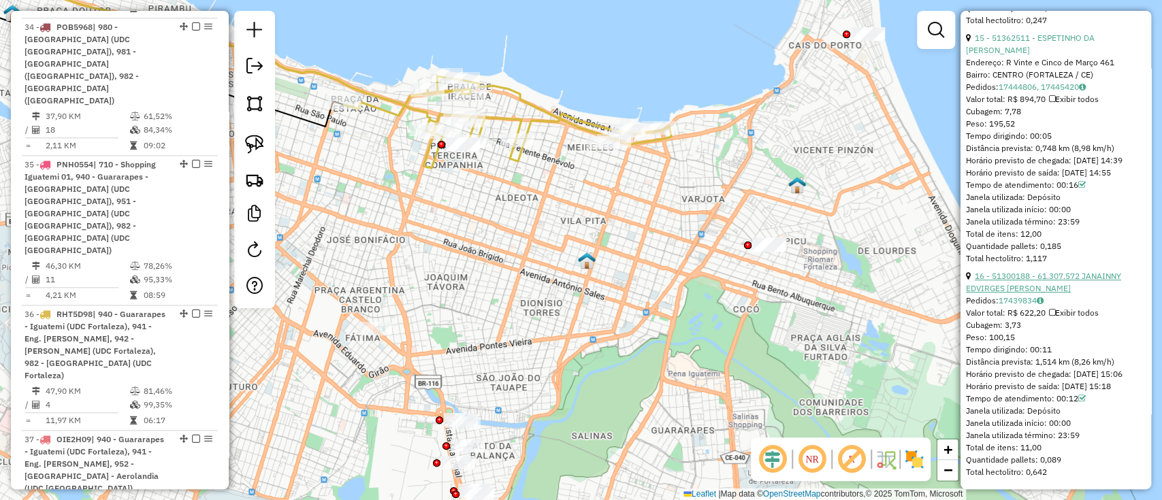
click at [1038, 271] on link "16 - 51300188 - 61.307.572 JANAINNY EDVIRGES MACEDO FREI" at bounding box center [1043, 282] width 155 height 22
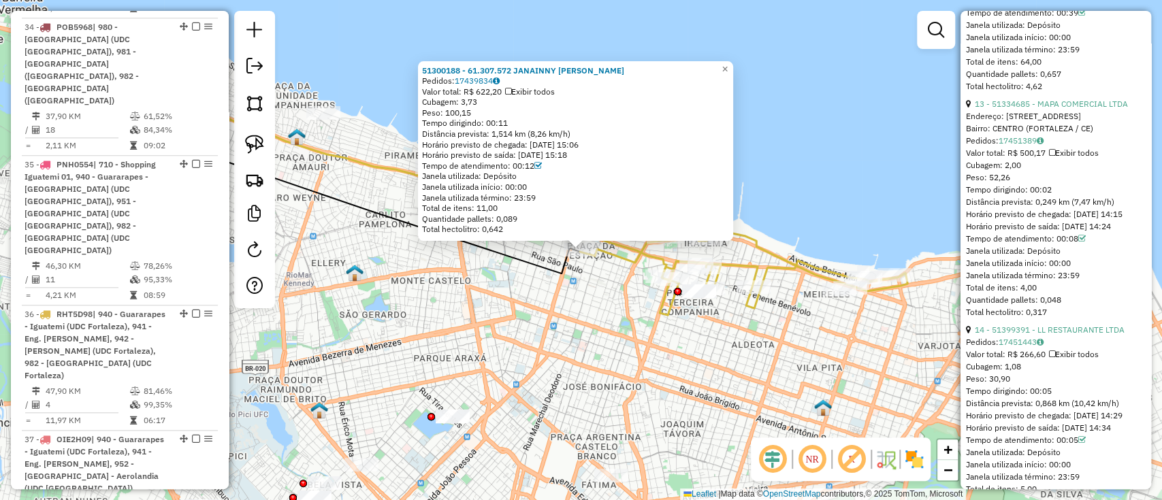
scroll to position [3413, 0]
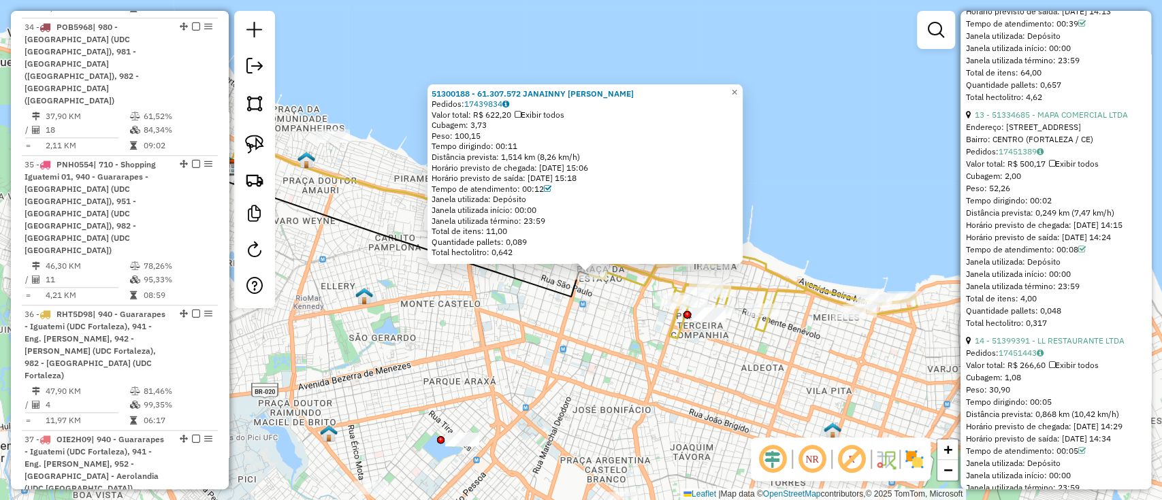
drag, startPoint x: 582, startPoint y: 325, endPoint x: 583, endPoint y: 337, distance: 11.6
click at [595, 352] on div "51300188 - 61.307.572 JANAINNY EDVIRGES MACEDO FREI Pedidos: 17439834 Valor tot…" at bounding box center [581, 250] width 1162 height 500
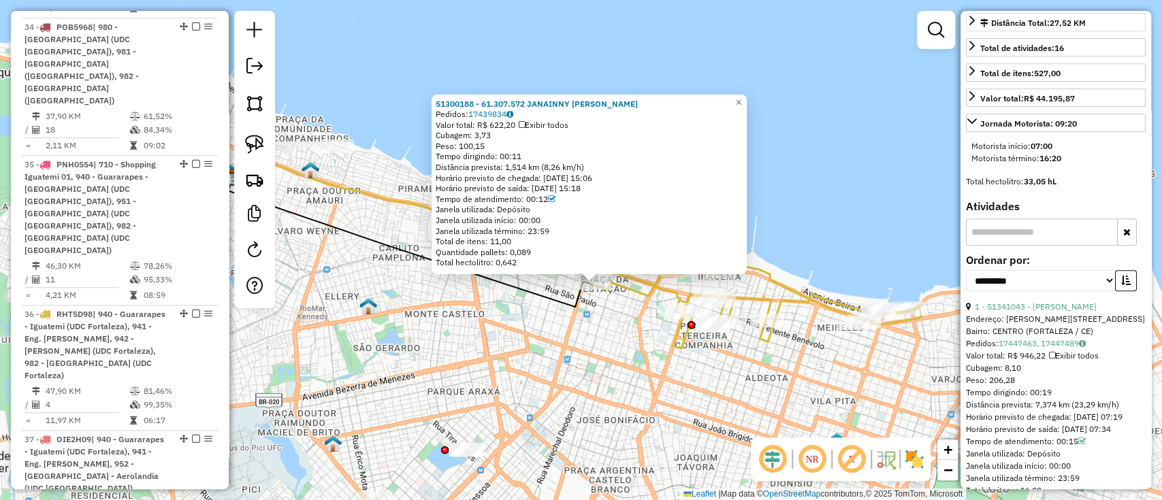
scroll to position [56, 0]
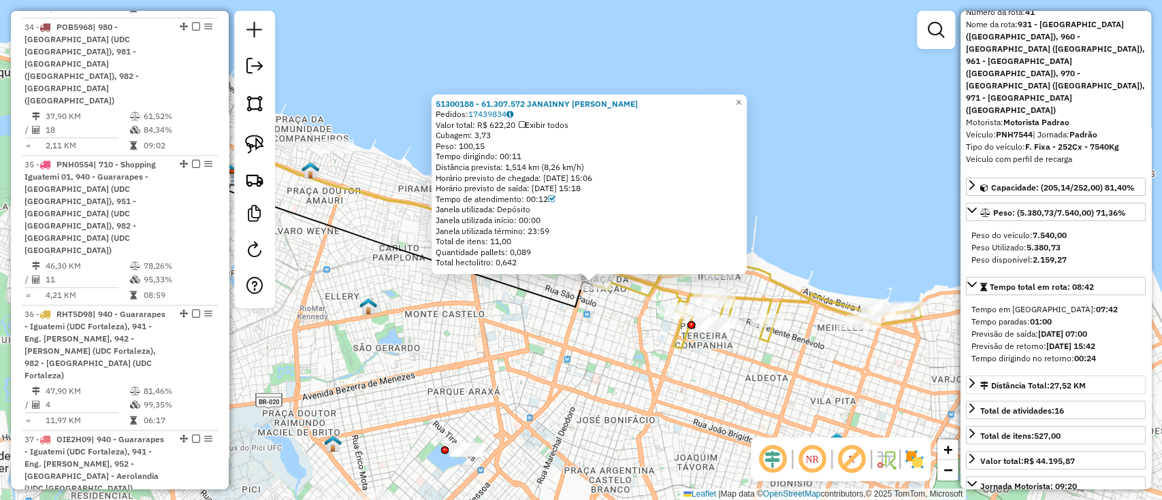
drag, startPoint x: 1104, startPoint y: 318, endPoint x: 1048, endPoint y: 310, distance: 57.2
click at [1048, 310] on div "Tempo em rota: 07:42 Tempo paradas: 01:00 Previsão de saída: 17/09/2025 07:00 P…" at bounding box center [1056, 334] width 180 height 72
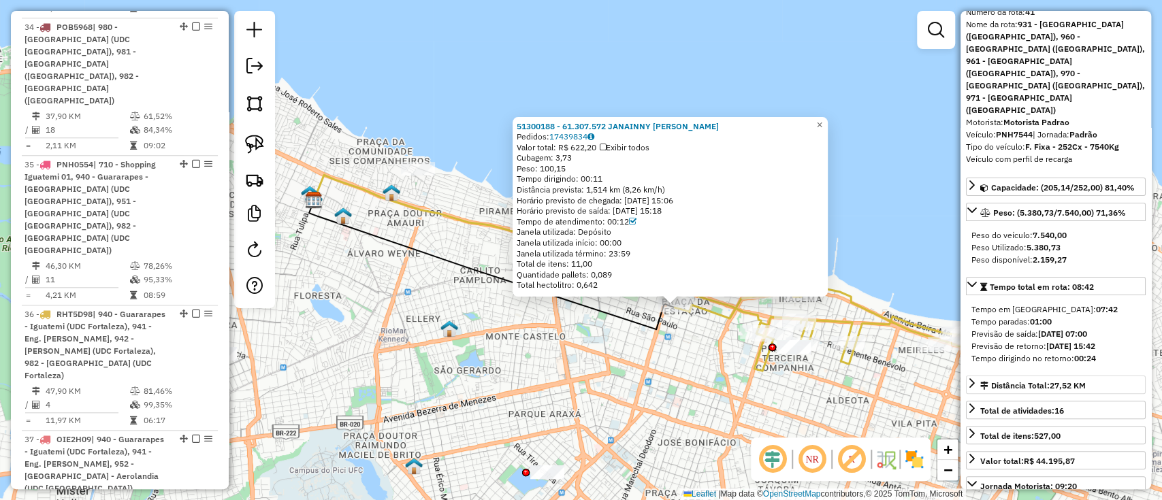
drag, startPoint x: 534, startPoint y: 316, endPoint x: 615, endPoint y: 338, distance: 84.0
click at [615, 338] on div "51300188 - 61.307.572 JANAINNY EDVIRGES MACEDO FREI Pedidos: 17439834 Valor tot…" at bounding box center [581, 250] width 1162 height 500
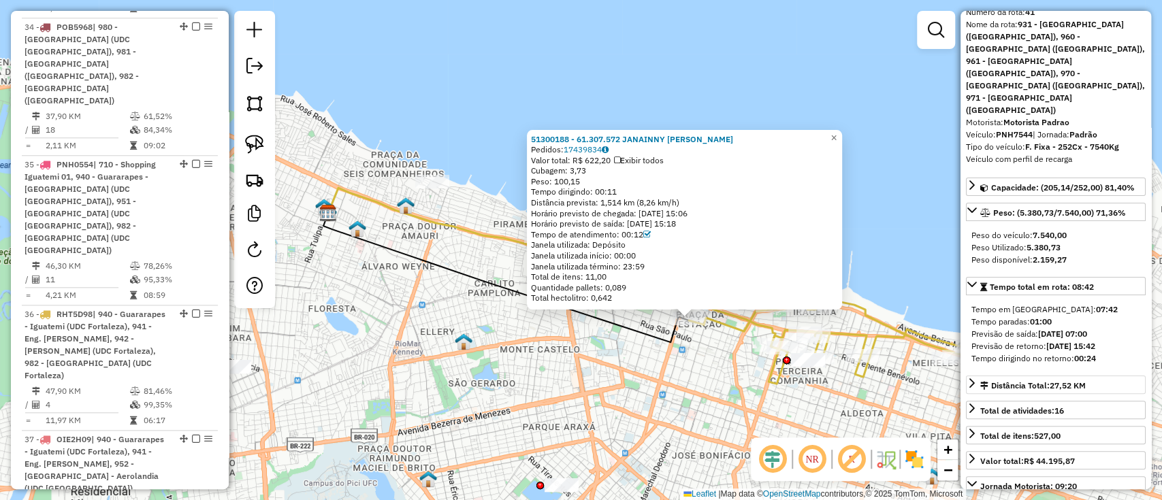
drag, startPoint x: 642, startPoint y: 322, endPoint x: 668, endPoint y: 350, distance: 37.6
click at [668, 342] on icon at bounding box center [505, 277] width 365 height 129
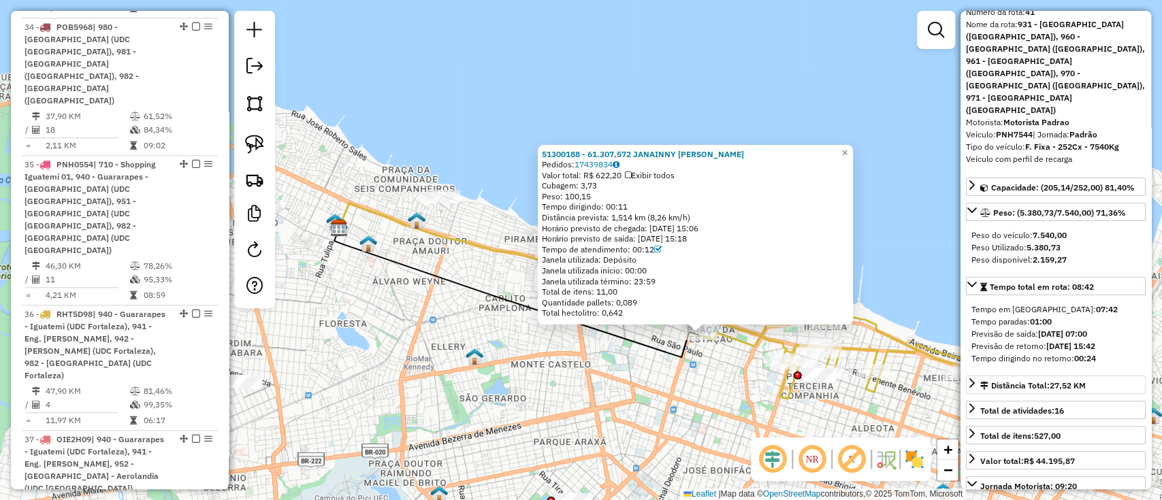
click at [1100, 352] on div "Tempo dirigindo no retorno: 00:24" at bounding box center [1055, 358] width 169 height 12
drag, startPoint x: 1100, startPoint y: 321, endPoint x: 1072, endPoint y: 322, distance: 27.9
click at [1072, 352] on div "Tempo dirigindo no retorno: 00:24" at bounding box center [1055, 358] width 169 height 12
drag, startPoint x: 631, startPoint y: 420, endPoint x: 575, endPoint y: 396, distance: 61.3
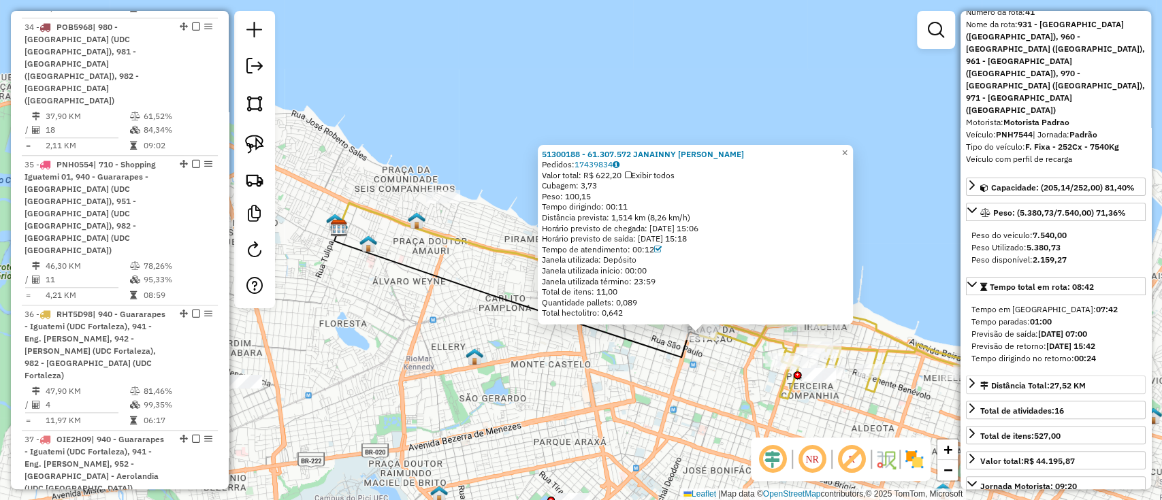
click at [576, 396] on div "51300188 - 61.307.572 JANAINNY EDVIRGES MACEDO FREI Pedidos: 17439834 Valor tot…" at bounding box center [581, 250] width 1162 height 500
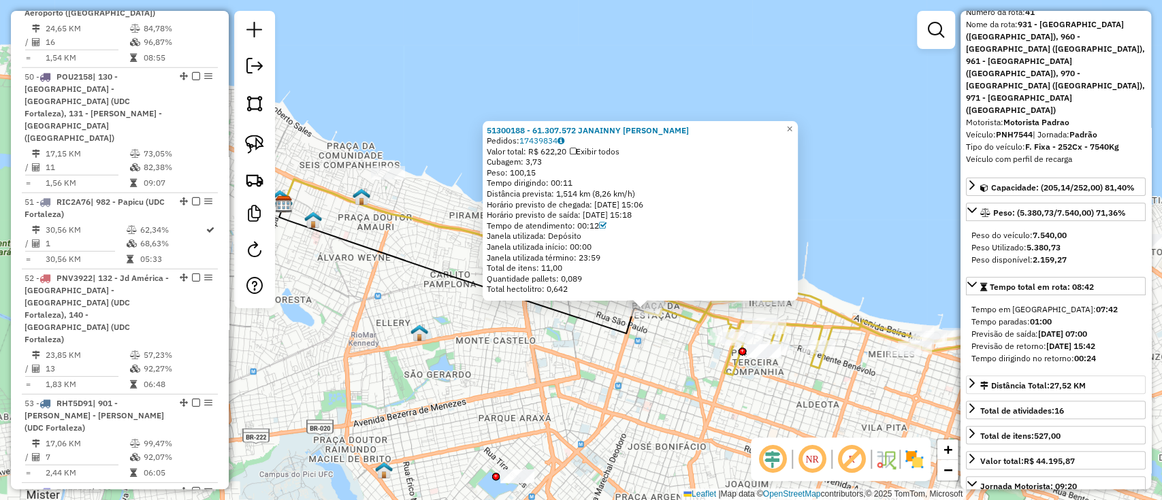
scroll to position [5970, 0]
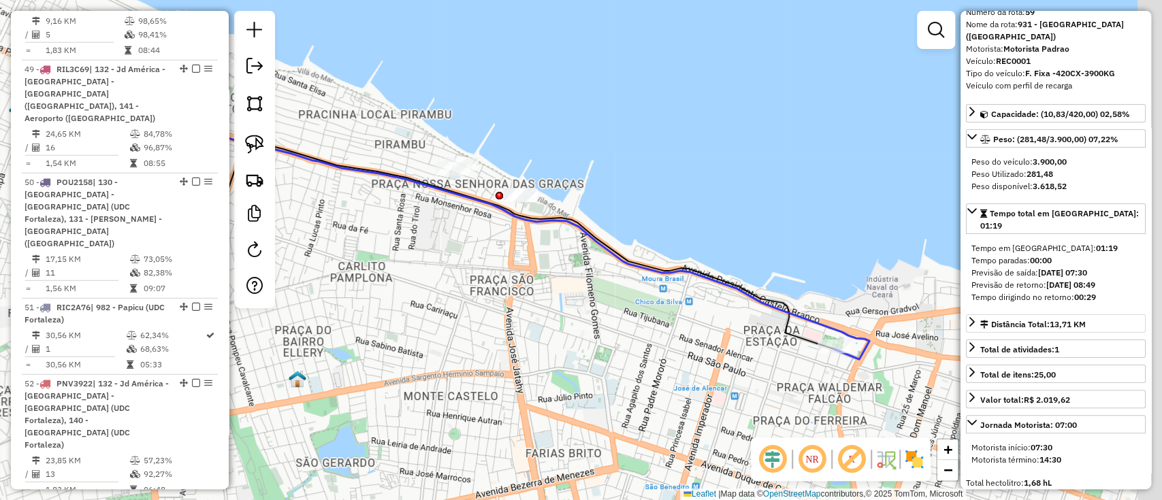
drag, startPoint x: 589, startPoint y: 297, endPoint x: 451, endPoint y: 270, distance: 140.1
click at [452, 270] on div "Janela de atendimento Grade de atendimento Capacidade Transportadoras Veículos …" at bounding box center [581, 250] width 1162 height 500
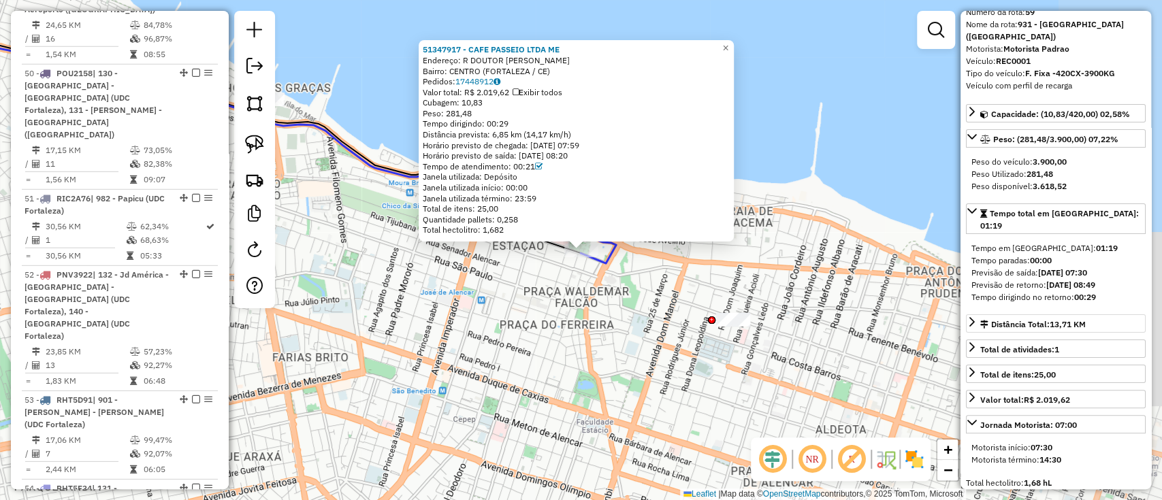
scroll to position [6152, 0]
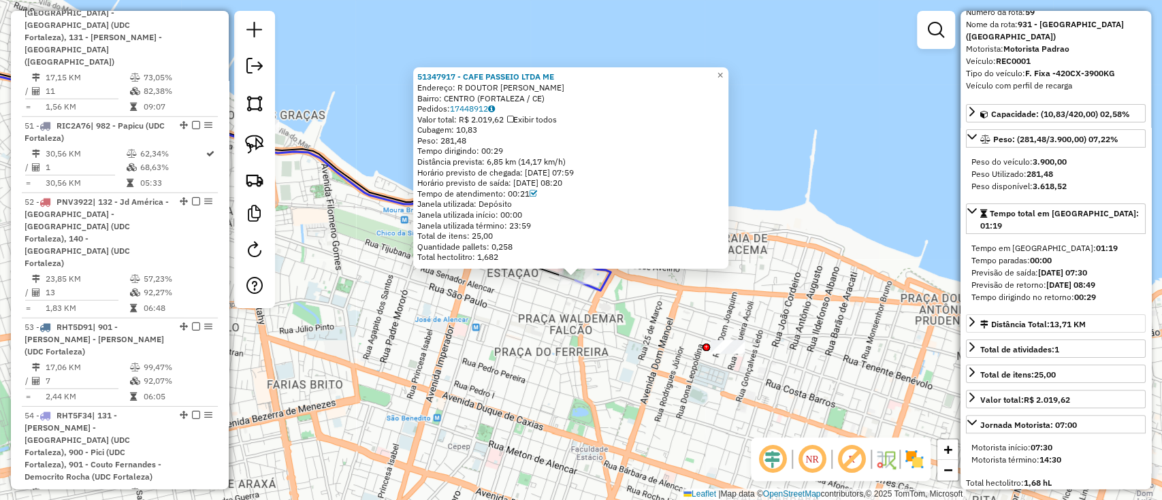
drag, startPoint x: 627, startPoint y: 319, endPoint x: 621, endPoint y: 346, distance: 27.8
click at [621, 346] on div "51347917 - CAFE PASSEIO LTDA ME Endereço: R DOUTOR JOAO MOREIRA SN Bairro: CENT…" at bounding box center [581, 250] width 1162 height 500
drag, startPoint x: 583, startPoint y: 161, endPoint x: 416, endPoint y: 163, distance: 166.7
click at [416, 163] on div "51347917 - CAFE PASSEIO LTDA ME Endereço: R DOUTOR JOAO MOREIRA SN Bairro: CENT…" at bounding box center [570, 167] width 315 height 201
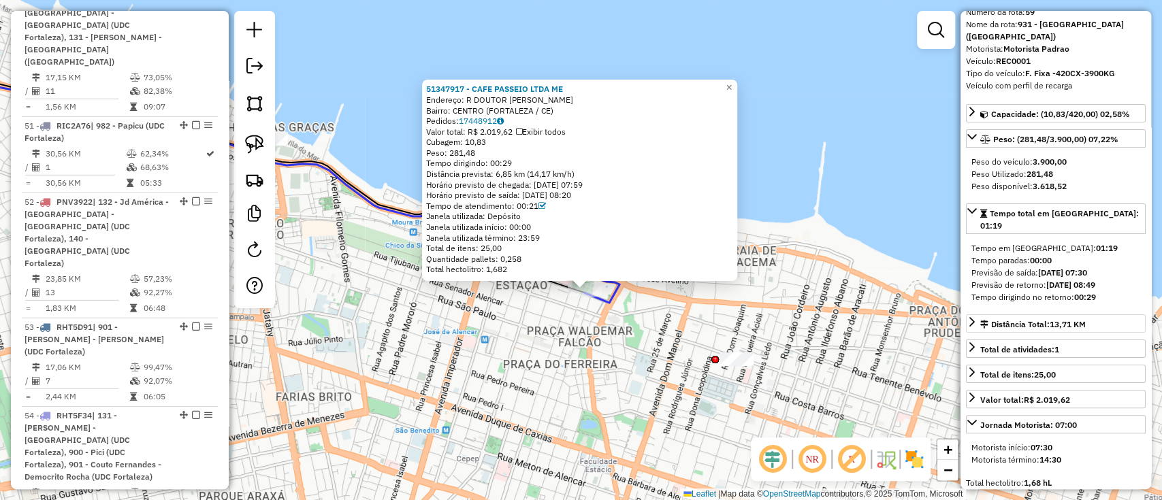
drag, startPoint x: 623, startPoint y: 380, endPoint x: 653, endPoint y: 409, distance: 41.9
click at [653, 409] on div "51347917 - CAFE PASSEIO LTDA ME Endereço: R DOUTOR JOAO MOREIRA SN Bairro: CENT…" at bounding box center [581, 250] width 1162 height 500
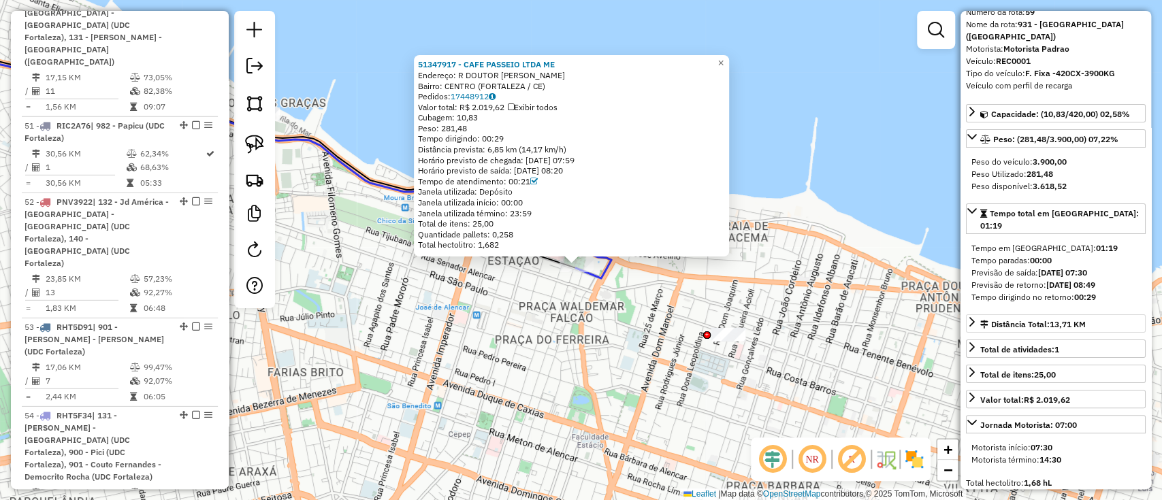
drag, startPoint x: 825, startPoint y: 257, endPoint x: 793, endPoint y: 216, distance: 51.9
click at [793, 216] on div "51347917 - CAFE PASSEIO LTDA ME Endereço: R DOUTOR JOAO MOREIRA SN Bairro: CENT…" at bounding box center [581, 250] width 1162 height 500
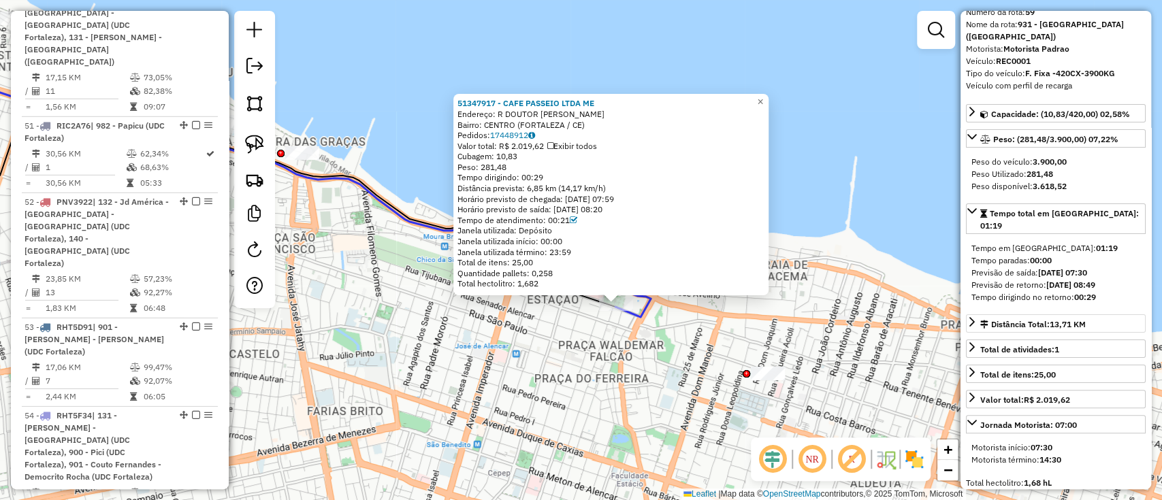
drag, startPoint x: 687, startPoint y: 318, endPoint x: 729, endPoint y: 357, distance: 57.3
click at [729, 357] on div "51347917 - CAFE PASSEIO LTDA ME Endereço: R DOUTOR JOAO MOREIRA SN Bairro: CENT…" at bounding box center [581, 250] width 1162 height 500
click at [651, 182] on div "Tempo dirigindo: 00:29" at bounding box center [610, 177] width 307 height 11
click at [651, 186] on div "Distância prevista: 6,85 km (14,17 km/h)" at bounding box center [610, 188] width 307 height 11
click at [618, 188] on div "Distância prevista: 6,85 km (14,17 km/h)" at bounding box center [610, 188] width 307 height 11
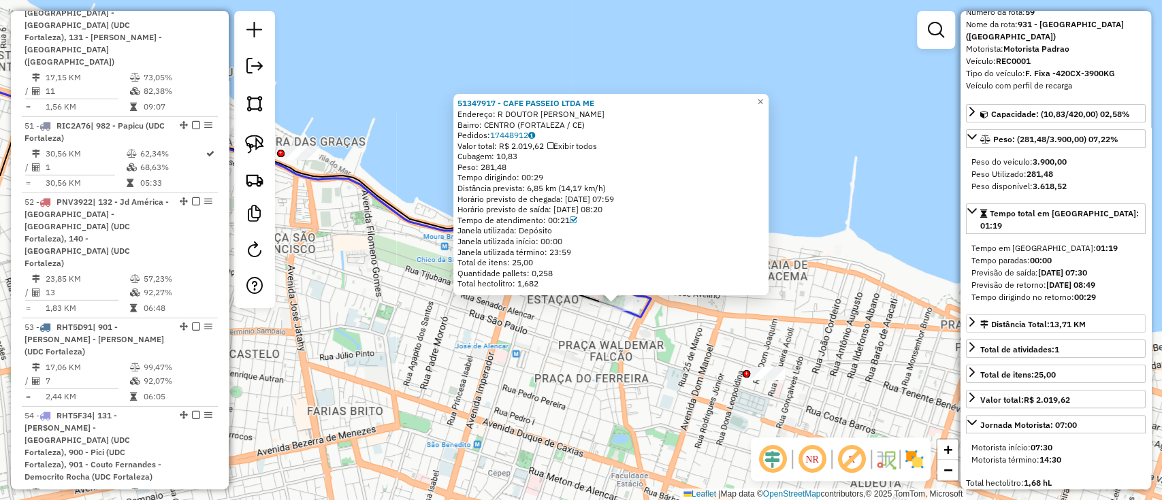
click at [618, 188] on div "Distância prevista: 6,85 km (14,17 km/h)" at bounding box center [610, 188] width 307 height 11
drag, startPoint x: 459, startPoint y: 185, endPoint x: 646, endPoint y: 183, distance: 187.1
click at [646, 183] on div "51347917 - CAFE PASSEIO LTDA ME Endereço: R DOUTOR JOAO MOREIRA SN Bairro: CENT…" at bounding box center [610, 194] width 315 height 201
click at [793, 170] on div "51347917 - CAFE PASSEIO LTDA ME Endereço: R DOUTOR JOAO MOREIRA SN Bairro: CENT…" at bounding box center [581, 250] width 1162 height 500
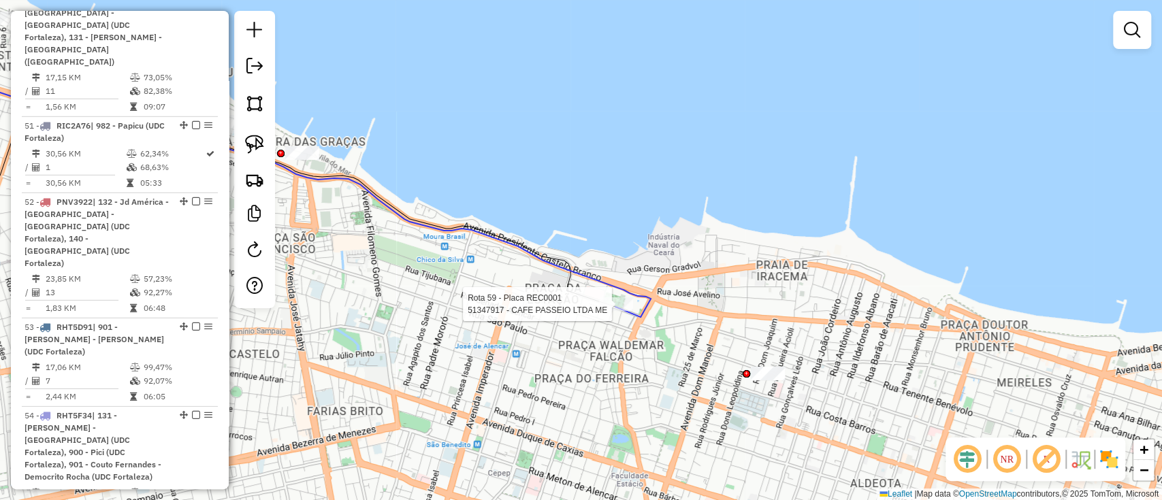
select select "**********"
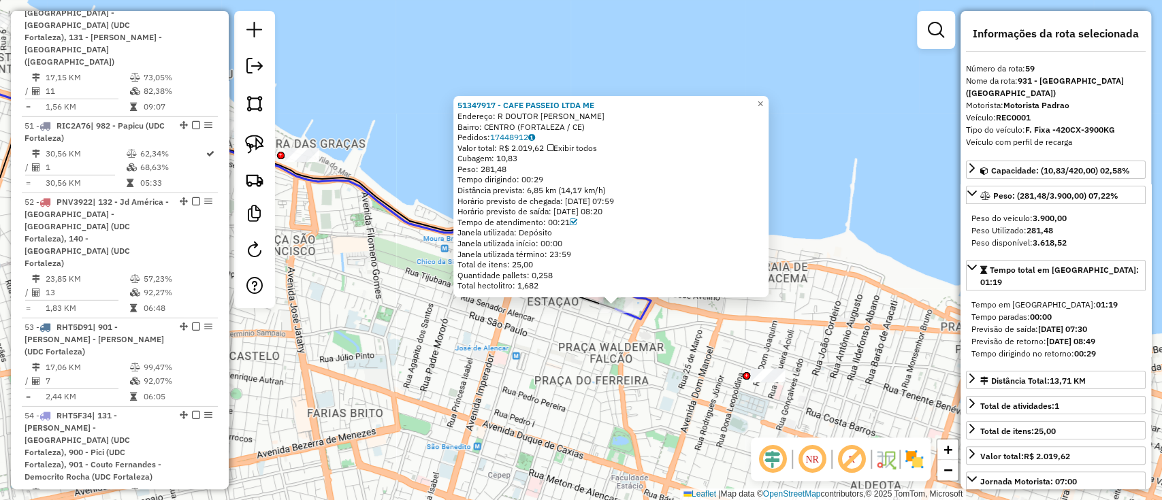
drag, startPoint x: 655, startPoint y: 362, endPoint x: 665, endPoint y: 381, distance: 21.6
click at [665, 381] on div "51347917 - CAFE PASSEIO LTDA ME Endereço: R DOUTOR JOAO MOREIRA SN Bairro: CENT…" at bounding box center [581, 250] width 1162 height 500
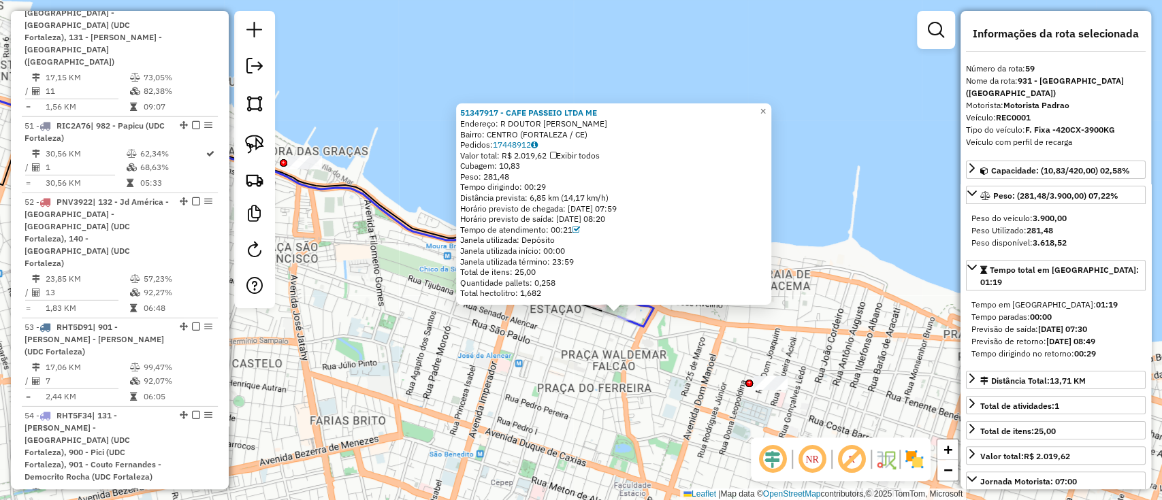
drag, startPoint x: 850, startPoint y: 208, endPoint x: 857, endPoint y: 221, distance: 14.6
click at [857, 221] on div "51347917 - CAFE PASSEIO LTDA ME Endereço: R DOUTOR JOAO MOREIRA SN Bairro: CENT…" at bounding box center [581, 250] width 1162 height 500
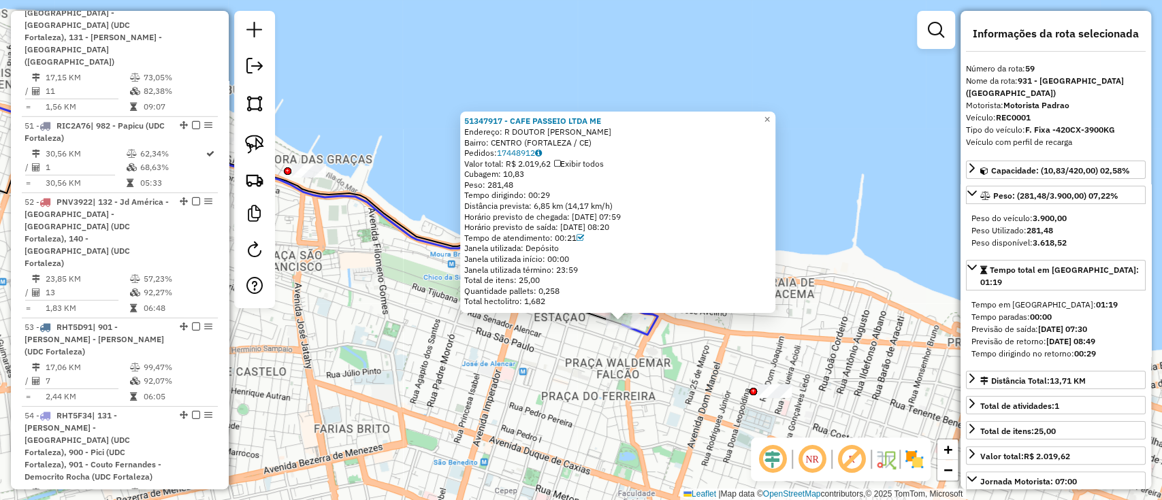
drag, startPoint x: 612, startPoint y: 401, endPoint x: 665, endPoint y: 425, distance: 57.8
click at [665, 425] on div "51347917 - CAFE PASSEIO LTDA ME Endereço: R DOUTOR JOAO MOREIRA SN Bairro: CENT…" at bounding box center [581, 250] width 1162 height 500
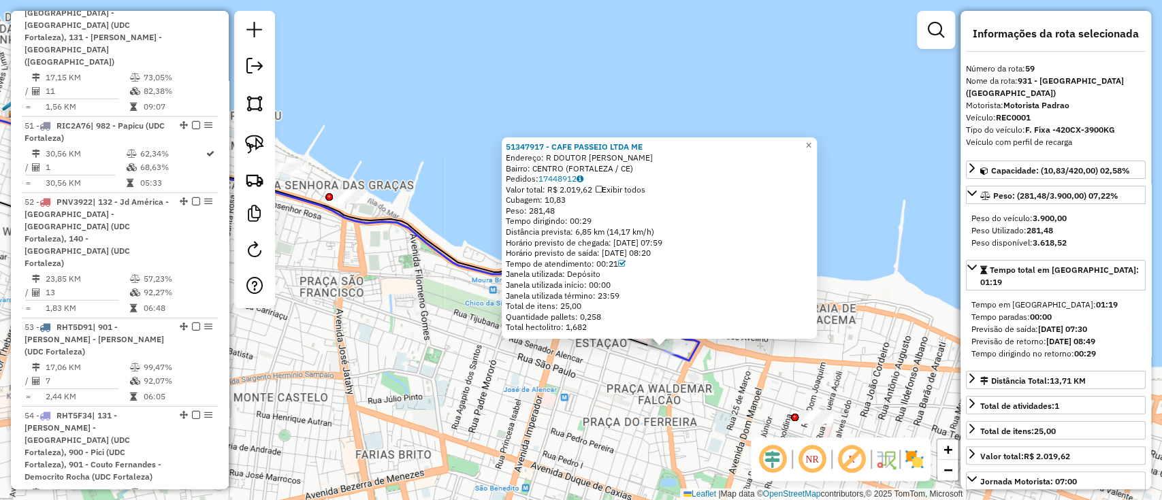
drag, startPoint x: 577, startPoint y: 394, endPoint x: 538, endPoint y: 399, distance: 39.1
click at [538, 399] on div "51347917 - CAFE PASSEIO LTDA ME Endereço: R DOUTOR JOAO MOREIRA SN Bairro: CENT…" at bounding box center [581, 250] width 1162 height 500
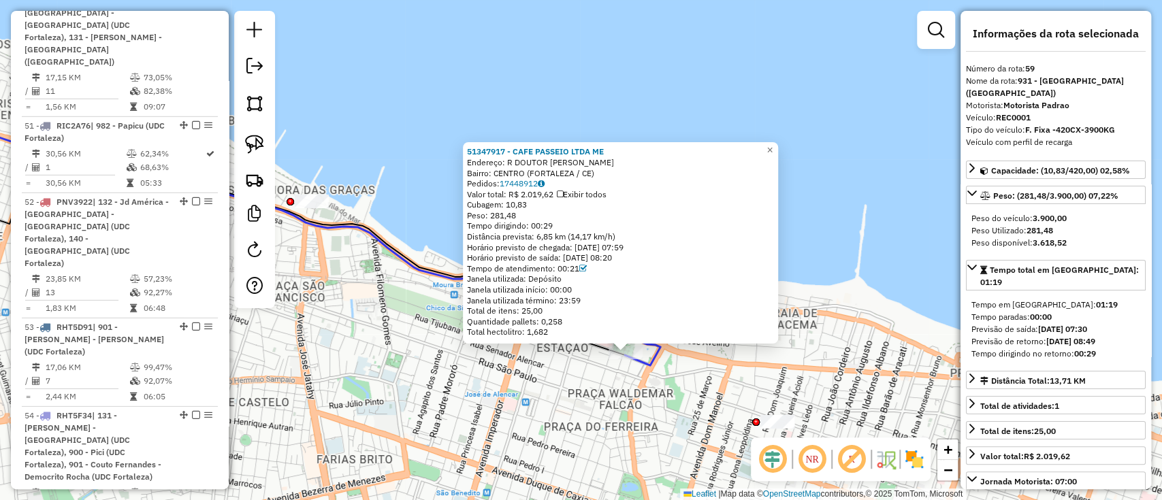
drag, startPoint x: 784, startPoint y: 376, endPoint x: 745, endPoint y: 335, distance: 56.3
click at [745, 335] on div "51347917 - CAFE PASSEIO LTDA ME Endereço: R DOUTOR JOAO MOREIRA SN Bairro: CENT…" at bounding box center [581, 250] width 1162 height 500
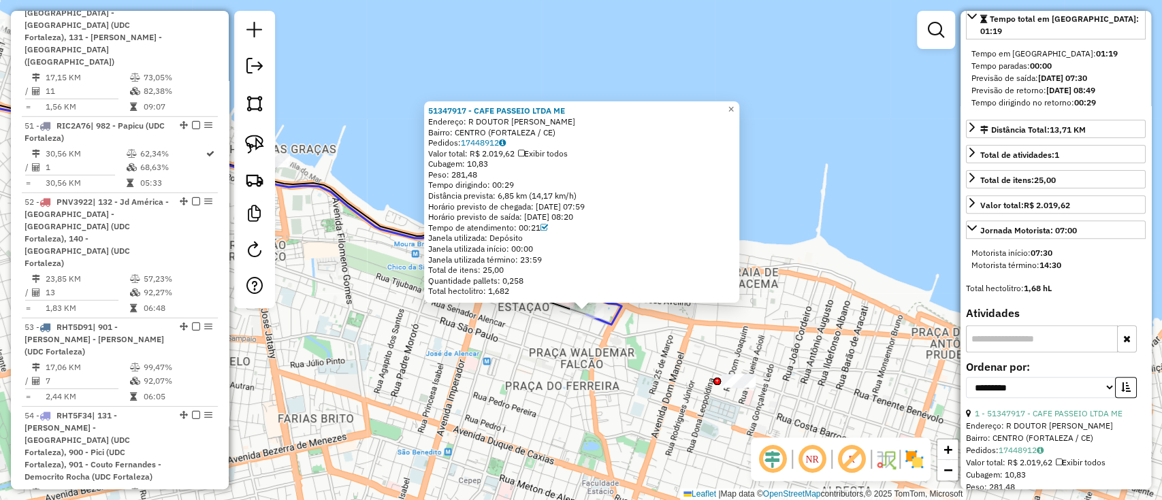
scroll to position [272, 0]
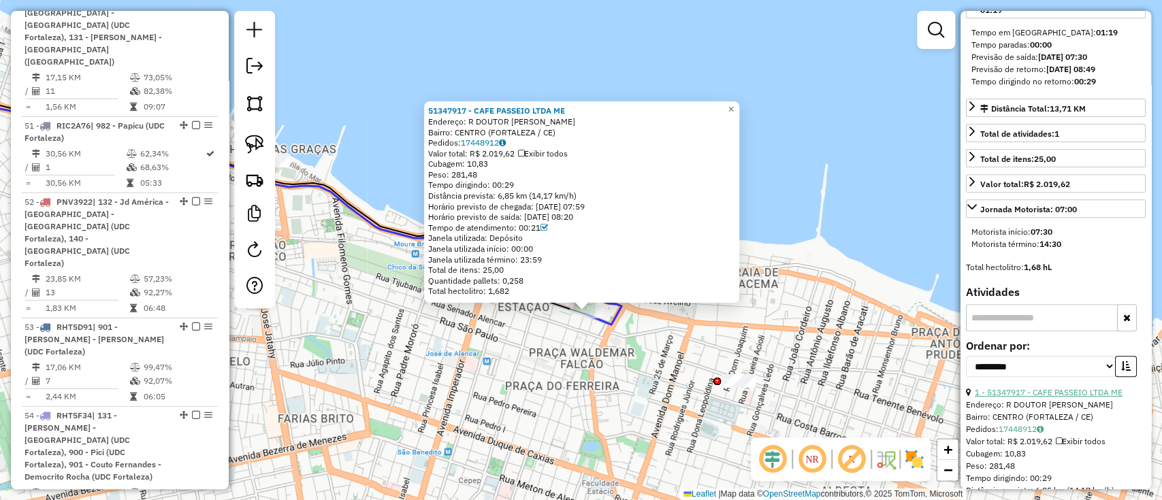
click at [1026, 387] on link "1 - 51347917 - CAFE PASSEIO LTDA ME" at bounding box center [1048, 392] width 148 height 10
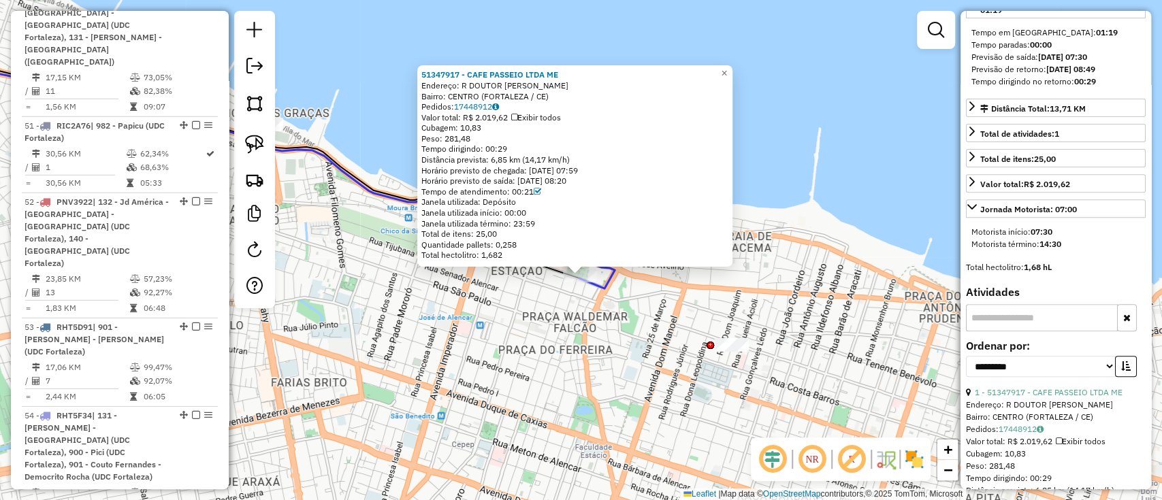
drag, startPoint x: 827, startPoint y: 264, endPoint x: 825, endPoint y: 335, distance: 70.8
click at [825, 335] on div "51347917 - CAFE PASSEIO LTDA ME Endereço: R DOUTOR JOAO MOREIRA SN Bairro: CENT…" at bounding box center [581, 250] width 1162 height 500
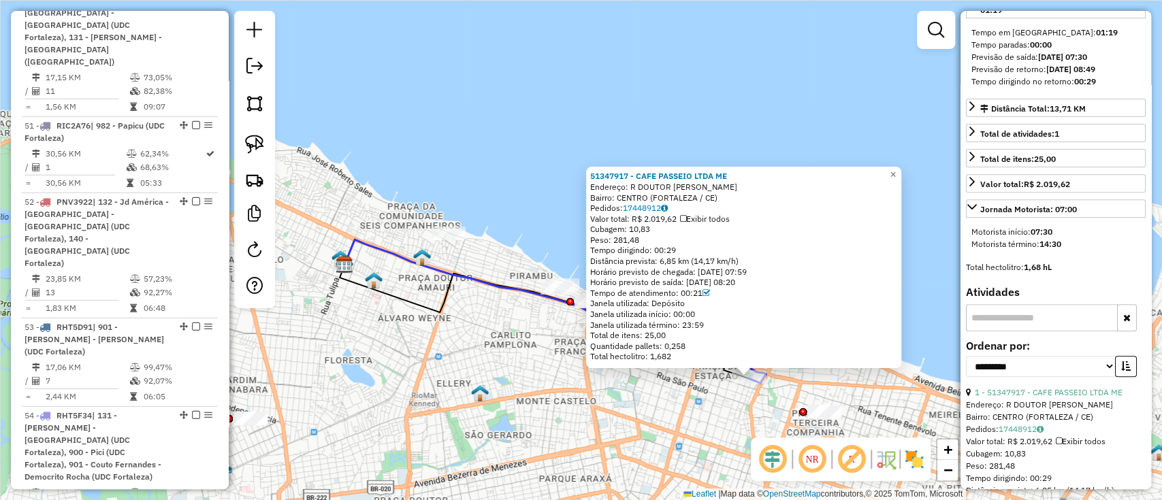
click at [904, 452] on img at bounding box center [914, 459] width 22 height 22
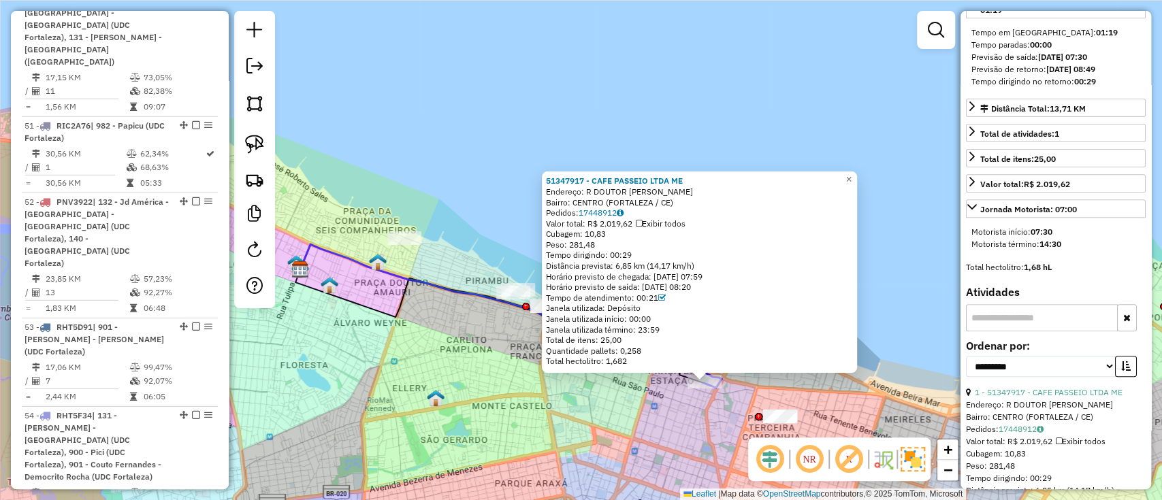
click at [702, 400] on div "51347917 - CAFE PASSEIO LTDA ME Endereço: R DOUTOR JOAO MOREIRA SN Bairro: CENT…" at bounding box center [581, 250] width 1162 height 500
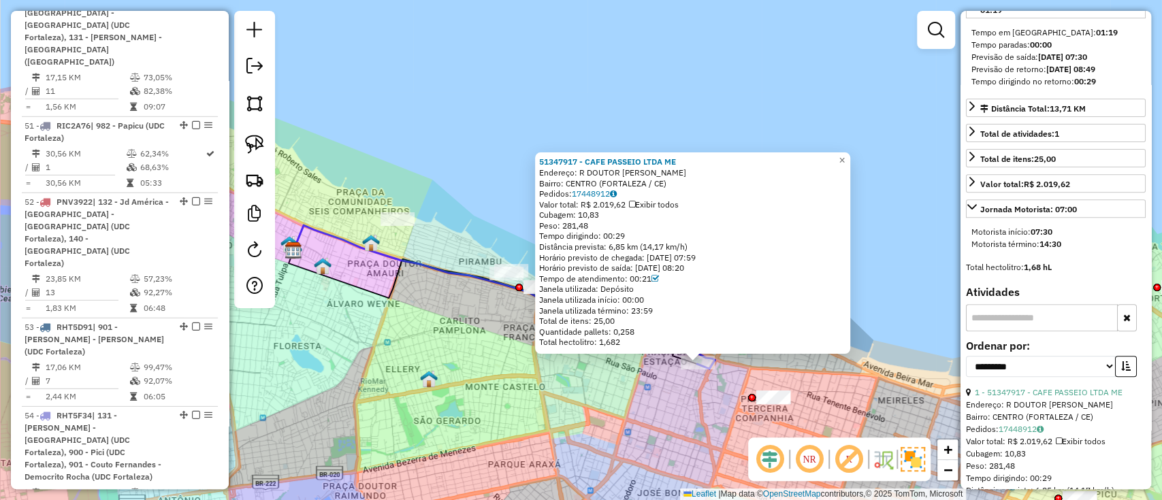
drag, startPoint x: 809, startPoint y: 380, endPoint x: 749, endPoint y: 350, distance: 67.0
click at [800, 373] on div "51347917 - CAFE PASSEIO LTDA ME Endereço: R DOUTOR JOAO MOREIRA SN Bairro: CENT…" at bounding box center [581, 250] width 1162 height 500
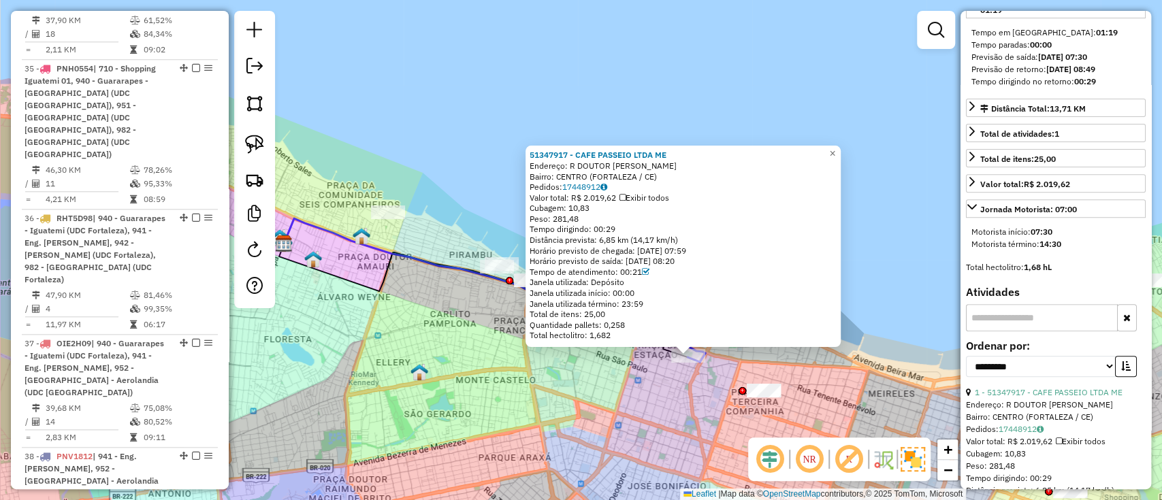
scroll to position [4155, 0]
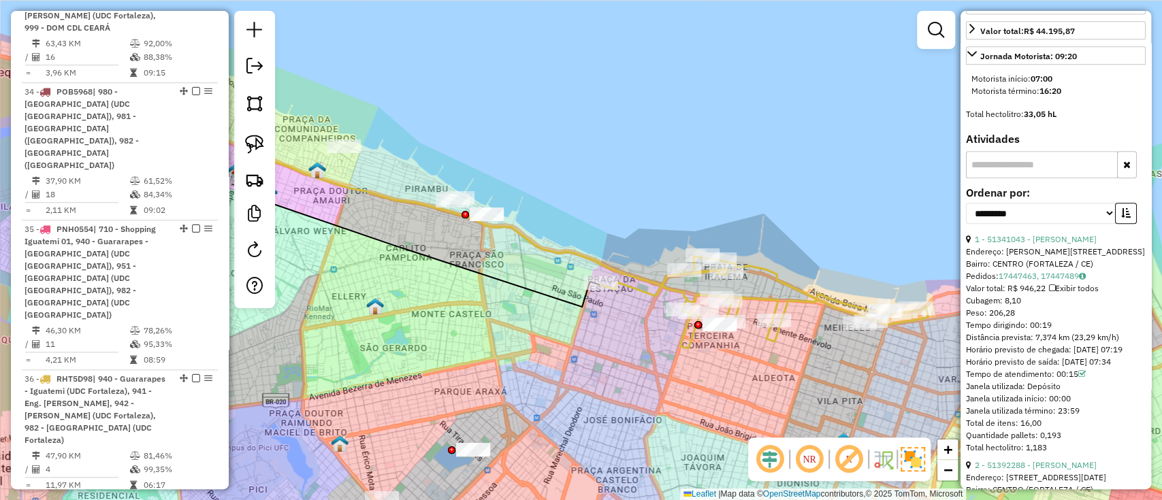
scroll to position [490, 0]
click at [996, 231] on link "1 - 51341043 - MARIA ELESSANDRA VIE" at bounding box center [1035, 236] width 122 height 10
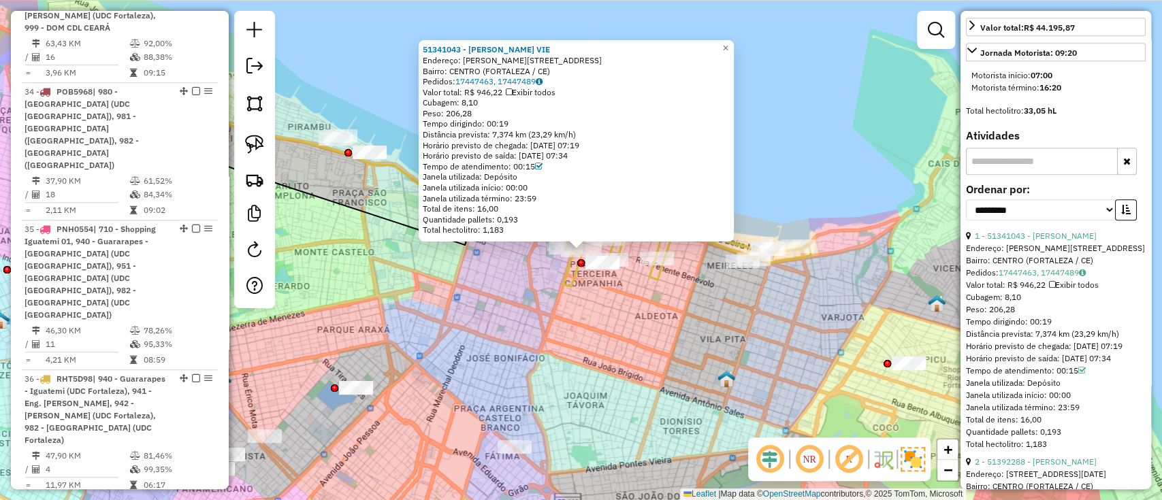
drag, startPoint x: 586, startPoint y: 133, endPoint x: 538, endPoint y: 130, distance: 47.8
click at [538, 130] on div "Distância prevista: 7,374 km (23,29 km/h)" at bounding box center [576, 134] width 307 height 11
drag, startPoint x: 529, startPoint y: 139, endPoint x: 587, endPoint y: 124, distance: 59.9
click at [587, 124] on div "51341043 - MARIA ELESSANDRA VIE Endereço: R Rodrigues Júnior 168 Bairro: CENTRO…" at bounding box center [576, 139] width 307 height 191
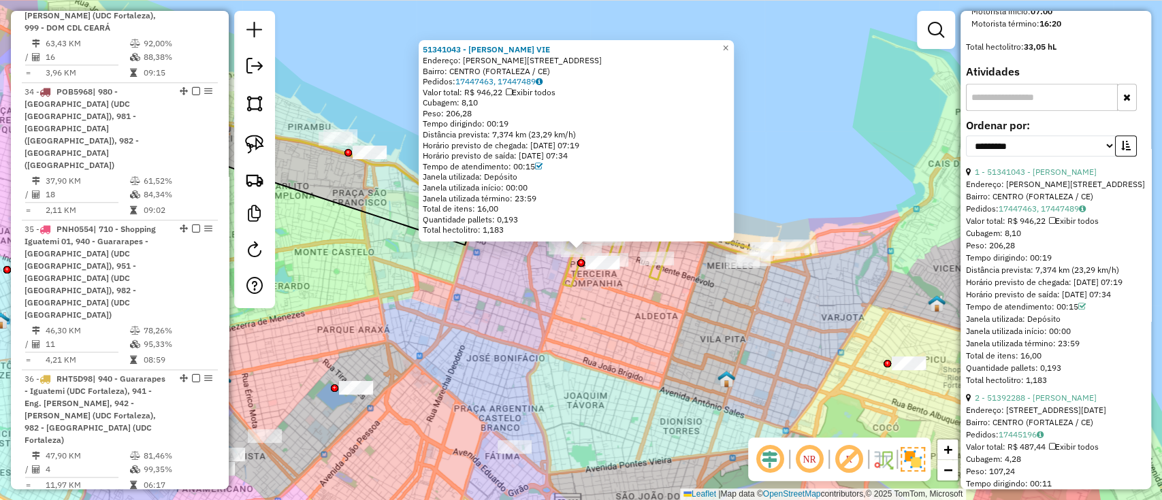
scroll to position [581, 0]
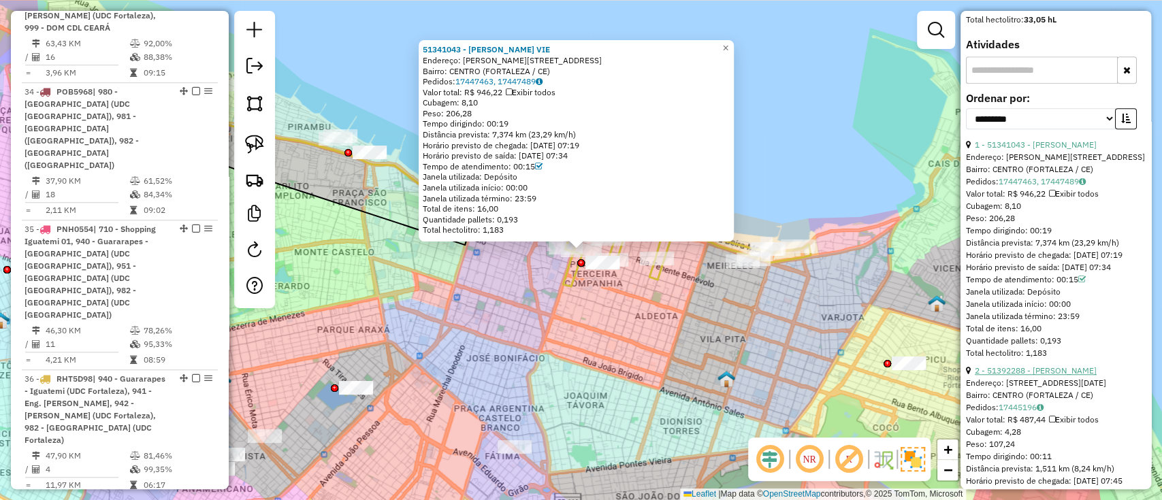
click at [985, 365] on link "2 - 51392288 - RAFAELA SERAFIM RAMO" at bounding box center [1035, 370] width 122 height 10
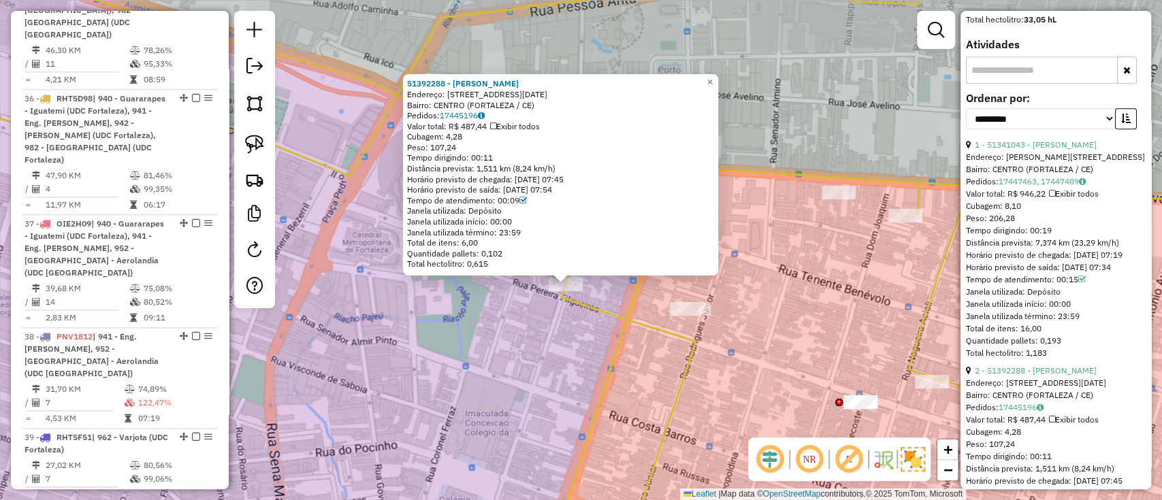
drag, startPoint x: 562, startPoint y: 375, endPoint x: 559, endPoint y: 356, distance: 19.2
click at [559, 386] on div "51392288 - RAFAELA SERAFIM RAMO Endereço: R 25 DE MARCO 150 Bairro: CENTRO (FOR…" at bounding box center [581, 250] width 1162 height 500
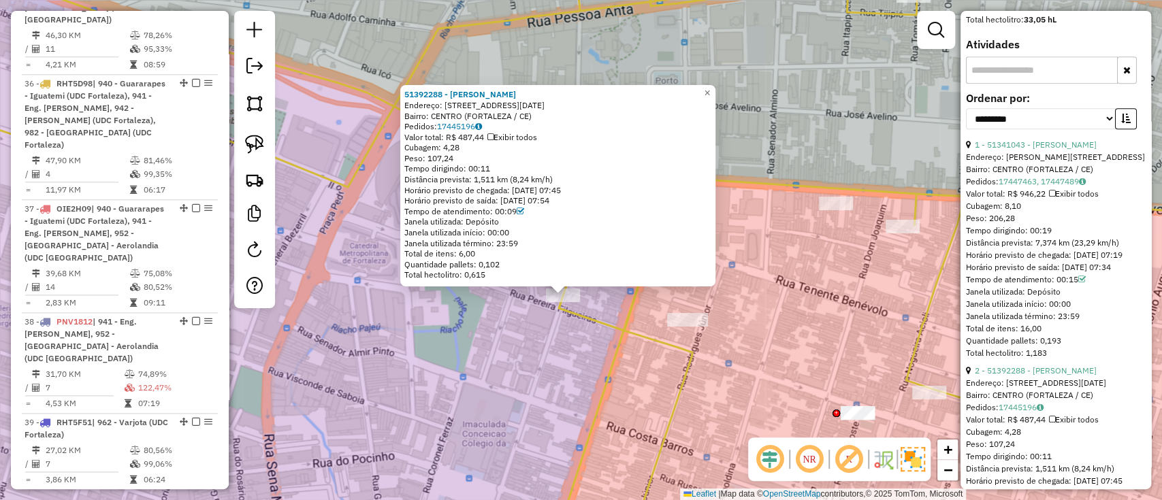
drag, startPoint x: 508, startPoint y: 178, endPoint x: 572, endPoint y: 177, distance: 63.3
click at [572, 177] on div "Distância prevista: 1,511 km (8,24 km/h)" at bounding box center [557, 179] width 307 height 11
drag, startPoint x: 505, startPoint y: 167, endPoint x: 463, endPoint y: 163, distance: 42.3
click at [463, 163] on div "Tempo dirigindo: 00:11" at bounding box center [557, 168] width 307 height 11
drag, startPoint x: 463, startPoint y: 182, endPoint x: 567, endPoint y: 171, distance: 104.1
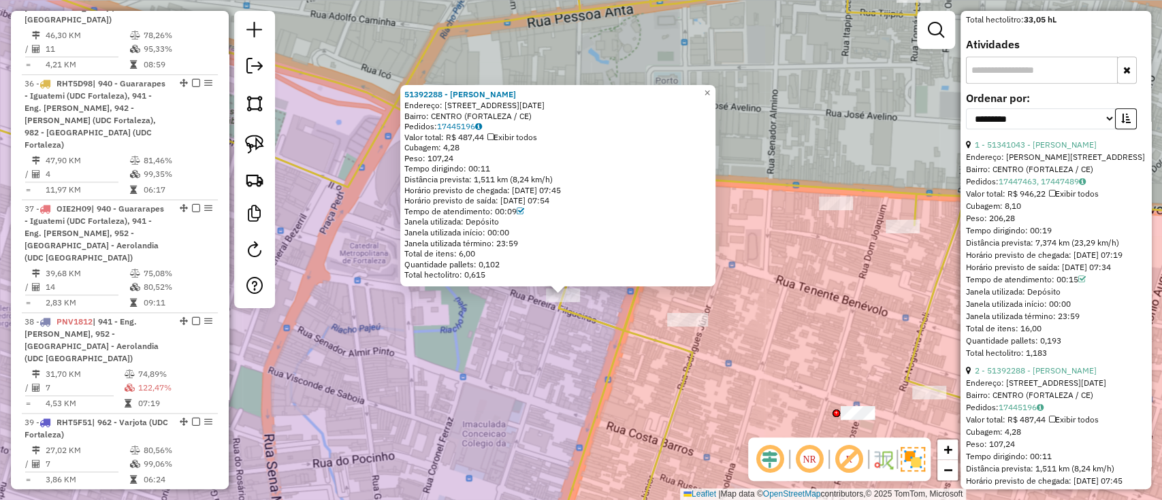
click at [567, 171] on div "51392288 - RAFAELA SERAFIM RAMO Endereço: R 25 DE MARCO 150 Bairro: CENTRO (FOR…" at bounding box center [557, 184] width 307 height 191
drag, startPoint x: 565, startPoint y: 177, endPoint x: 418, endPoint y: 162, distance: 147.7
click at [418, 162] on div "51392288 - RAFAELA SERAFIM RAMO Endereço: R 25 DE MARCO 150 Bairro: CENTRO (FOR…" at bounding box center [557, 184] width 307 height 191
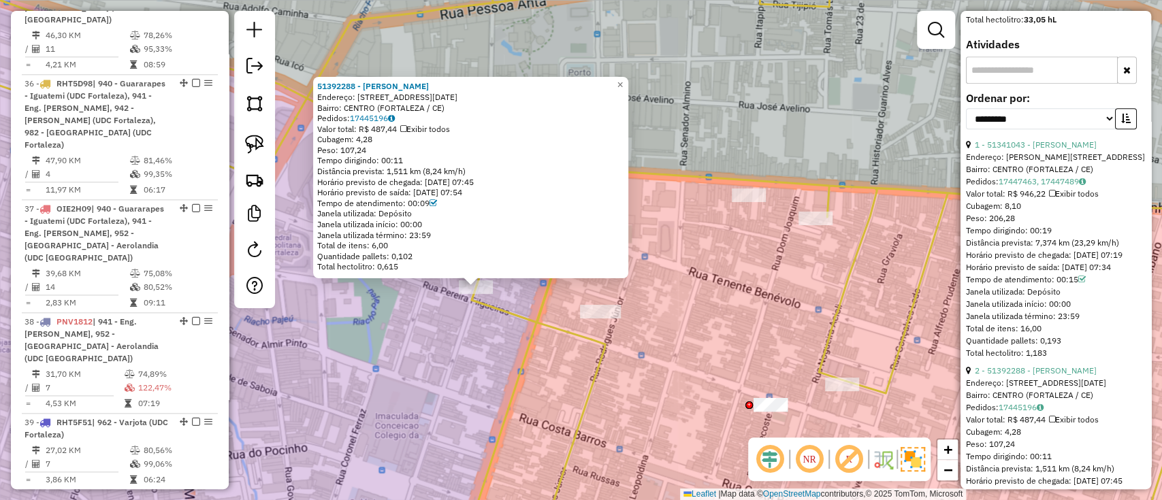
drag, startPoint x: 795, startPoint y: 125, endPoint x: 702, endPoint y: 115, distance: 93.1
click at [702, 115] on div "51392288 - RAFAELA SERAFIM RAMO Endereço: R 25 DE MARCO 150 Bairro: CENTRO (FOR…" at bounding box center [581, 250] width 1162 height 500
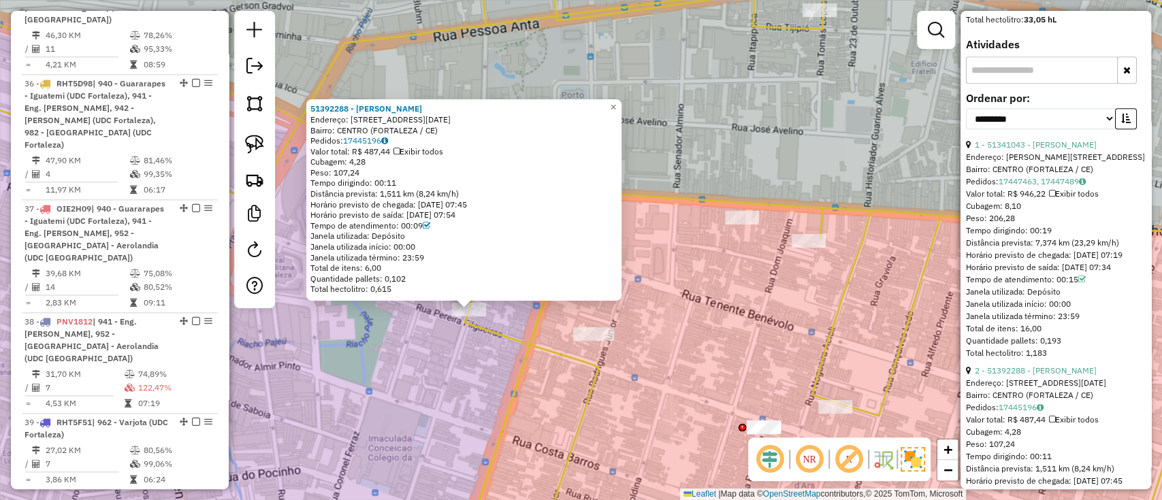
click at [771, 171] on div "51392288 - RAFAELA SERAFIM RAMO Endereço: R 25 DE MARCO 150 Bairro: CENTRO (FOR…" at bounding box center [581, 250] width 1162 height 500
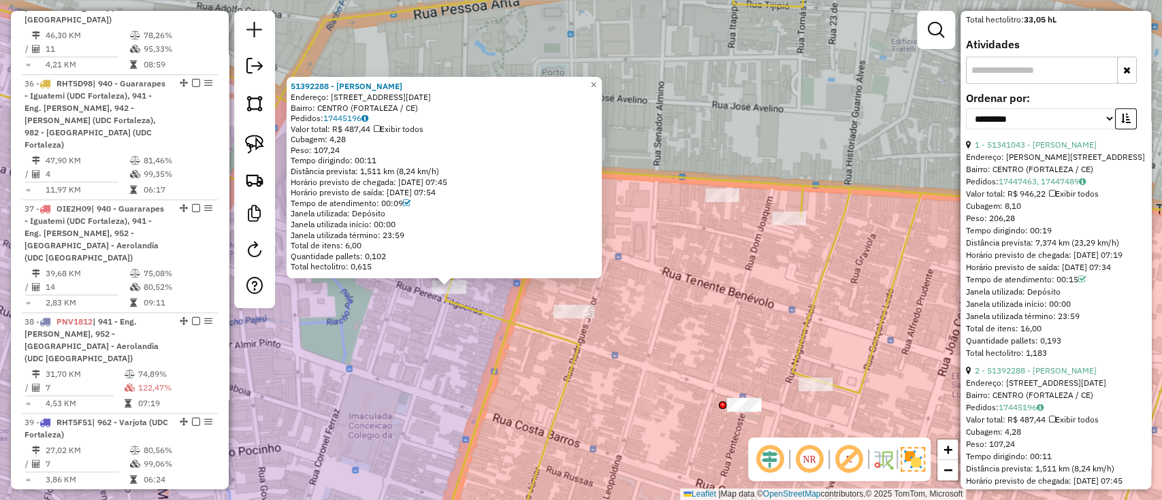
drag, startPoint x: 680, startPoint y: 158, endPoint x: 653, endPoint y: 130, distance: 39.0
click at [654, 131] on div "51392288 - RAFAELA SERAFIM RAMO Endereço: R 25 DE MARCO 150 Bairro: CENTRO (FOR…" at bounding box center [581, 250] width 1162 height 500
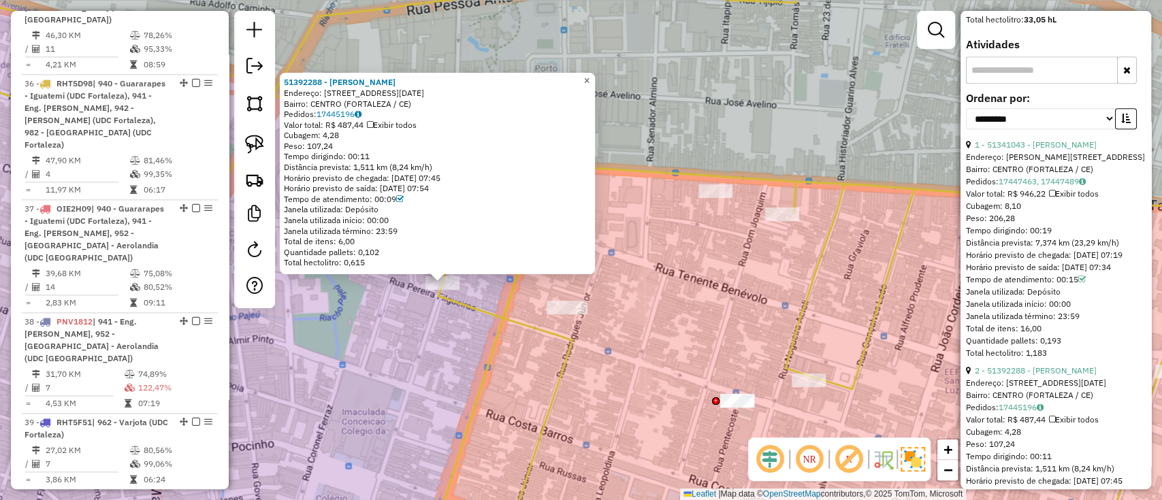
click at [589, 78] on span "×" at bounding box center [586, 81] width 6 height 12
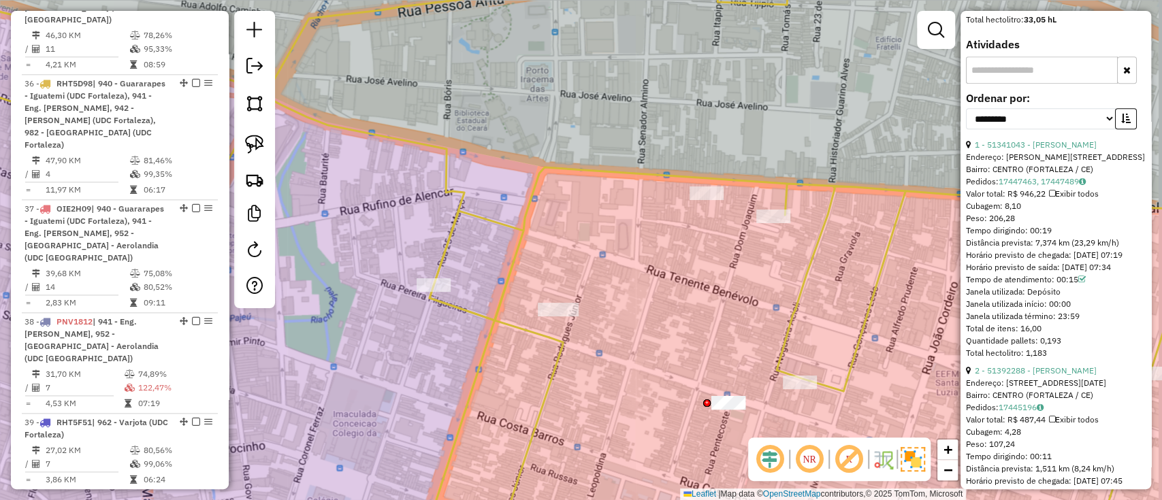
drag, startPoint x: 648, startPoint y: 155, endPoint x: 601, endPoint y: 152, distance: 47.1
click at [601, 152] on div "Janela de atendimento Grade de atendimento Capacidade Transportadoras Veículos …" at bounding box center [581, 250] width 1162 height 500
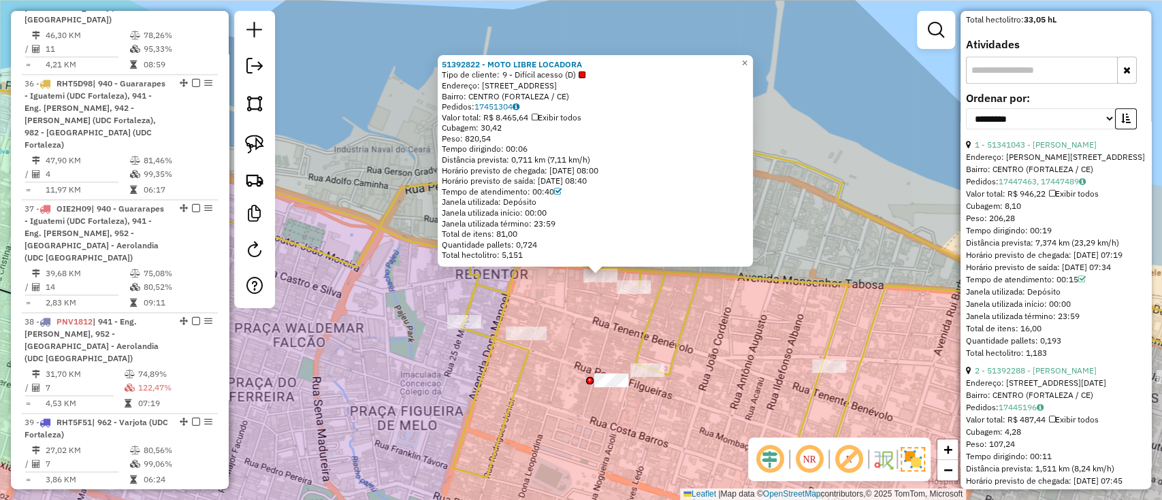
drag, startPoint x: 735, startPoint y: 277, endPoint x: 754, endPoint y: 302, distance: 31.6
click at [754, 302] on div "51392822 - MOTO LIBRE LOCADORA Tipo de cliente: 9 - Difícil acesso (D) Endereço…" at bounding box center [581, 250] width 1162 height 500
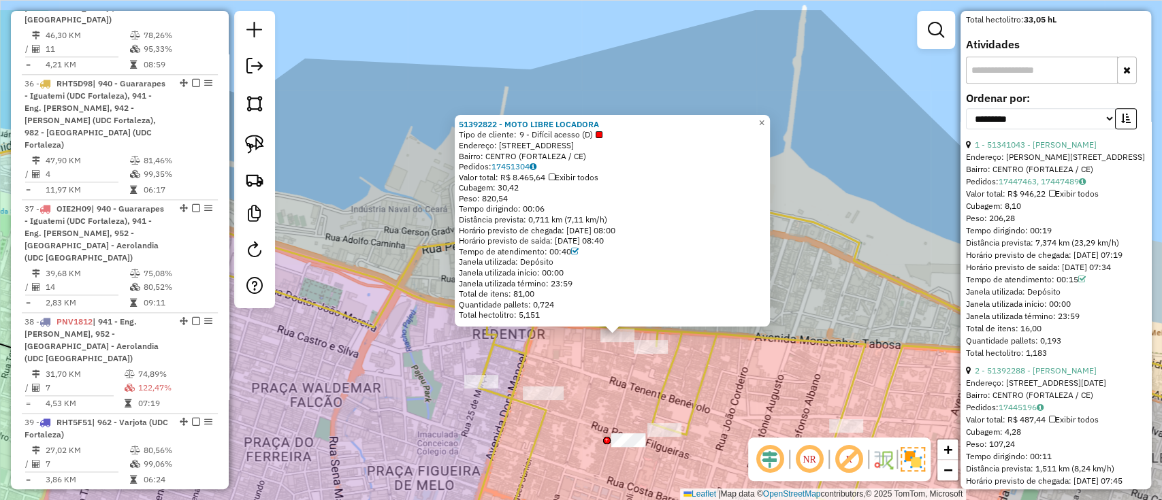
drag, startPoint x: 561, startPoint y: 313, endPoint x: 578, endPoint y: 373, distance: 62.3
click at [578, 373] on div "51392822 - MOTO LIBRE LOCADORA Tipo de cliente: 9 - Difícil acesso (D) Endereço…" at bounding box center [581, 250] width 1162 height 500
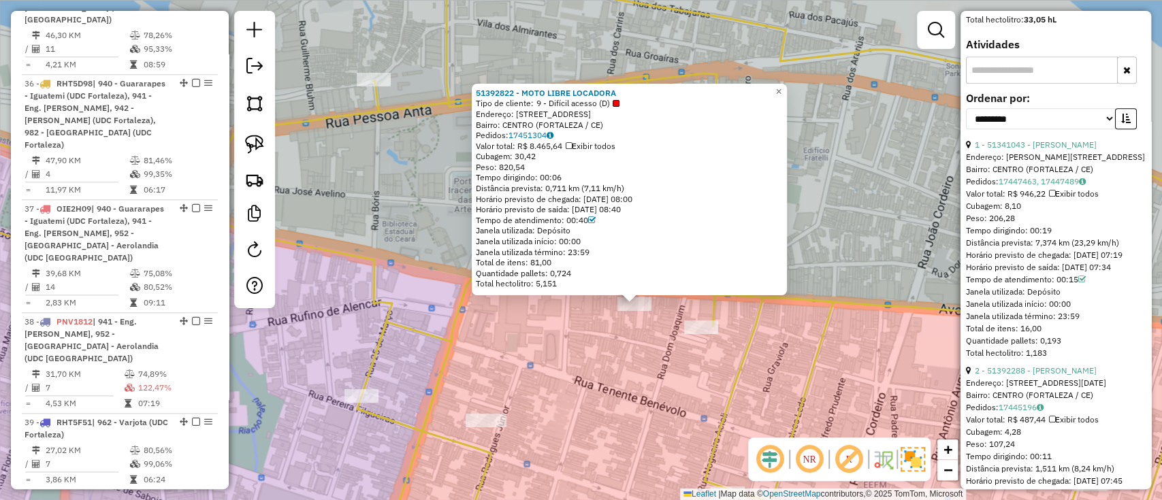
drag, startPoint x: 583, startPoint y: 186, endPoint x: 657, endPoint y: 186, distance: 73.5
click at [657, 186] on div "Distância prevista: 0,711 km (7,11 km/h)" at bounding box center [629, 188] width 307 height 11
drag, startPoint x: 577, startPoint y: 188, endPoint x: 547, endPoint y: 189, distance: 30.0
click at [547, 189] on div "Distância prevista: 0,711 km (7,11 km/h)" at bounding box center [629, 188] width 307 height 11
drag, startPoint x: 767, startPoint y: 343, endPoint x: 717, endPoint y: 296, distance: 68.8
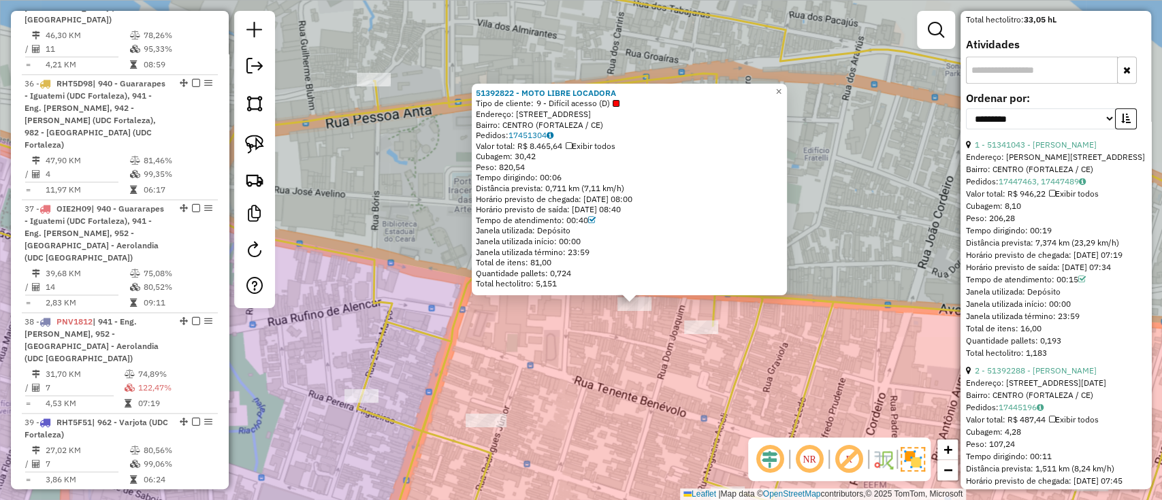
click at [717, 296] on div "51392822 - MOTO LIBRE LOCADORA Tipo de cliente: 9 - Difícil acesso (D) Endereço…" at bounding box center [581, 250] width 1162 height 500
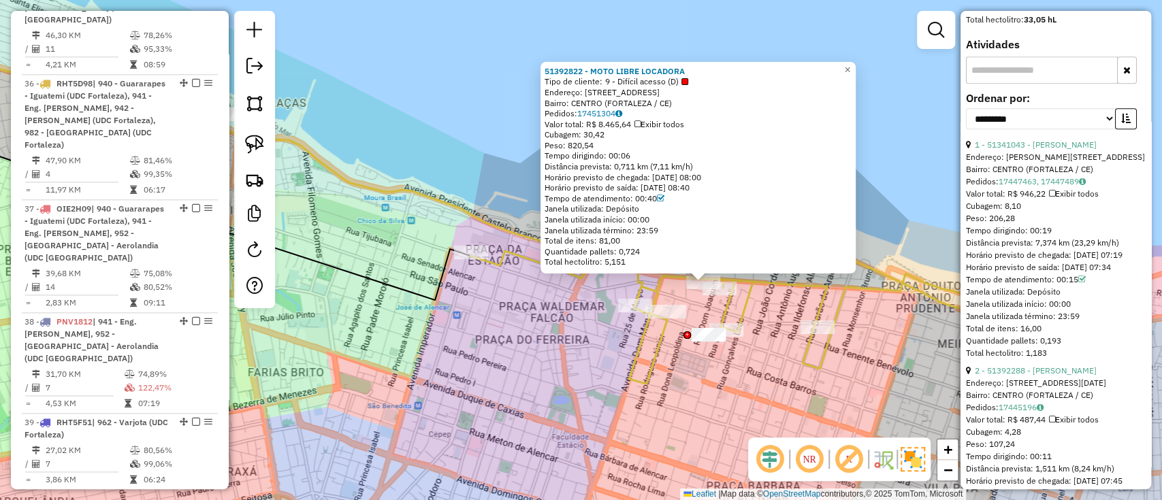
click at [810, 250] on div "Quantidade pallets: 0,724" at bounding box center [697, 251] width 307 height 11
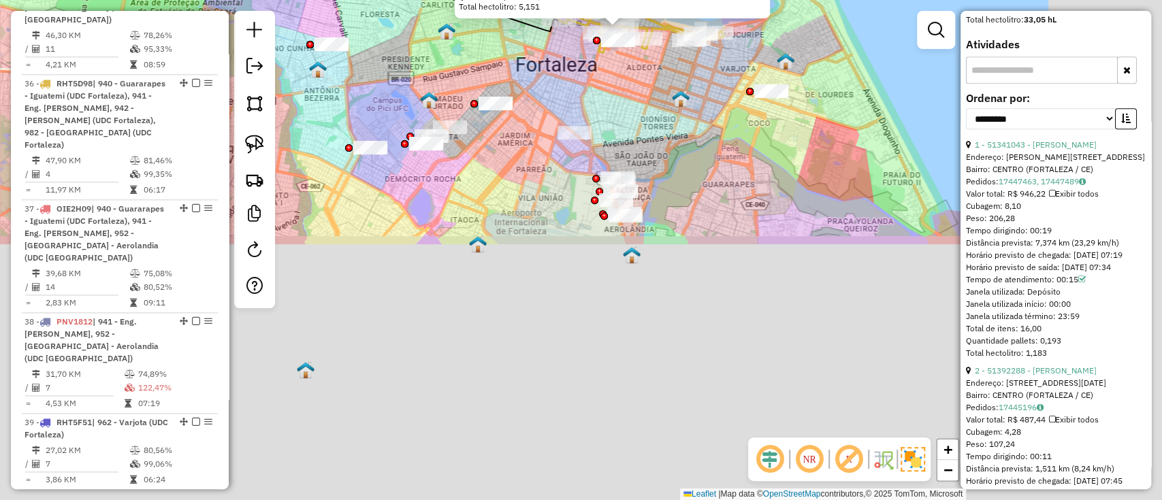
drag, startPoint x: 712, startPoint y: 371, endPoint x: 602, endPoint y: 86, distance: 304.8
click at [602, 86] on div "51392822 - MOTO LIBRE LOCADORA Tipo de cliente: 9 - Difícil acesso (D) Endereço…" at bounding box center [581, 250] width 1162 height 500
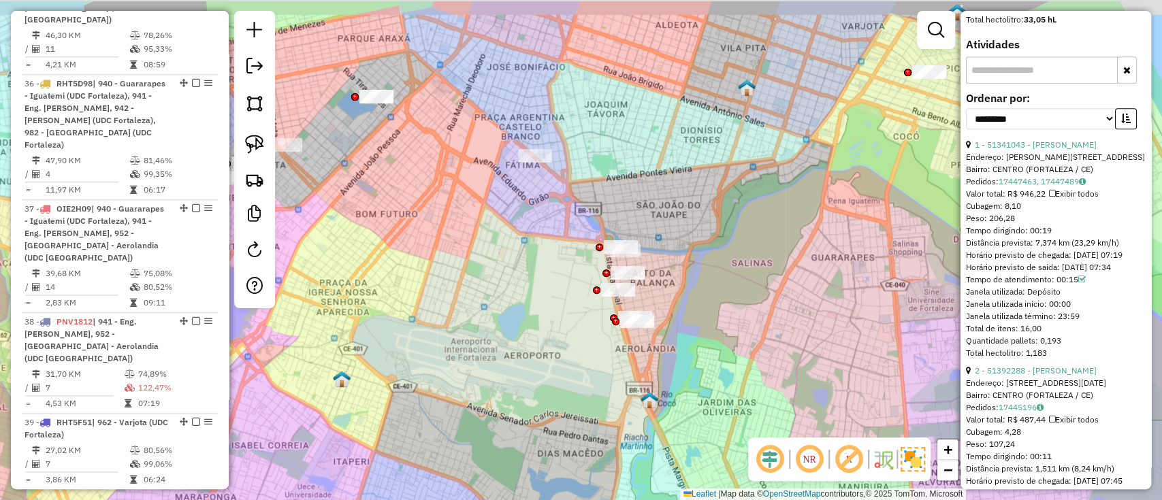
drag, startPoint x: 631, startPoint y: 122, endPoint x: 638, endPoint y: 188, distance: 66.3
click at [638, 188] on div "51392822 - MOTO LIBRE LOCADORA Tipo de cliente: 9 - Difícil acesso (D) Endereço…" at bounding box center [581, 250] width 1162 height 500
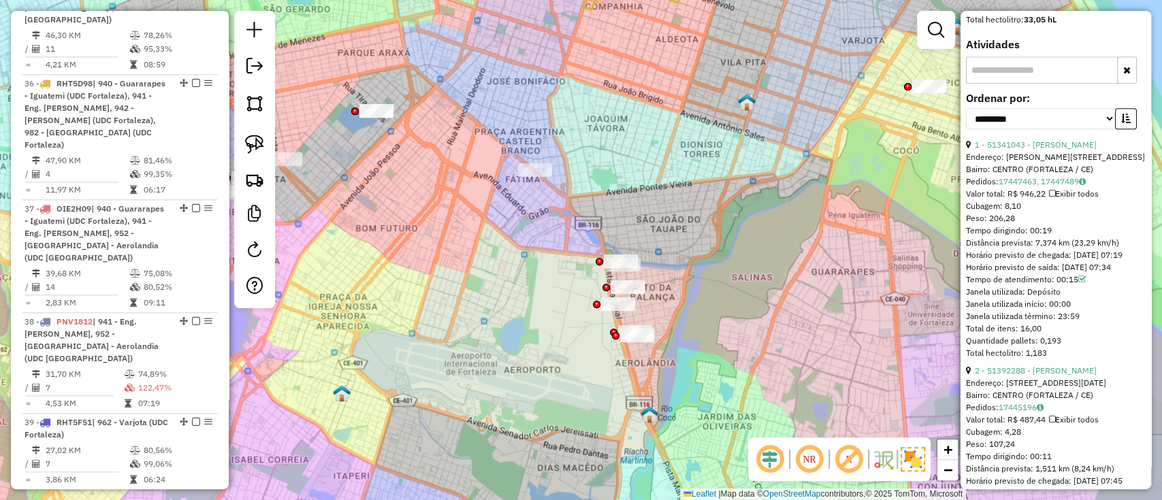
click at [709, 295] on div "51392822 - MOTO LIBRE LOCADORA Tipo de cliente: 9 - Difícil acesso (D) Endereço…" at bounding box center [581, 250] width 1162 height 500
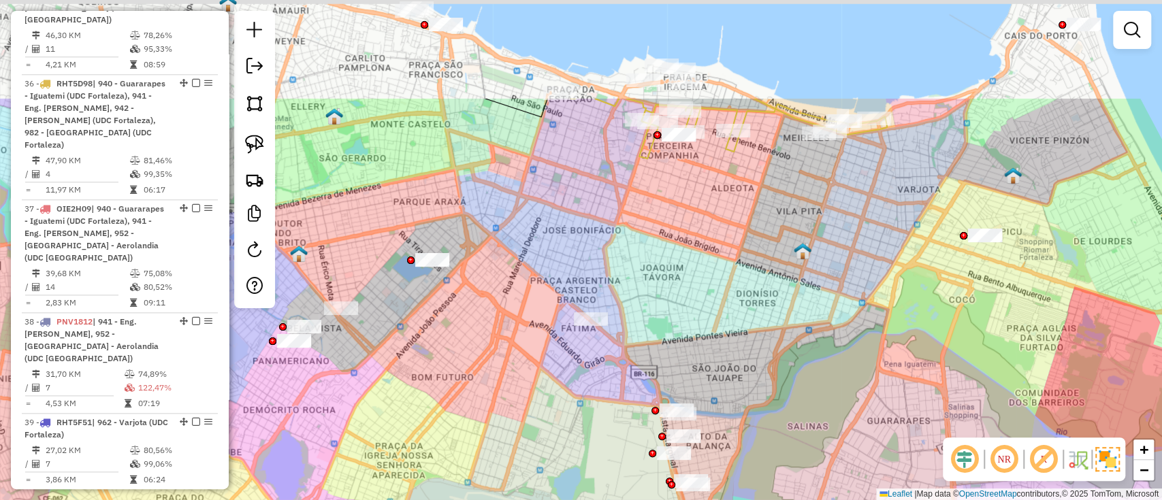
drag, startPoint x: 602, startPoint y: 174, endPoint x: 639, endPoint y: 269, distance: 103.0
click at [639, 269] on div "Janela de atendimento Grade de atendimento Capacidade Transportadoras Veículos …" at bounding box center [581, 250] width 1162 height 500
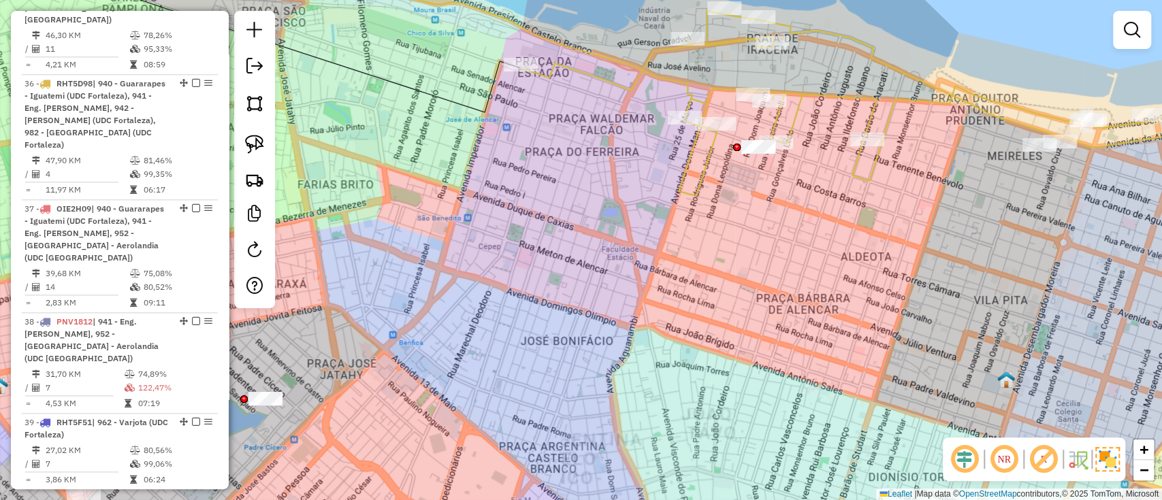
drag, startPoint x: 597, startPoint y: 117, endPoint x: 616, endPoint y: 133, distance: 24.6
click at [616, 133] on div "Janela de atendimento Grade de atendimento Capacidade Transportadoras Veículos …" at bounding box center [581, 250] width 1162 height 500
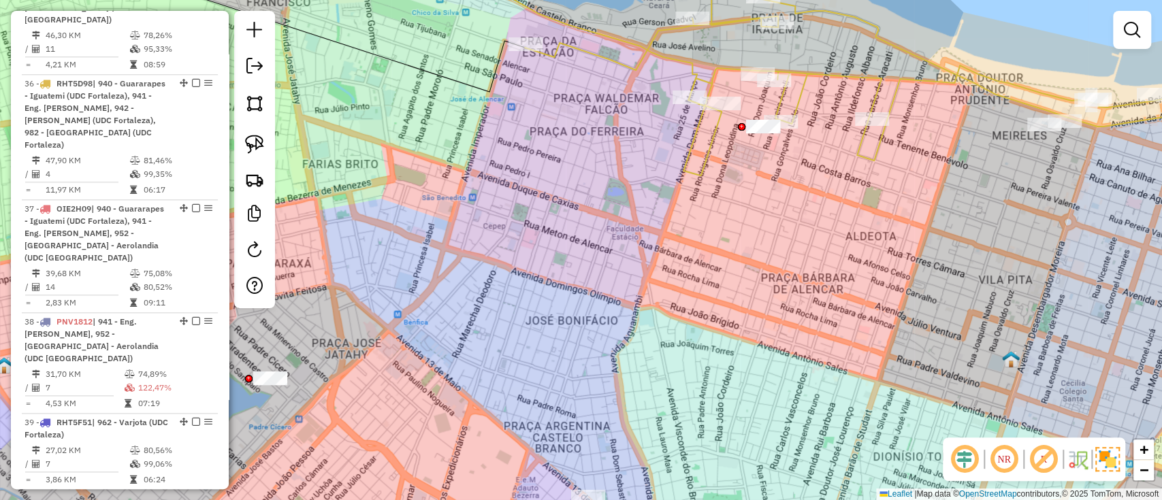
drag, startPoint x: 646, startPoint y: 203, endPoint x: 651, endPoint y: 183, distance: 21.0
click at [651, 183] on div "Janela de atendimento Grade de atendimento Capacidade Transportadoras Veículos …" at bounding box center [581, 250] width 1162 height 500
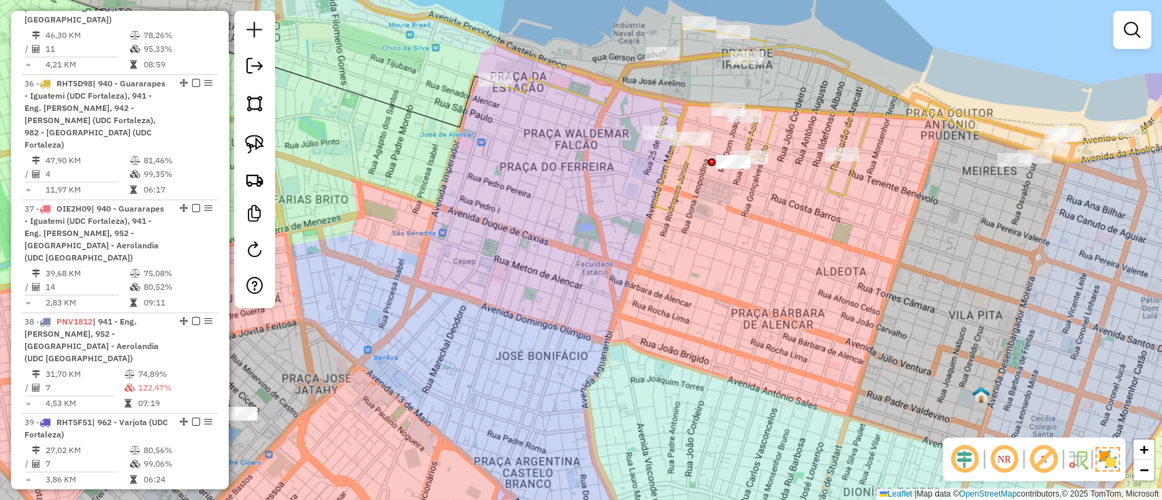
drag, startPoint x: 756, startPoint y: 237, endPoint x: 741, endPoint y: 250, distance: 19.3
click at [741, 250] on div "Janela de atendimento Grade de atendimento Capacidade Transportadoras Veículos …" at bounding box center [581, 250] width 1162 height 500
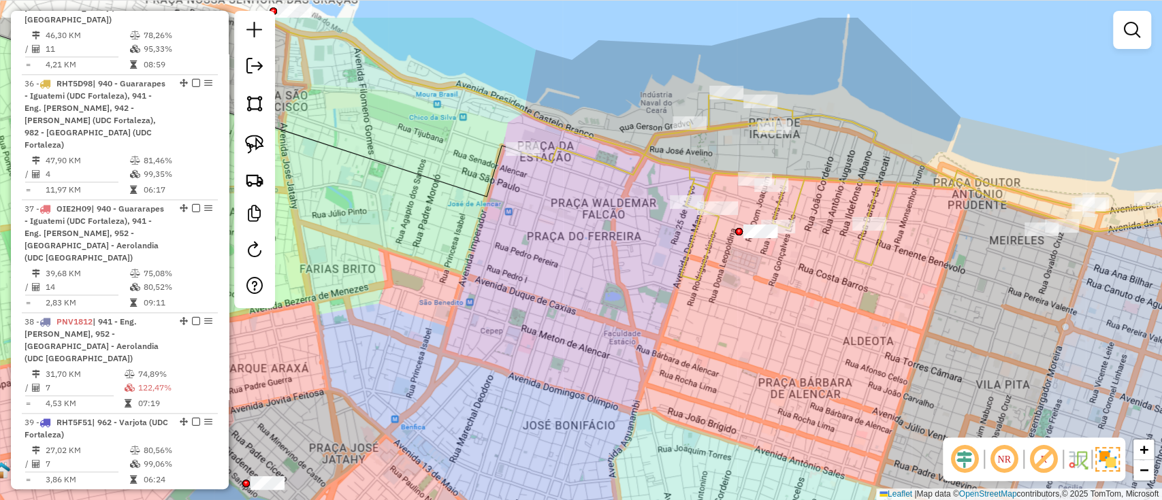
drag, startPoint x: 817, startPoint y: 278, endPoint x: 840, endPoint y: 330, distance: 56.7
click at [840, 330] on div "Janela de atendimento Grade de atendimento Capacidade Transportadoras Veículos …" at bounding box center [581, 250] width 1162 height 500
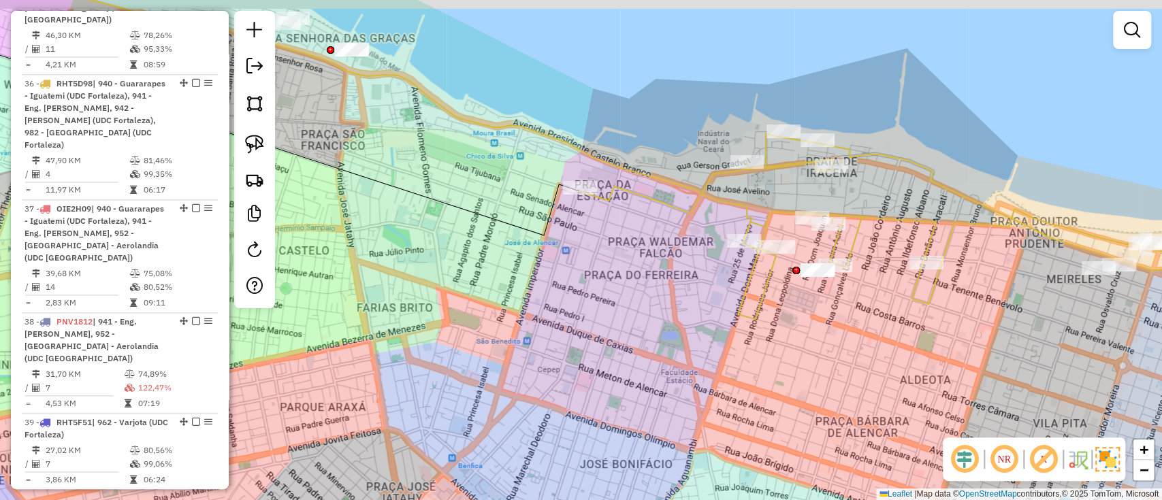
drag, startPoint x: 521, startPoint y: 204, endPoint x: 578, endPoint y: 212, distance: 57.7
click at [578, 212] on div "Janela de atendimento Grade de atendimento Capacidade Transportadoras Veículos …" at bounding box center [581, 250] width 1162 height 500
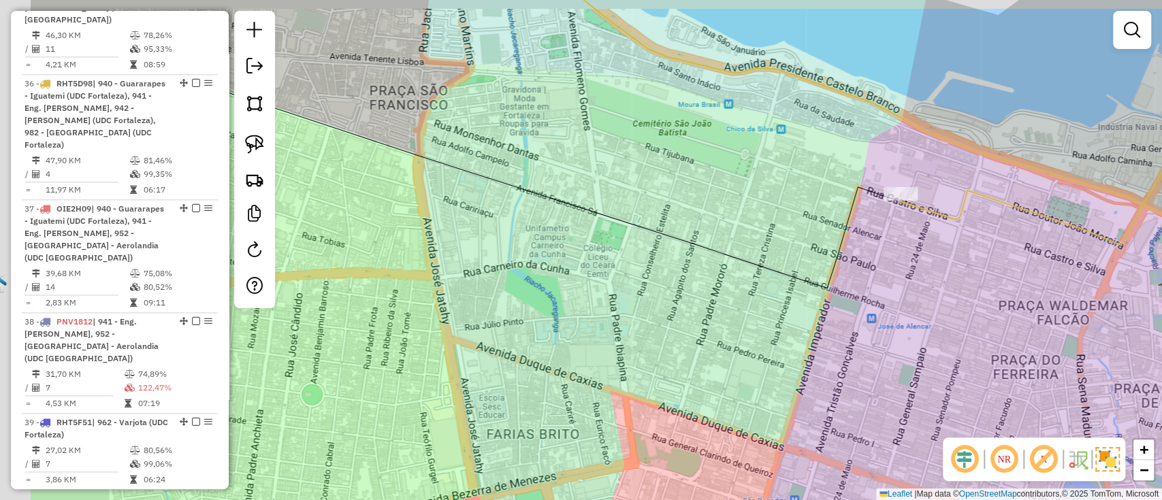
drag, startPoint x: 506, startPoint y: 195, endPoint x: 653, endPoint y: 206, distance: 147.4
click at [653, 206] on div "Janela de atendimento Grade de atendimento Capacidade Transportadoras Veículos …" at bounding box center [581, 250] width 1162 height 500
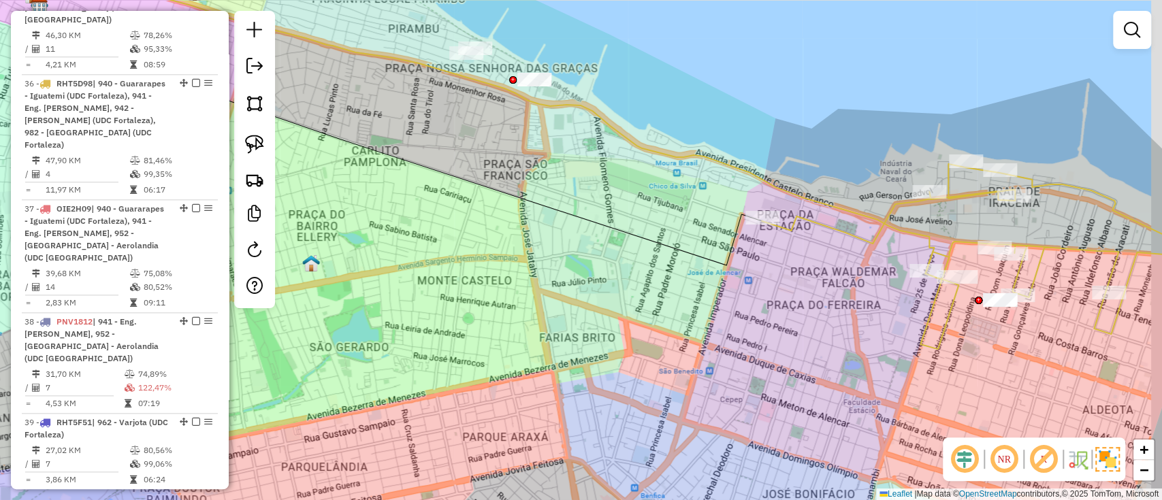
click at [668, 193] on div "Janela de atendimento Grade de atendimento Capacidade Transportadoras Veículos …" at bounding box center [581, 250] width 1162 height 500
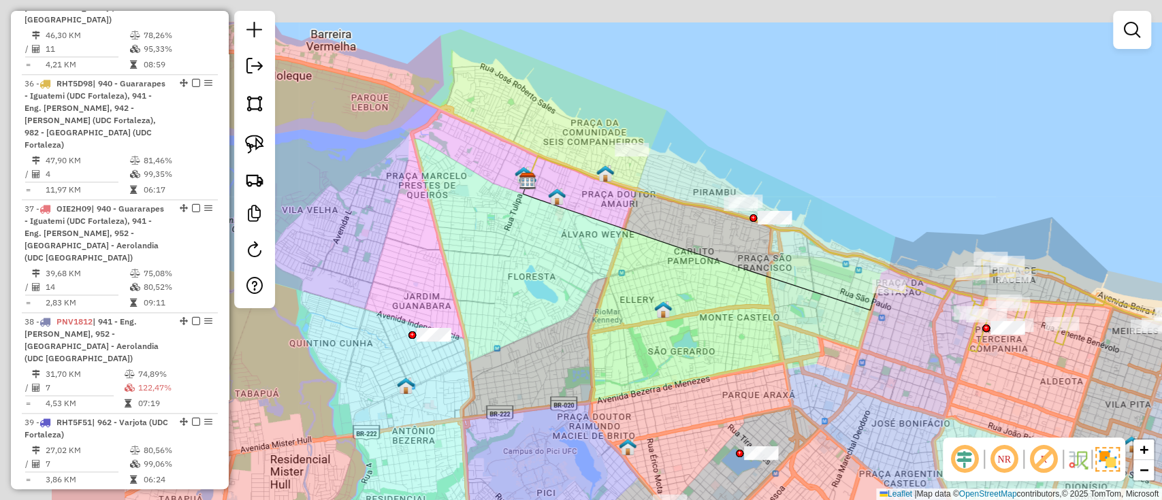
drag, startPoint x: 684, startPoint y: 154, endPoint x: 853, endPoint y: 225, distance: 183.3
click at [853, 225] on div "Janela de atendimento Grade de atendimento Capacidade Transportadoras Veículos …" at bounding box center [581, 250] width 1162 height 500
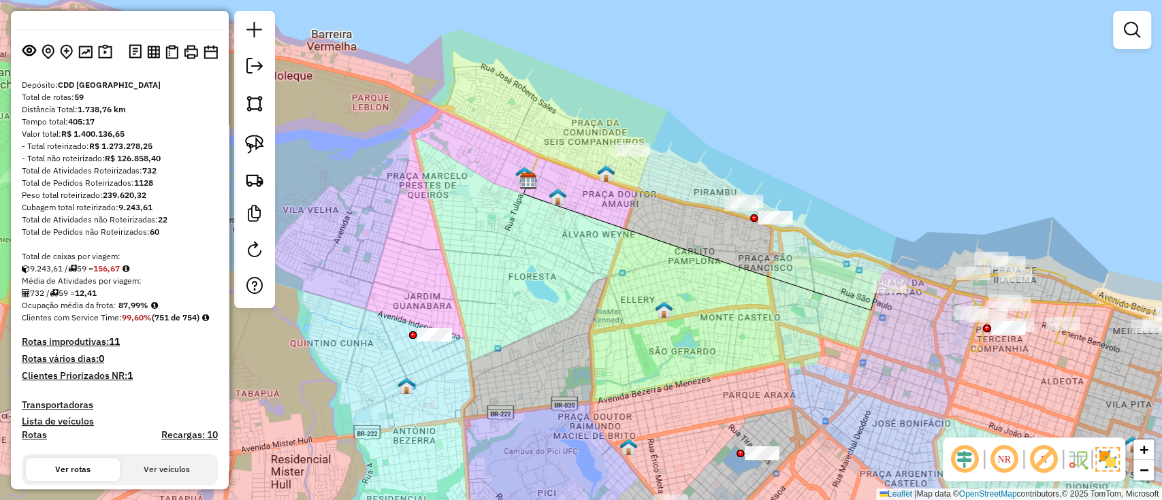
scroll to position [272, 0]
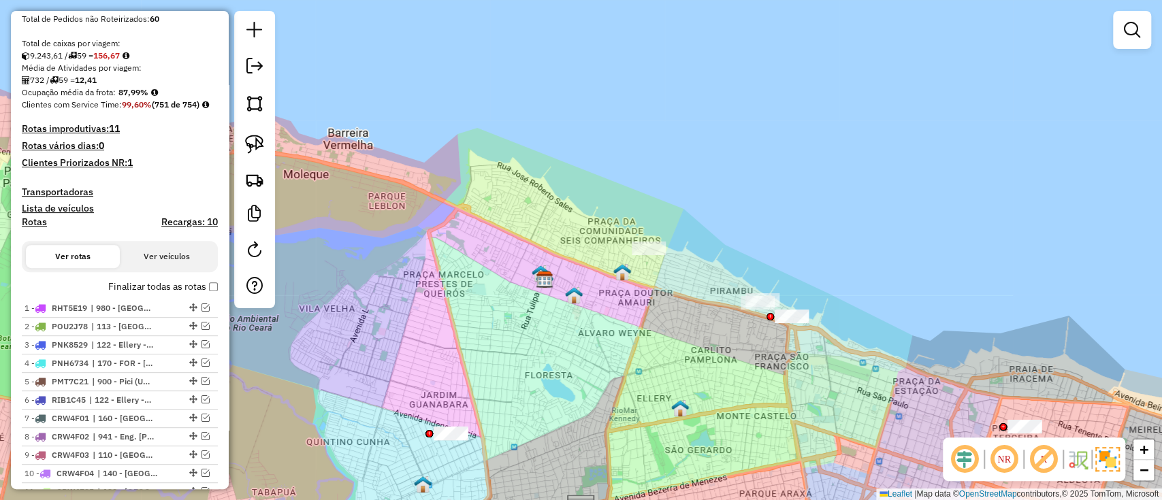
drag, startPoint x: 456, startPoint y: 91, endPoint x: 454, endPoint y: 117, distance: 26.6
click at [454, 117] on div "Janela de atendimento Grade de atendimento Capacidade Transportadoras Veículos …" at bounding box center [581, 250] width 1162 height 500
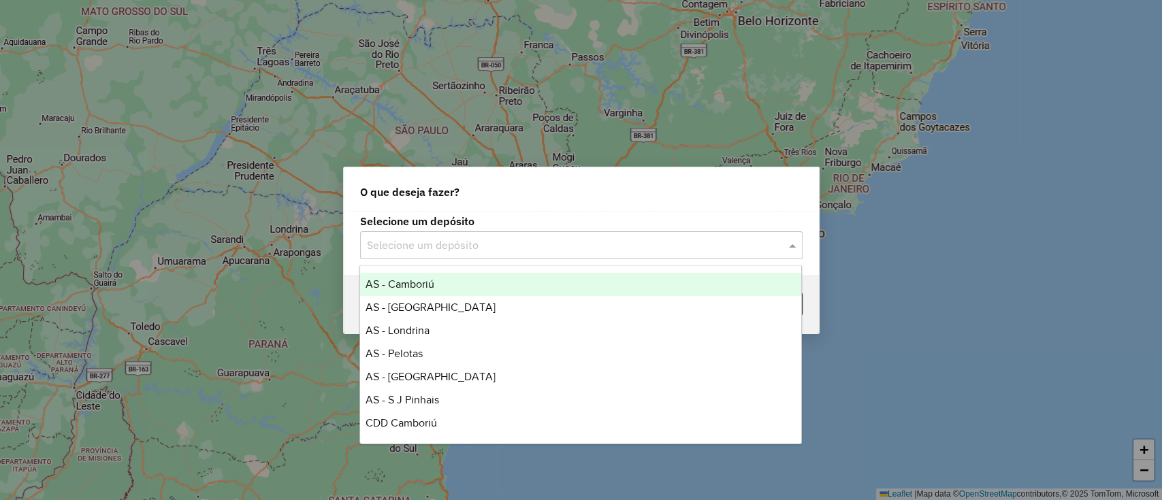
click at [545, 233] on div "Selecione um depósito" at bounding box center [581, 244] width 442 height 27
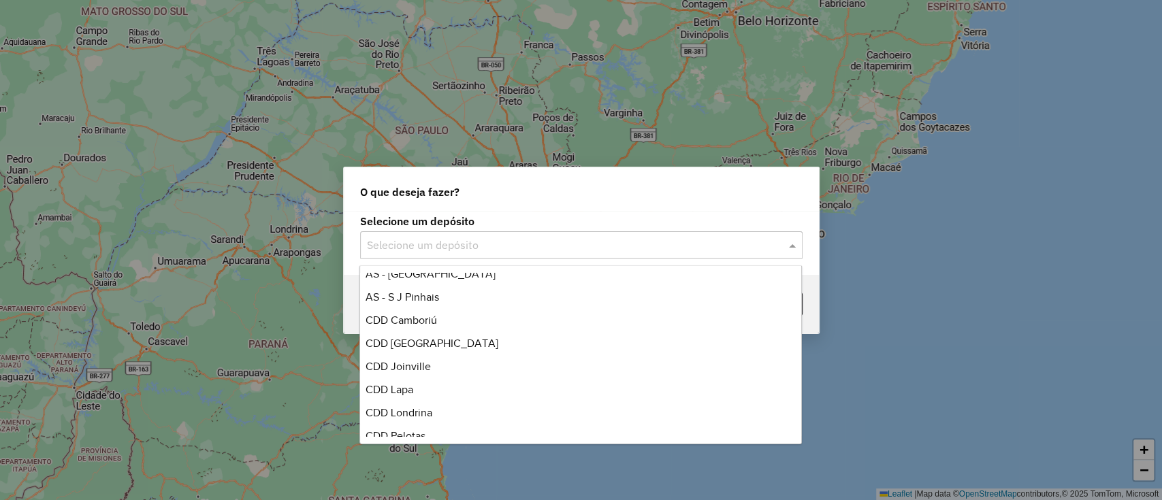
scroll to position [160, 0]
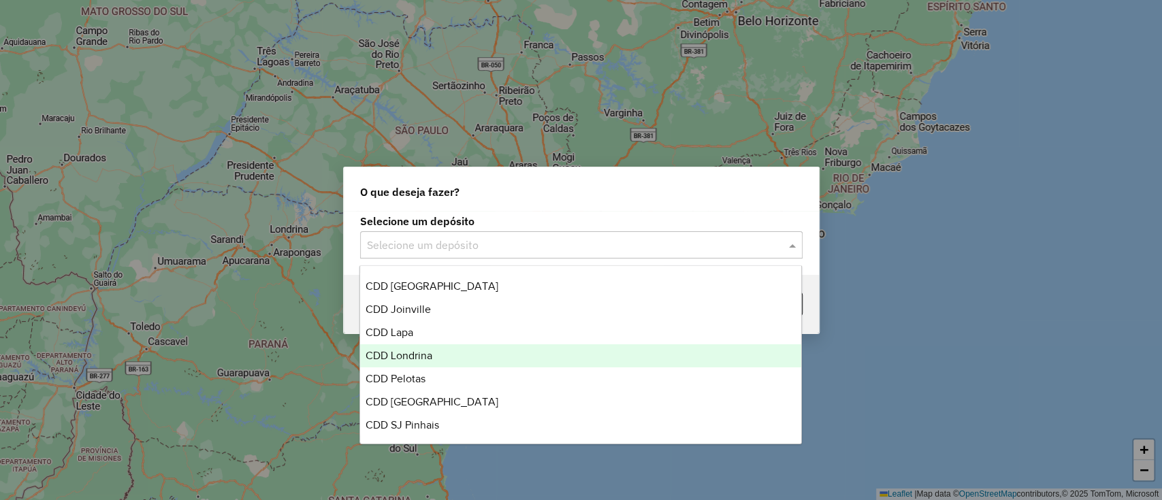
click at [404, 351] on span "CDD Londrina" at bounding box center [398, 356] width 67 height 12
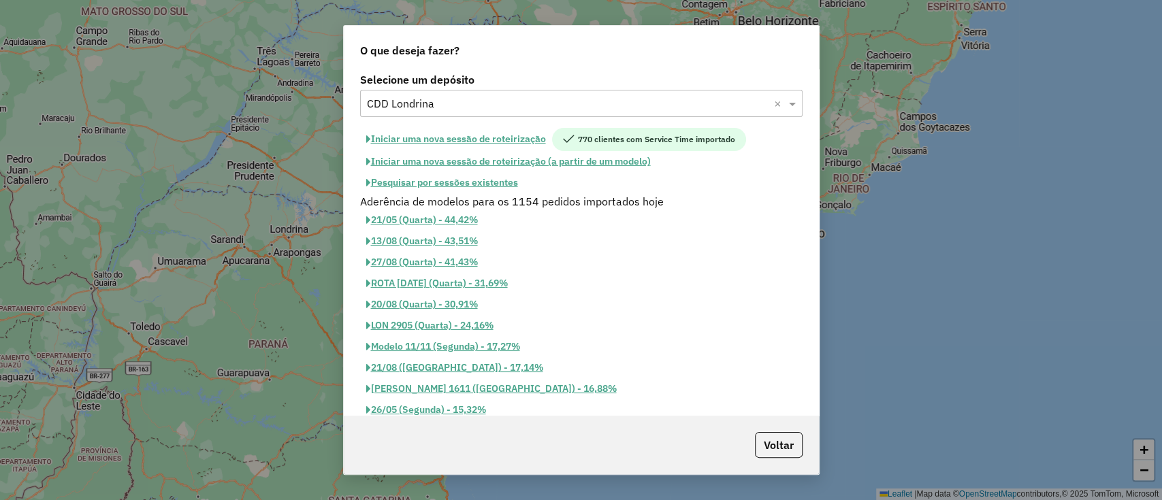
click at [471, 142] on button "Iniciar uma nova sessão de roteirização" at bounding box center [456, 139] width 192 height 23
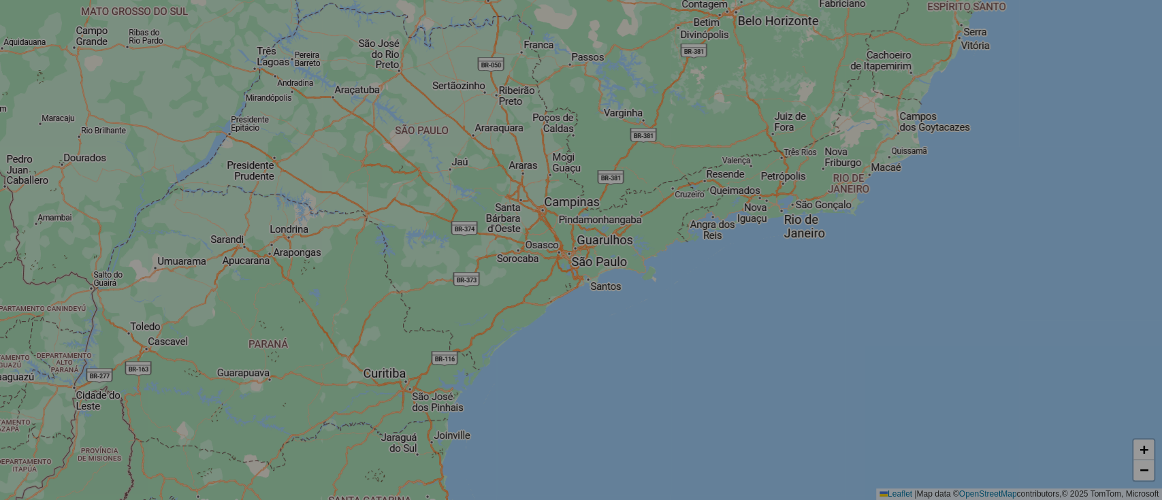
select select "*"
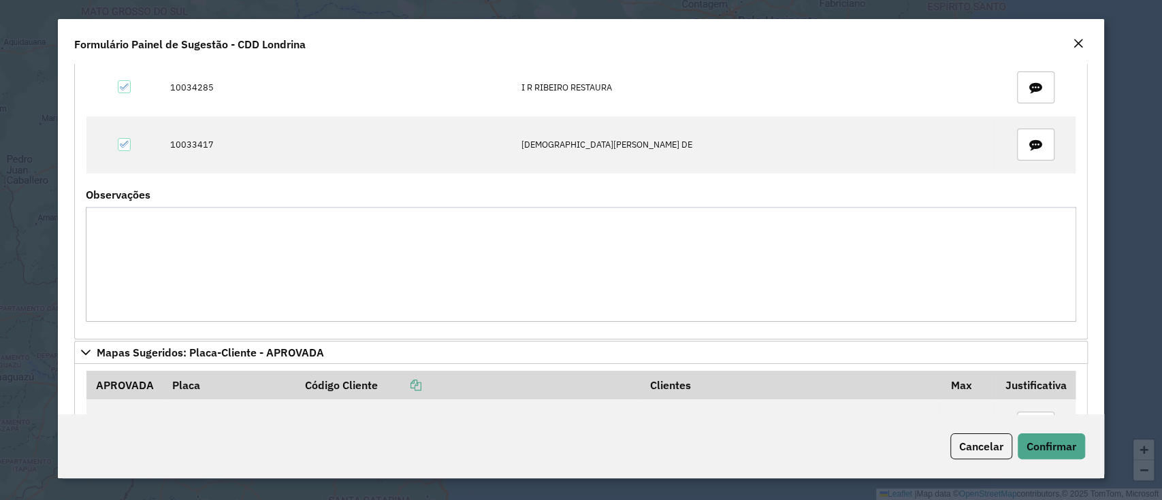
scroll to position [0, 0]
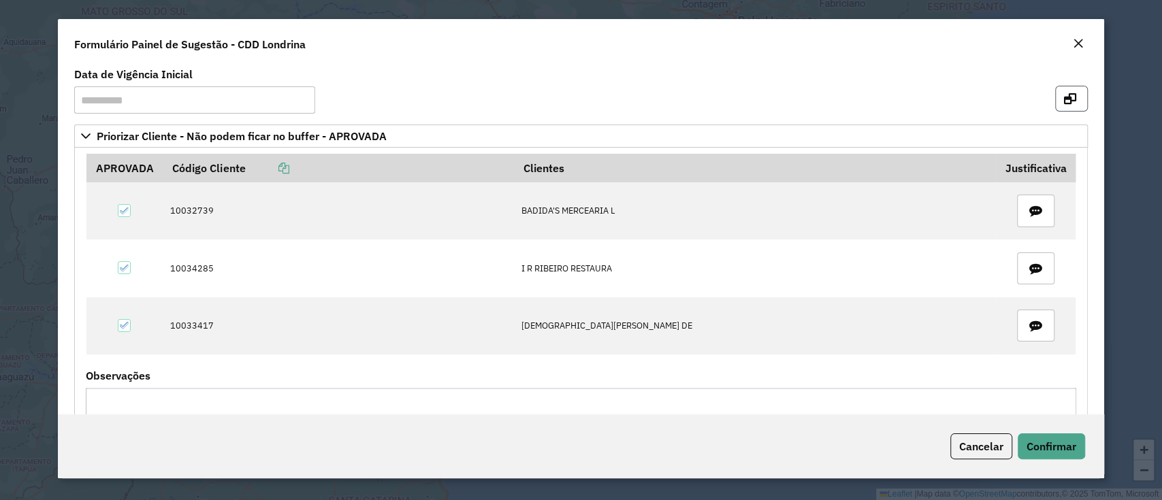
click at [1064, 96] on icon "button" at bounding box center [1070, 98] width 12 height 11
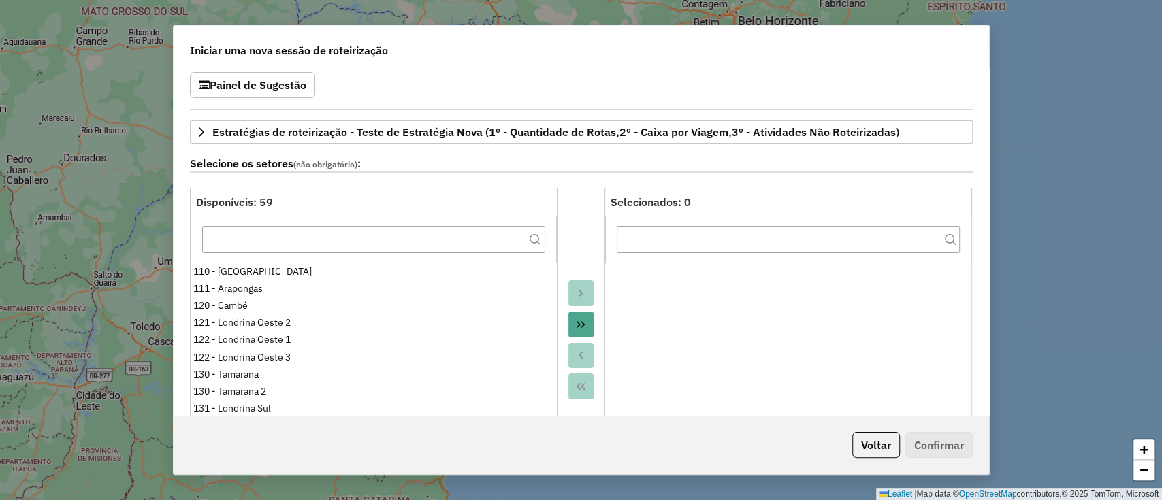
scroll to position [91, 0]
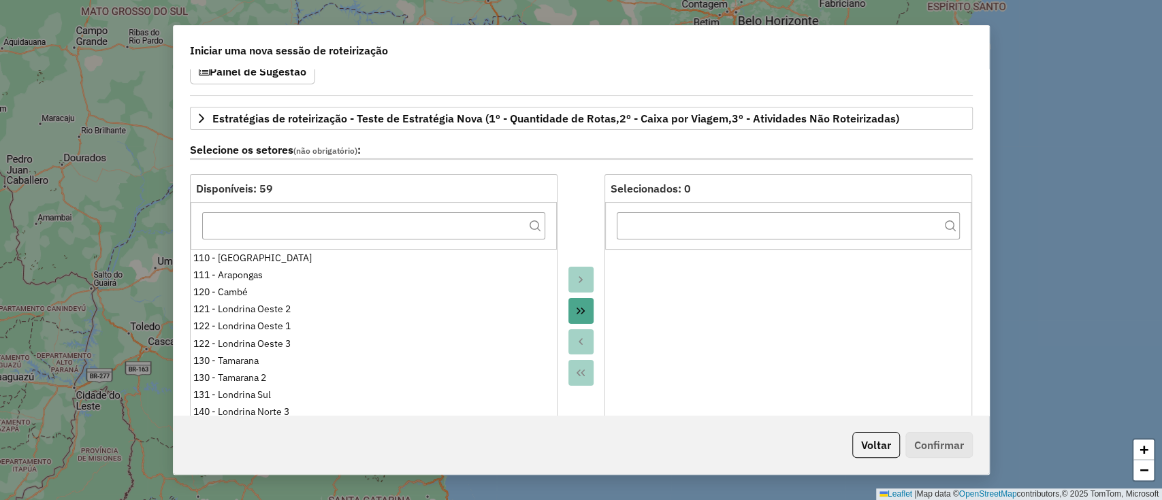
click at [571, 306] on button "Move All to Target" at bounding box center [581, 311] width 26 height 26
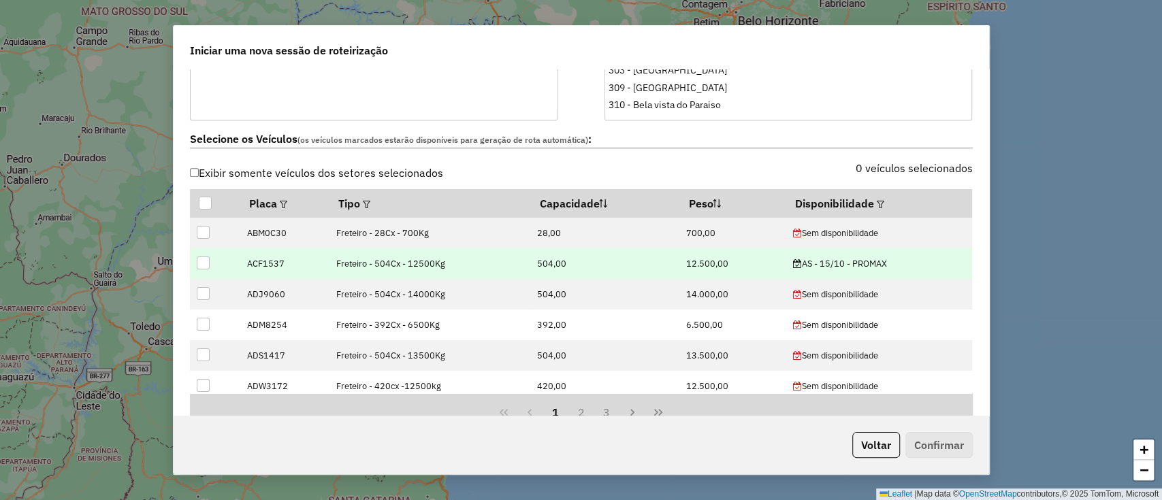
scroll to position [453, 0]
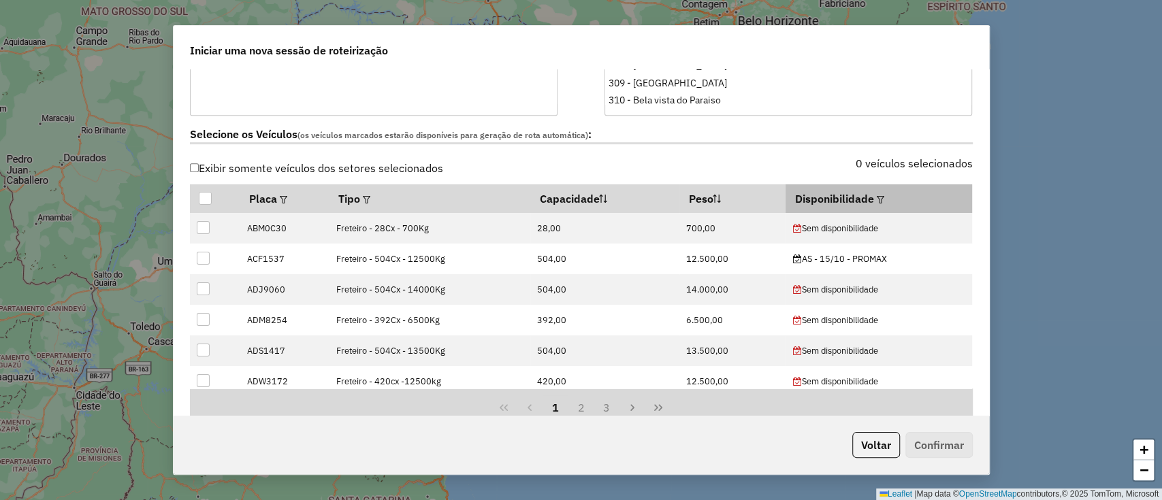
click at [876, 199] on em at bounding box center [879, 199] width 7 height 7
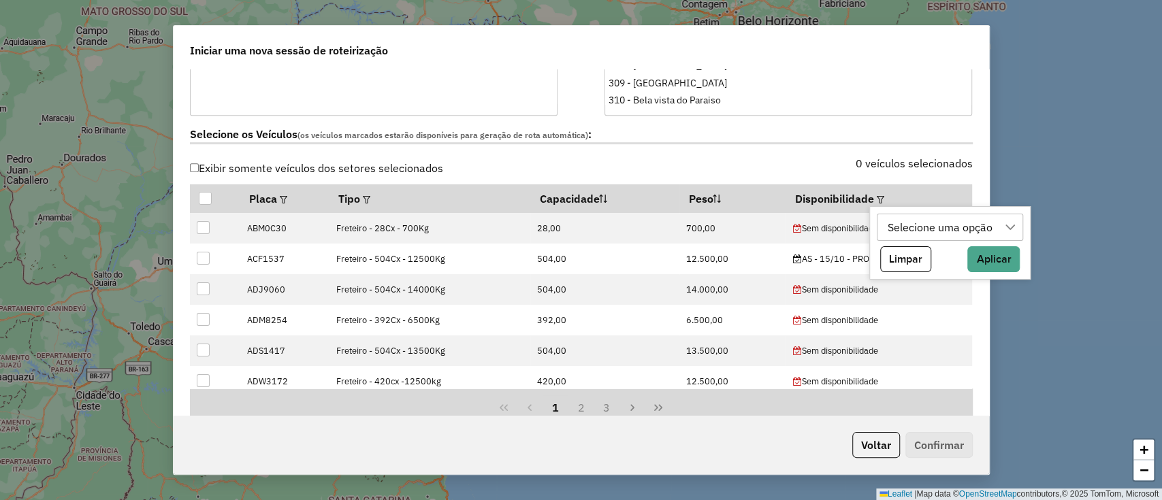
click at [901, 231] on div "Selecione uma opção" at bounding box center [940, 227] width 114 height 26
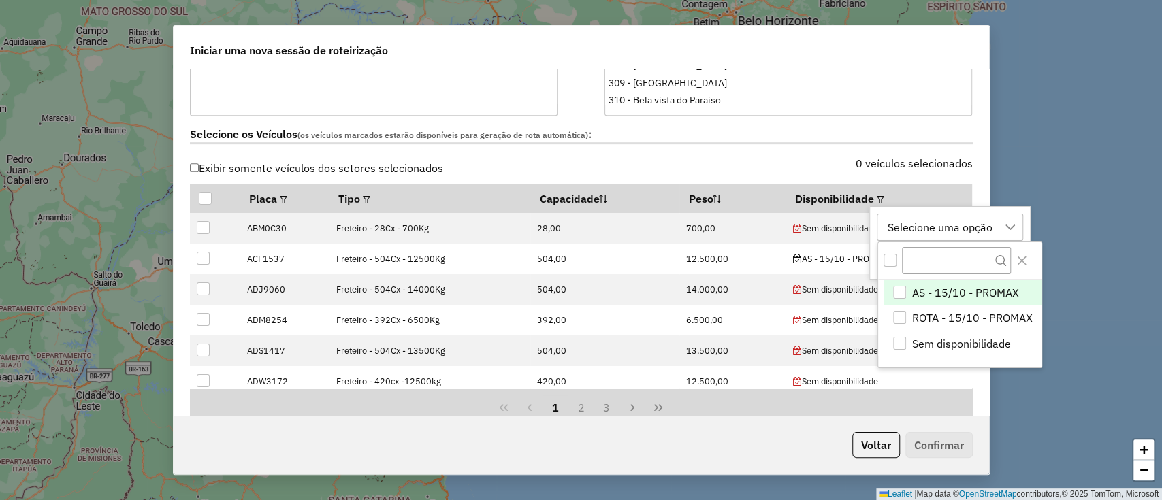
scroll to position [10, 61]
click at [945, 316] on span "ROTA - 15/10 - PROMAX" at bounding box center [972, 318] width 120 height 16
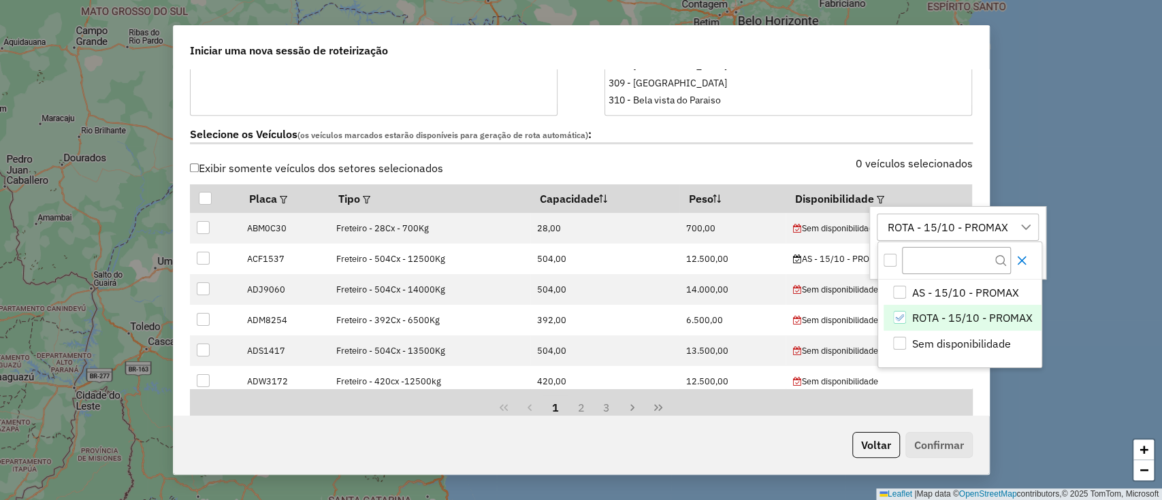
click at [1017, 259] on icon "Close" at bounding box center [1021, 260] width 11 height 11
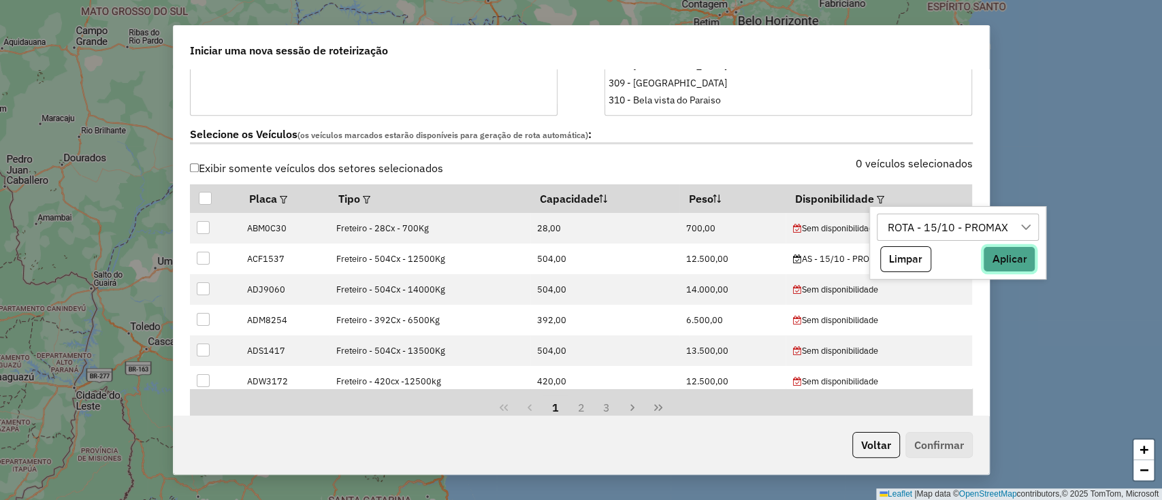
click at [993, 249] on button "Aplicar" at bounding box center [1009, 259] width 52 height 26
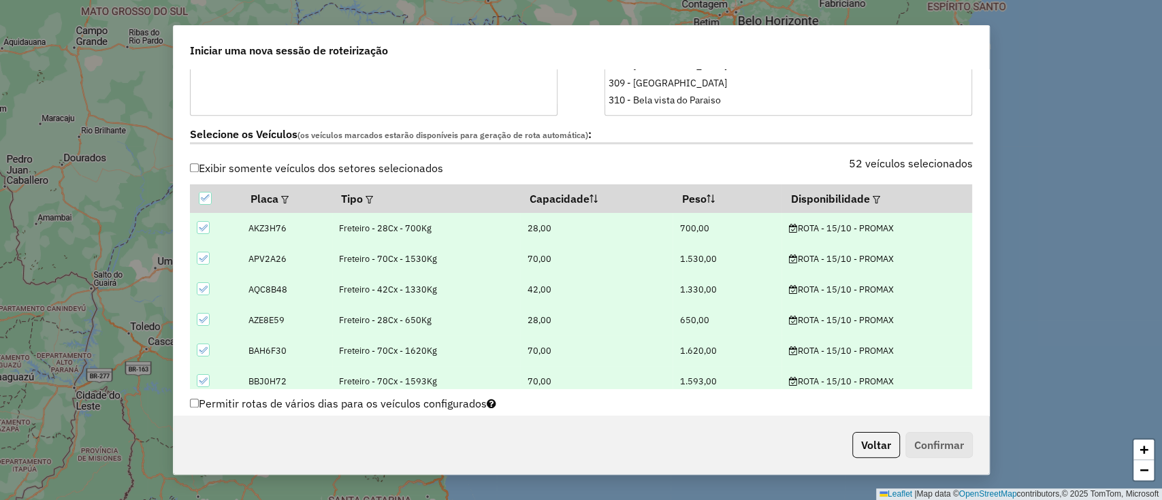
click at [207, 229] on icon at bounding box center [203, 228] width 10 height 10
click at [208, 268] on td at bounding box center [216, 259] width 52 height 31
click at [206, 259] on icon at bounding box center [203, 259] width 10 height 10
drag, startPoint x: 204, startPoint y: 276, endPoint x: 202, endPoint y: 285, distance: 9.1
click at [204, 276] on td at bounding box center [216, 289] width 52 height 31
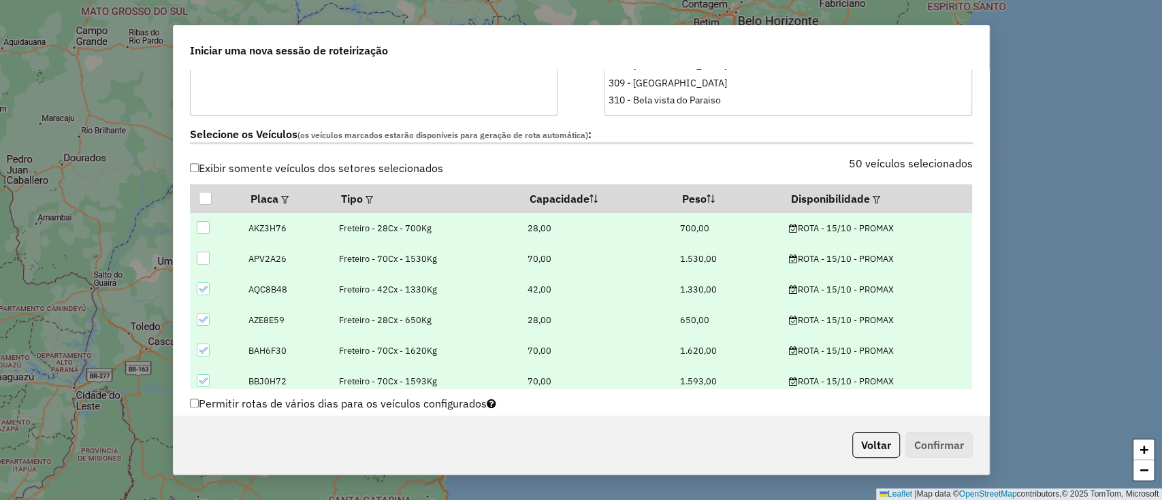
click at [201, 286] on icon at bounding box center [203, 289] width 10 height 10
click at [198, 318] on icon at bounding box center [203, 320] width 10 height 10
click at [198, 351] on icon at bounding box center [203, 351] width 10 height 10
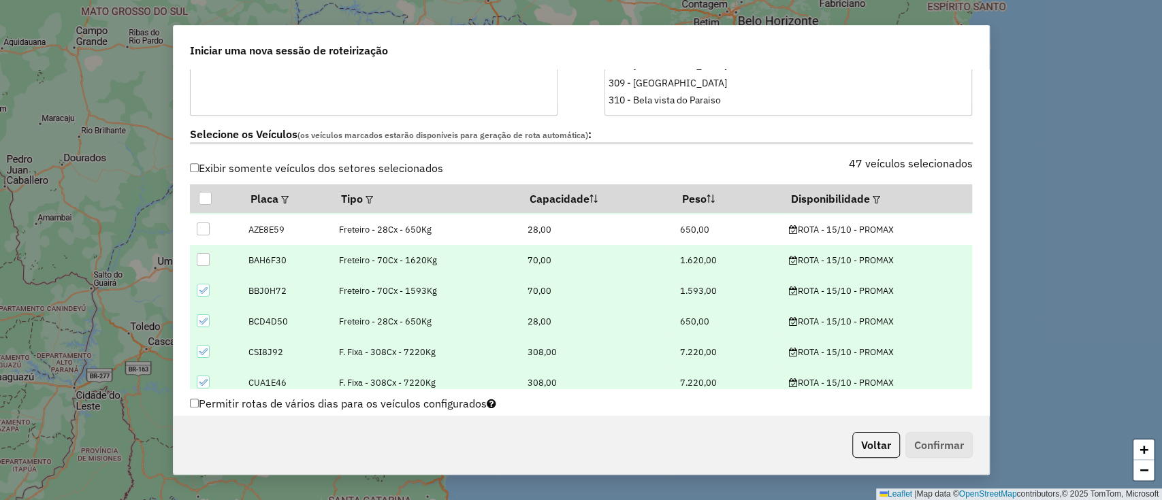
click at [199, 289] on icon at bounding box center [202, 290] width 9 height 6
click at [201, 317] on icon at bounding box center [203, 321] width 10 height 10
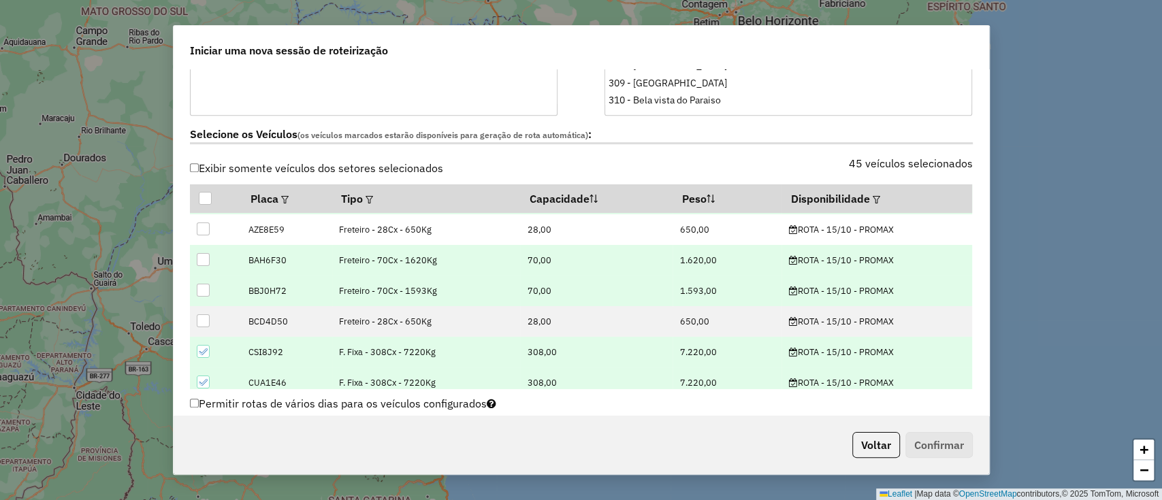
click at [201, 348] on icon at bounding box center [203, 352] width 10 height 10
click at [198, 346] on div at bounding box center [203, 351] width 13 height 13
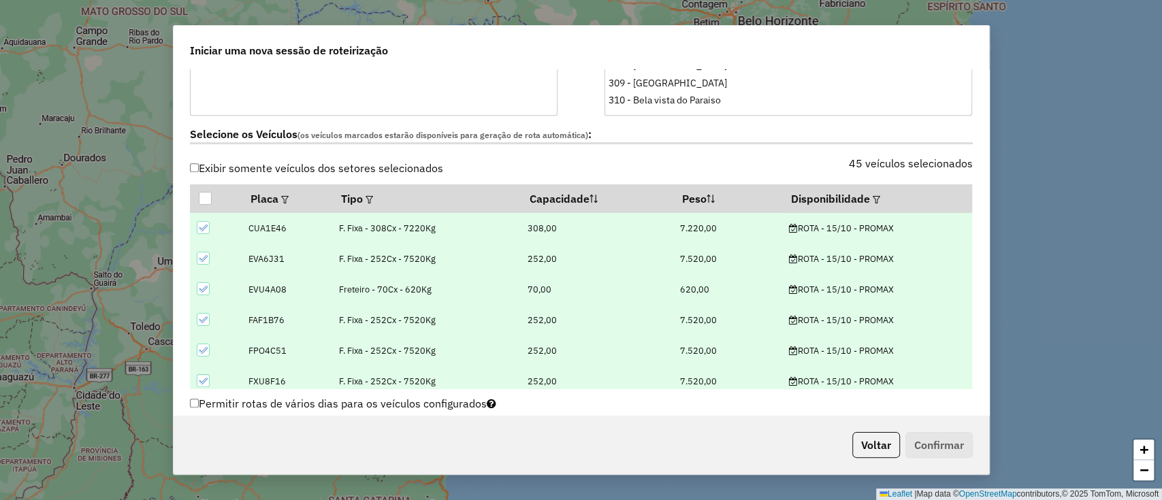
scroll to position [272, 0]
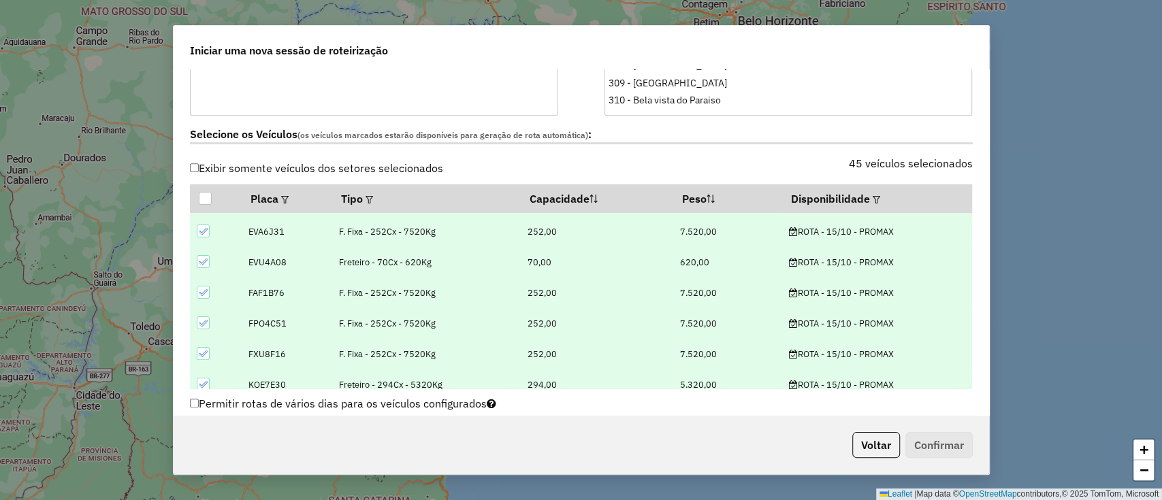
click at [207, 259] on div at bounding box center [203, 261] width 13 height 13
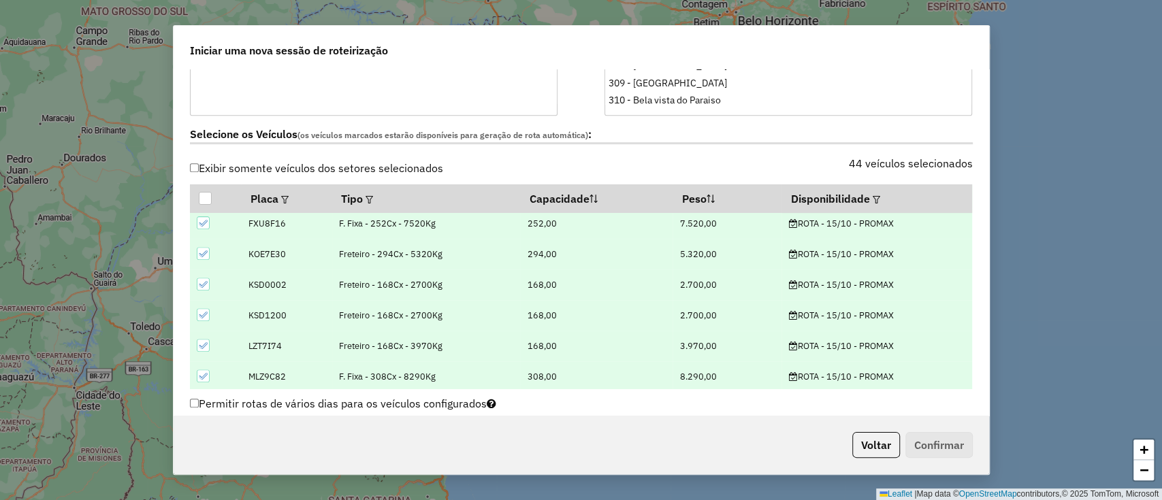
scroll to position [363, 0]
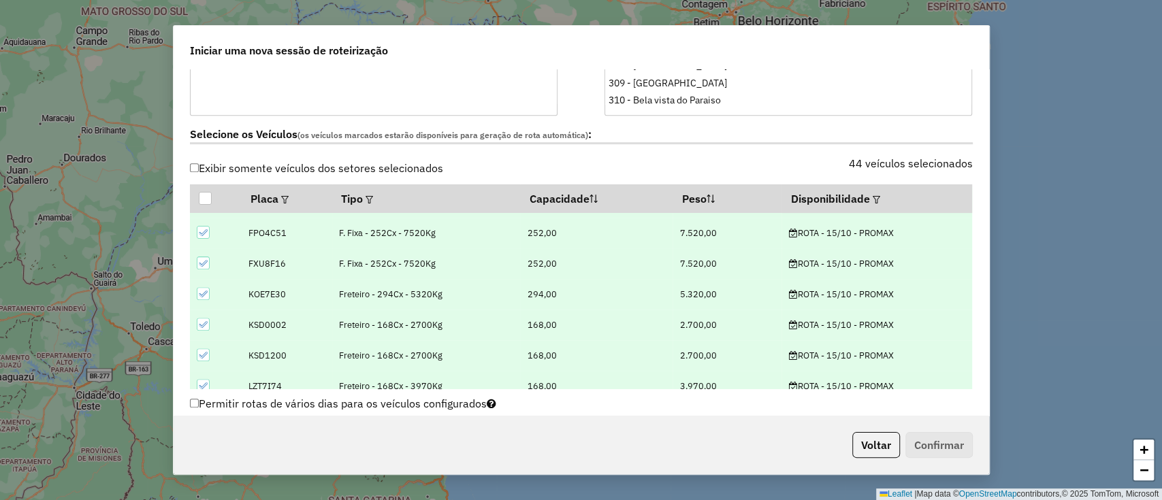
click at [207, 295] on icon at bounding box center [203, 294] width 10 height 10
click at [211, 329] on td at bounding box center [216, 325] width 52 height 31
click at [206, 320] on icon at bounding box center [203, 325] width 10 height 10
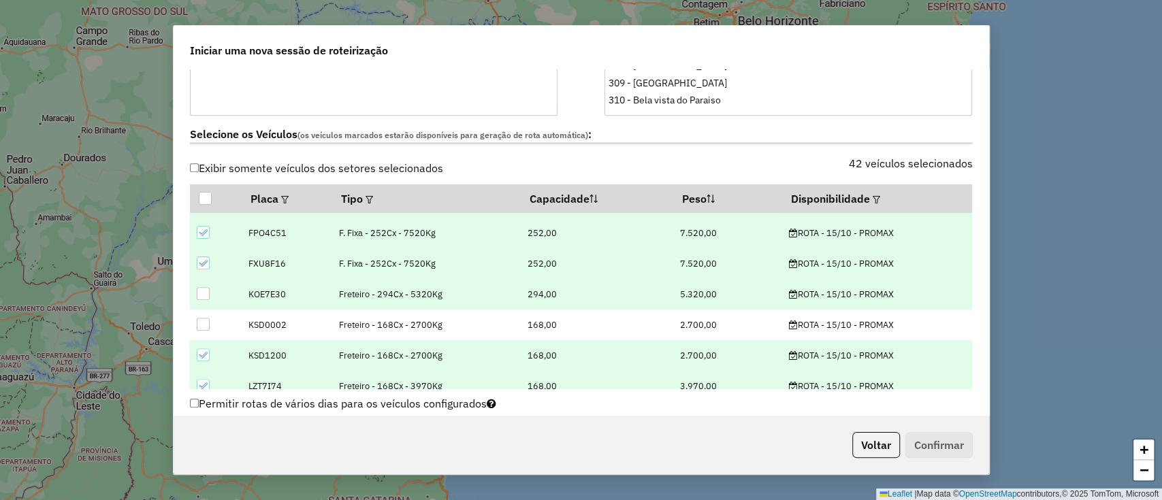
click at [208, 348] on div at bounding box center [203, 354] width 13 height 13
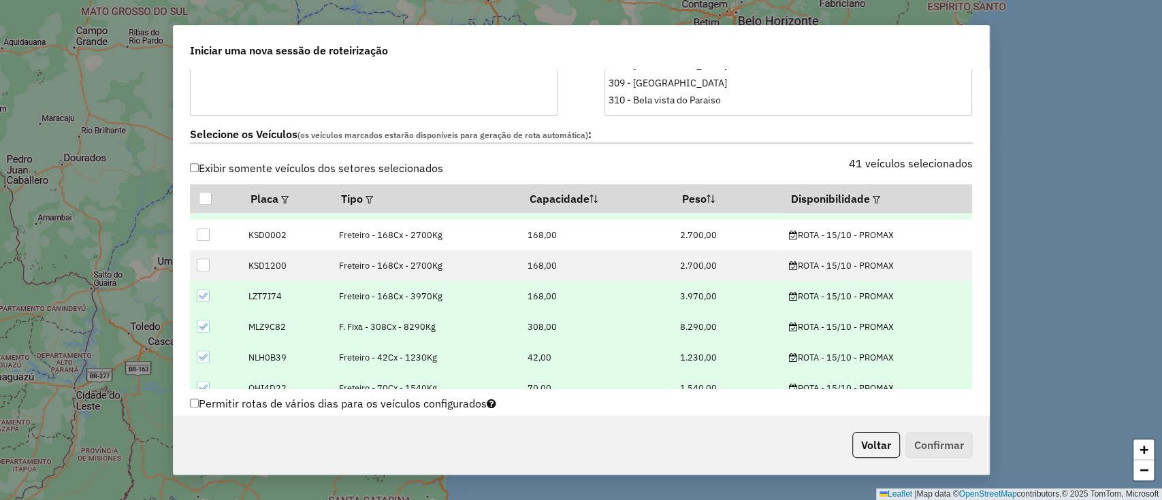
scroll to position [453, 0]
click at [199, 294] on icon at bounding box center [202, 295] width 9 height 6
click at [203, 323] on icon at bounding box center [203, 326] width 10 height 10
click at [204, 354] on icon at bounding box center [202, 356] width 9 height 6
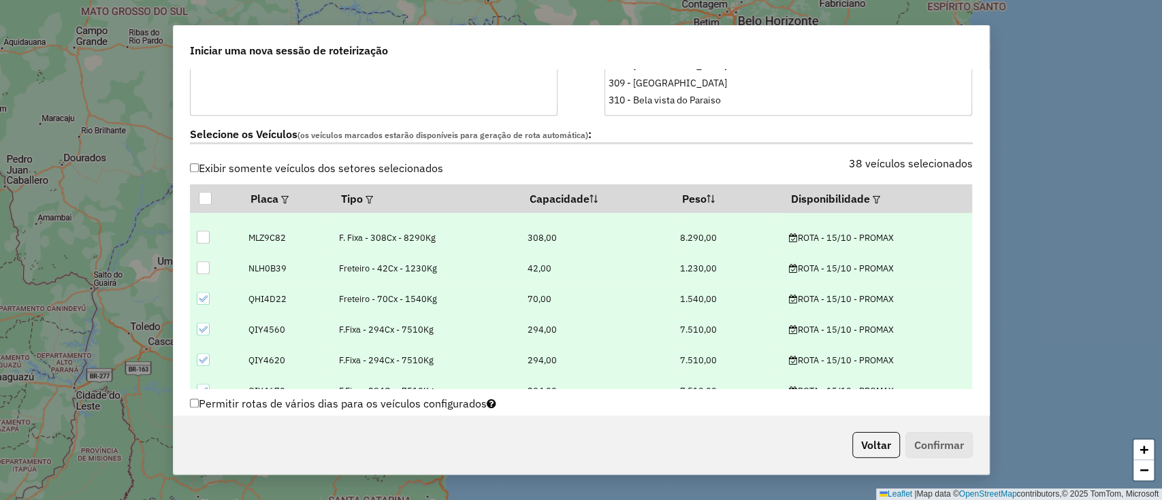
scroll to position [544, 0]
click at [205, 295] on icon at bounding box center [203, 296] width 10 height 10
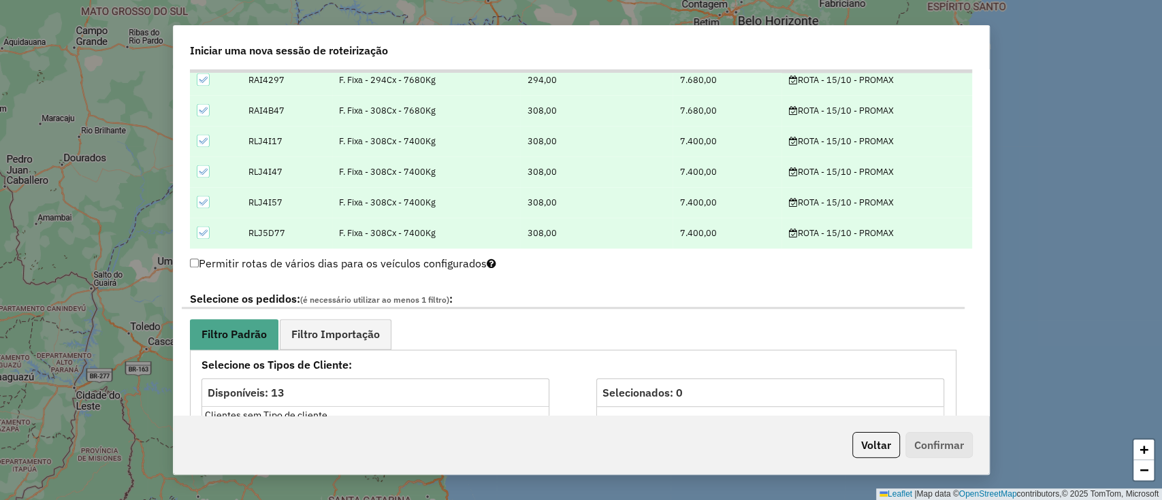
scroll to position [725, 0]
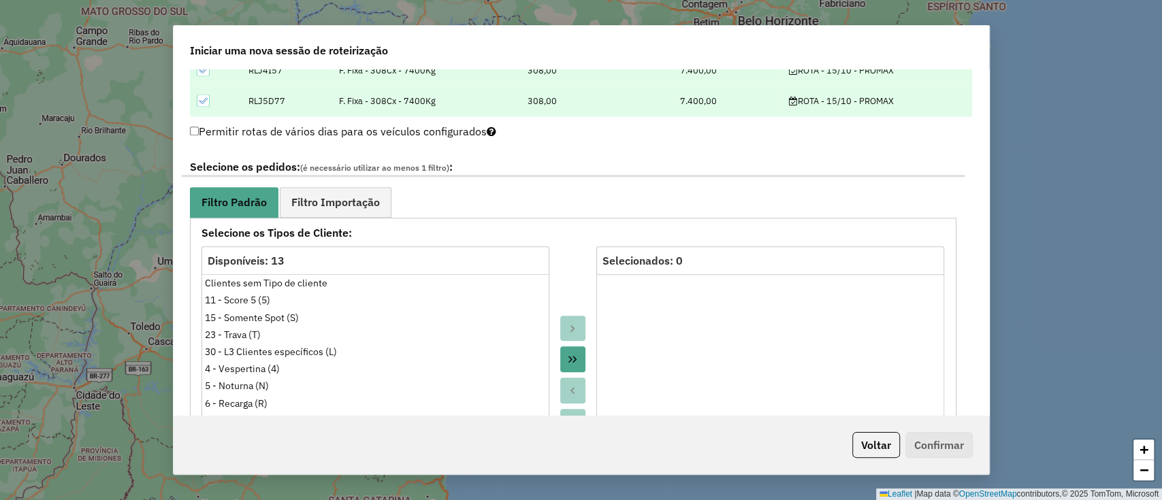
click at [561, 359] on button "Move All to Target" at bounding box center [573, 359] width 26 height 26
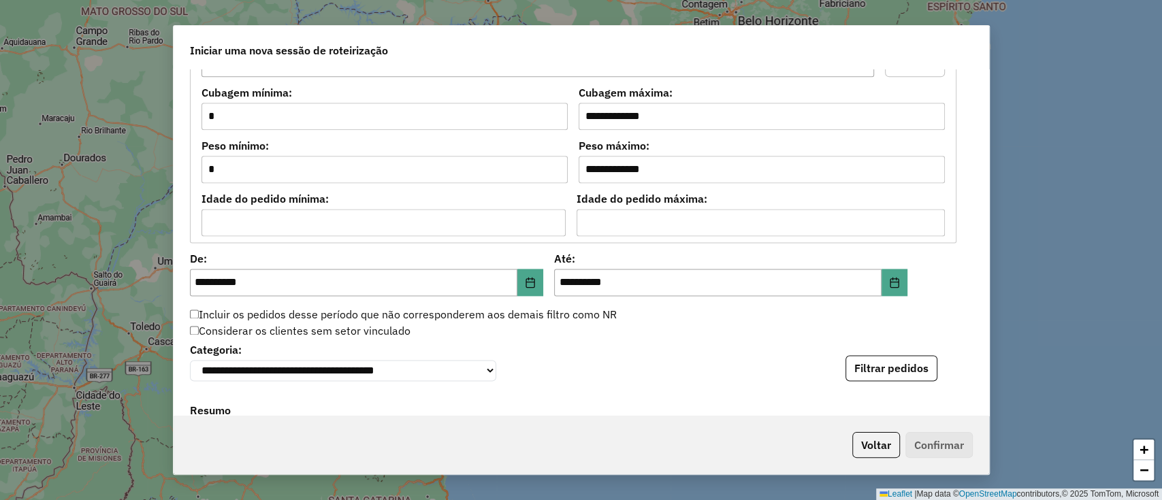
scroll to position [1270, 0]
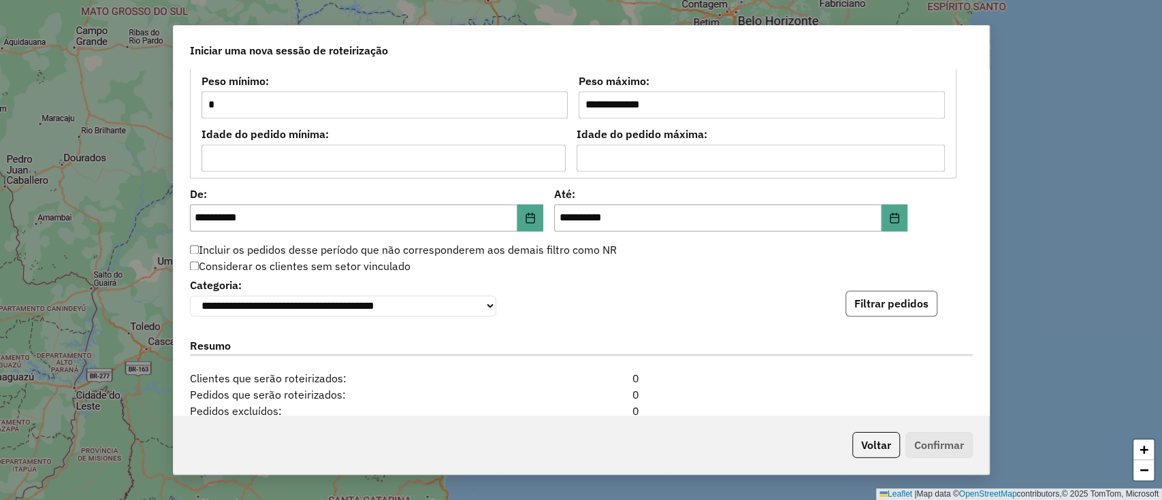
click at [907, 312] on button "Filtrar pedidos" at bounding box center [891, 304] width 92 height 26
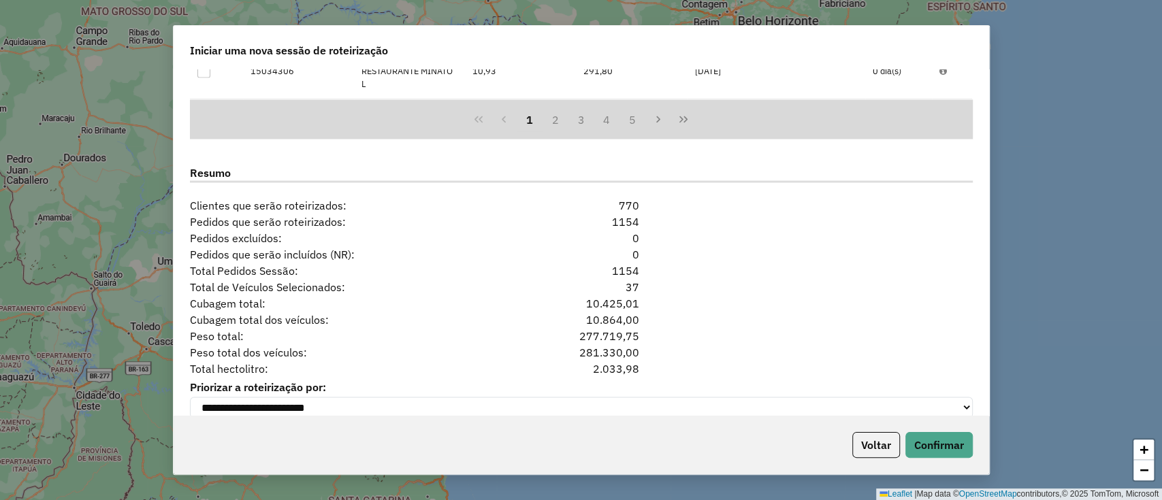
scroll to position [1775, 0]
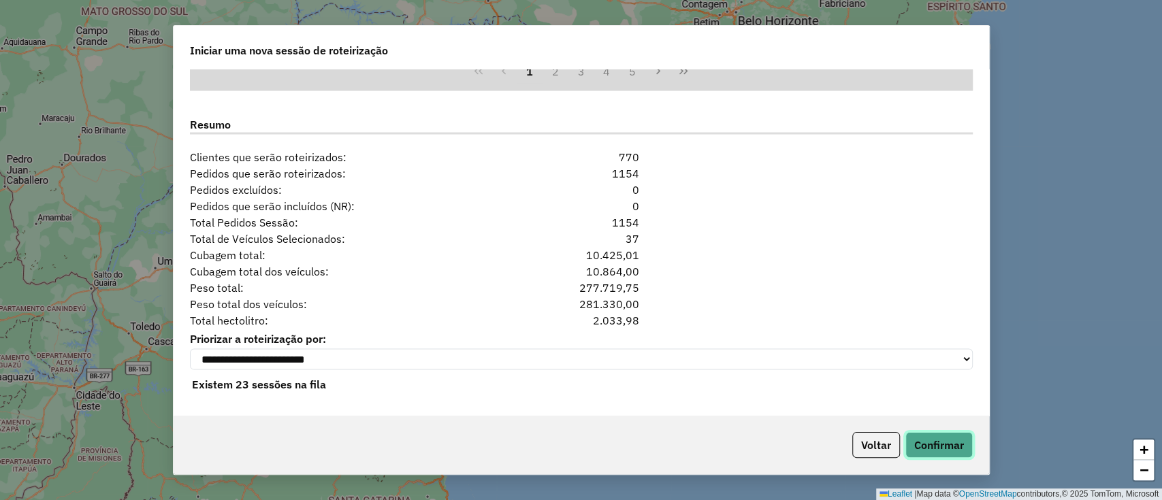
click at [925, 448] on button "Confirmar" at bounding box center [938, 445] width 67 height 26
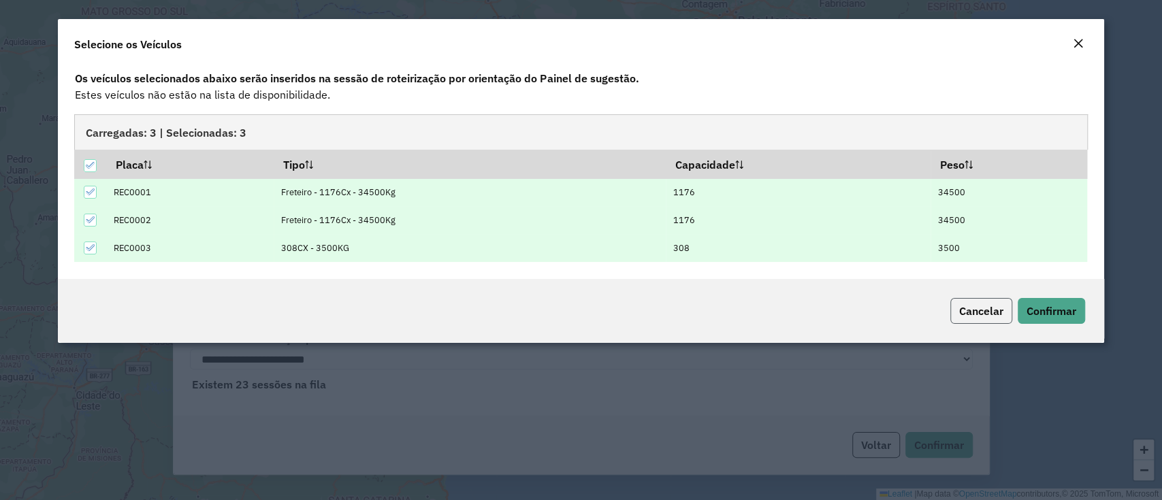
click at [983, 307] on span "Cancelar" at bounding box center [981, 311] width 44 height 14
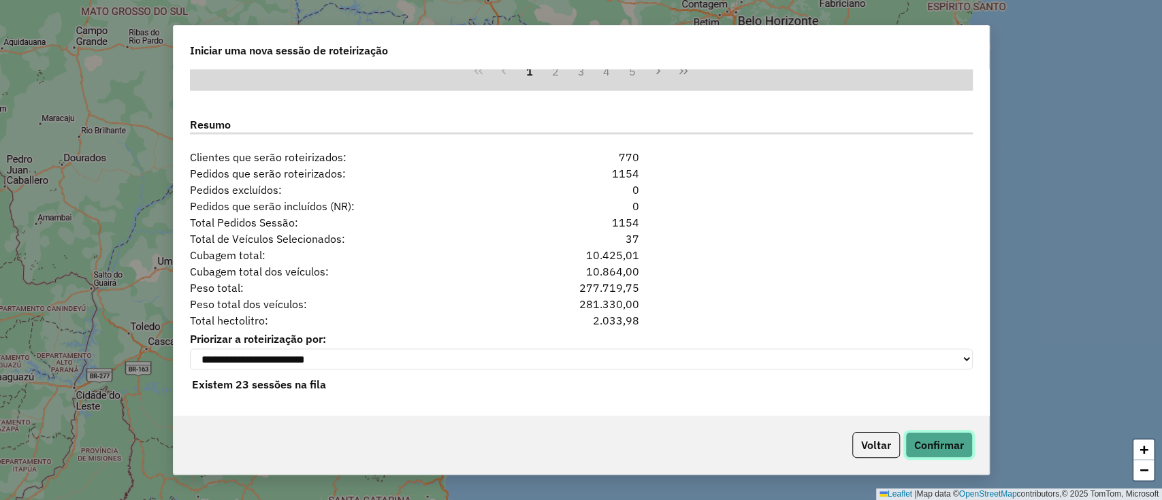
click at [962, 442] on button "Confirmar" at bounding box center [938, 445] width 67 height 26
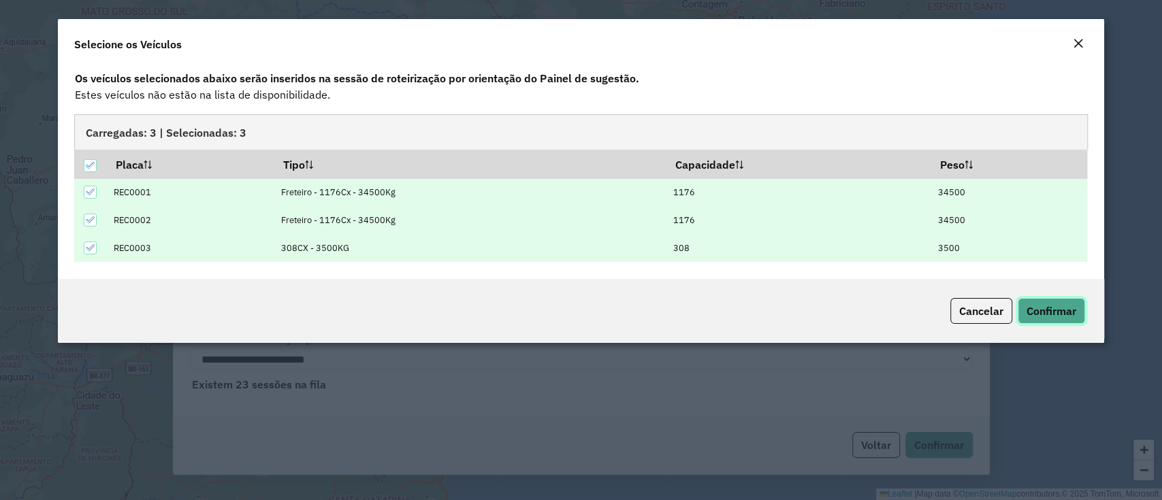
click at [1049, 313] on span "Confirmar" at bounding box center [1051, 311] width 50 height 14
